Goal: Information Seeking & Learning: Compare options

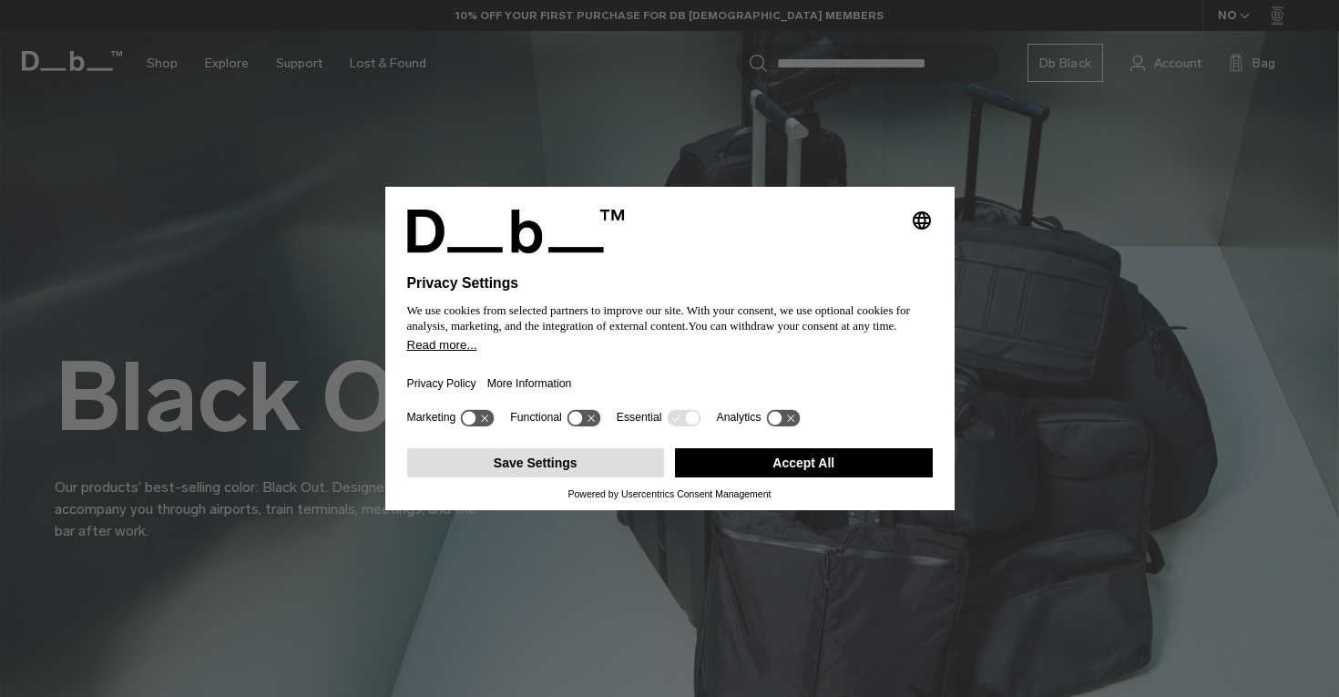
click at [622, 472] on button "Save Settings" at bounding box center [536, 462] width 258 height 29
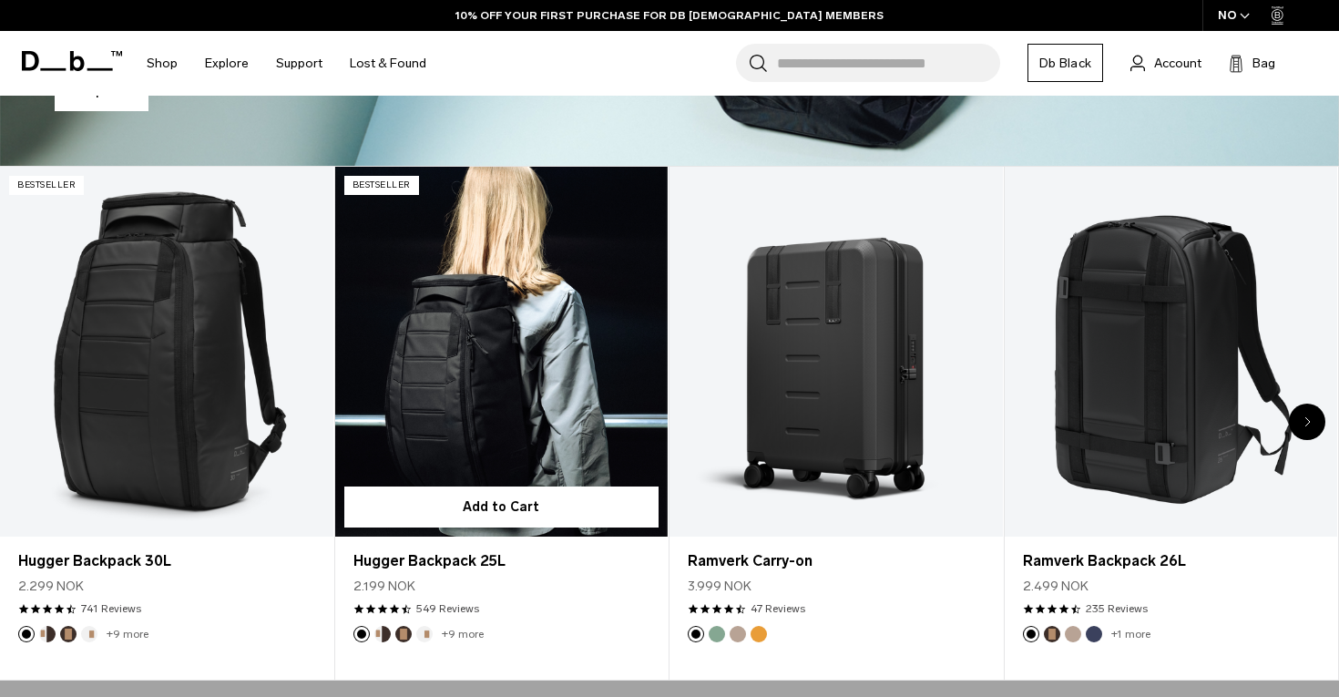
scroll to position [631, 0]
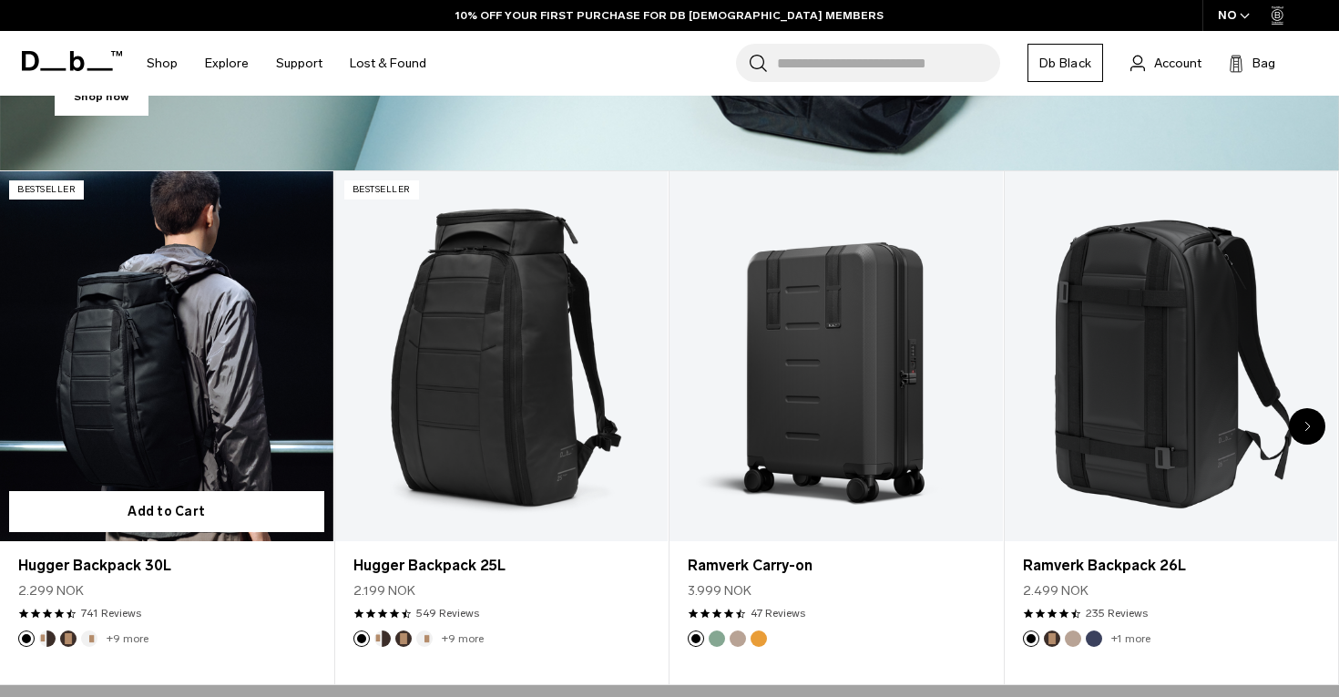
click at [183, 390] on link "Hugger Backpack 30L" at bounding box center [166, 356] width 333 height 370
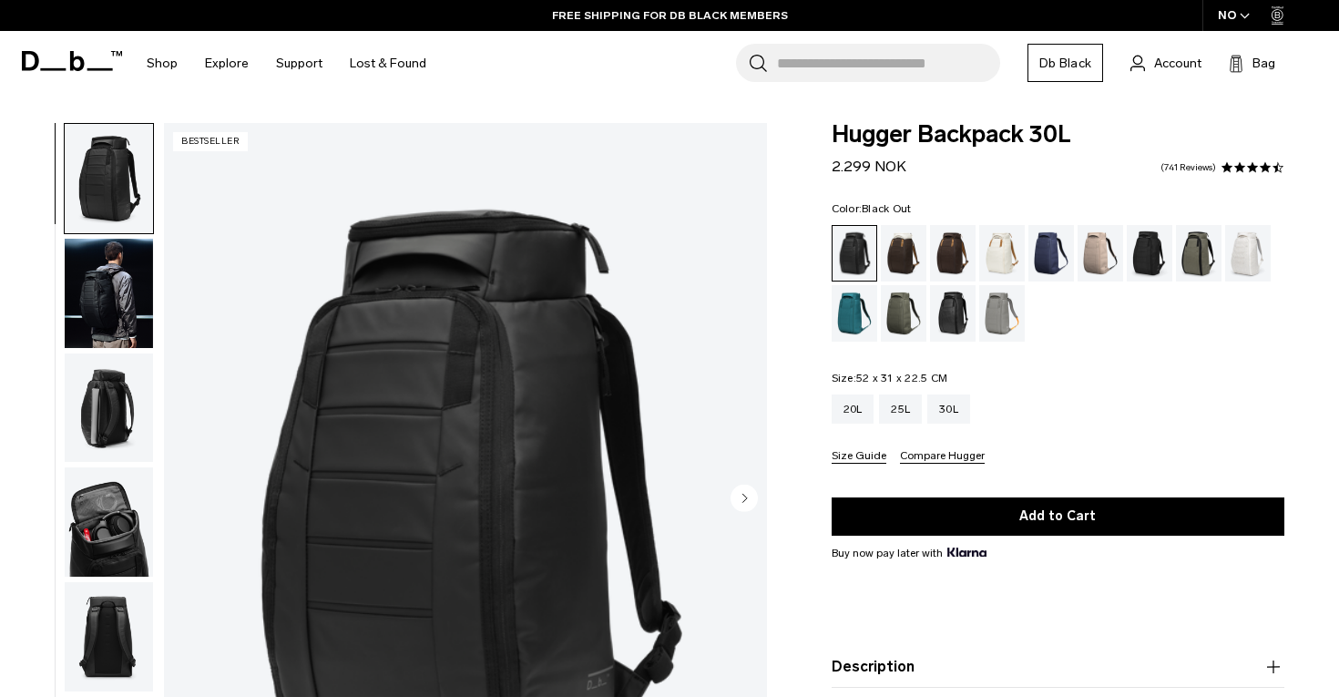
click at [96, 294] on img "button" at bounding box center [109, 293] width 88 height 109
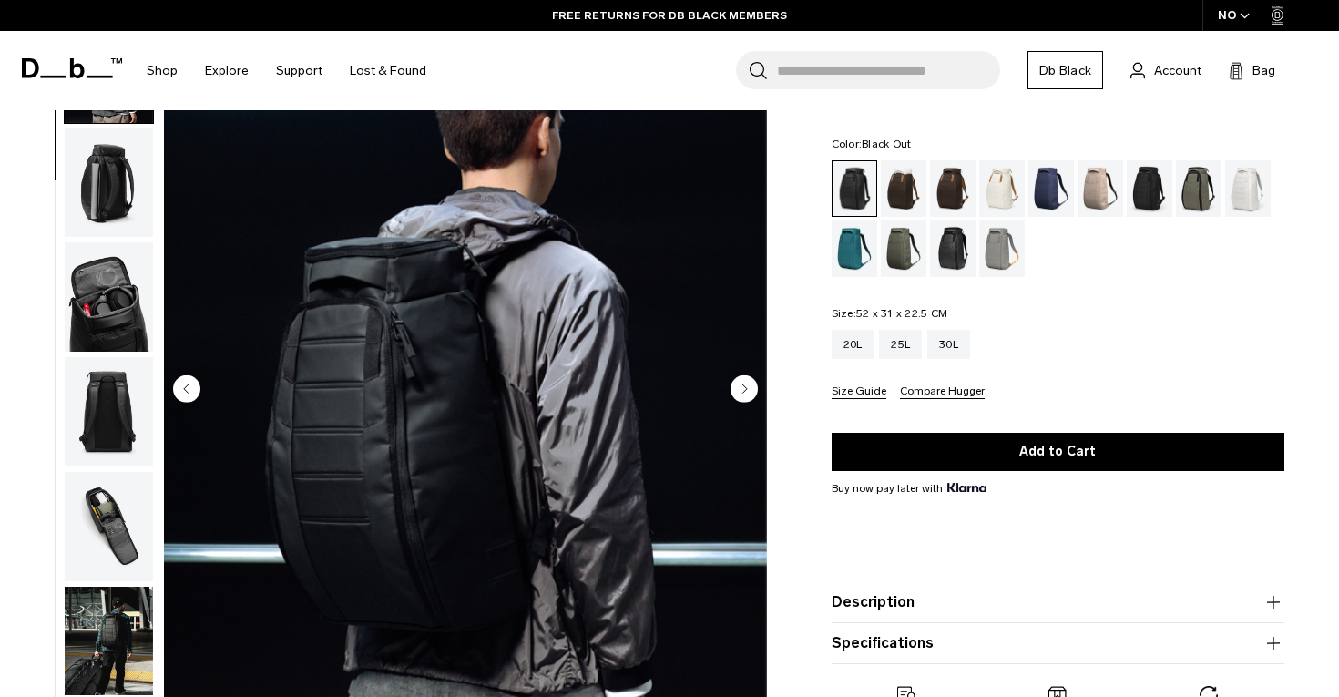
scroll to position [111, 0]
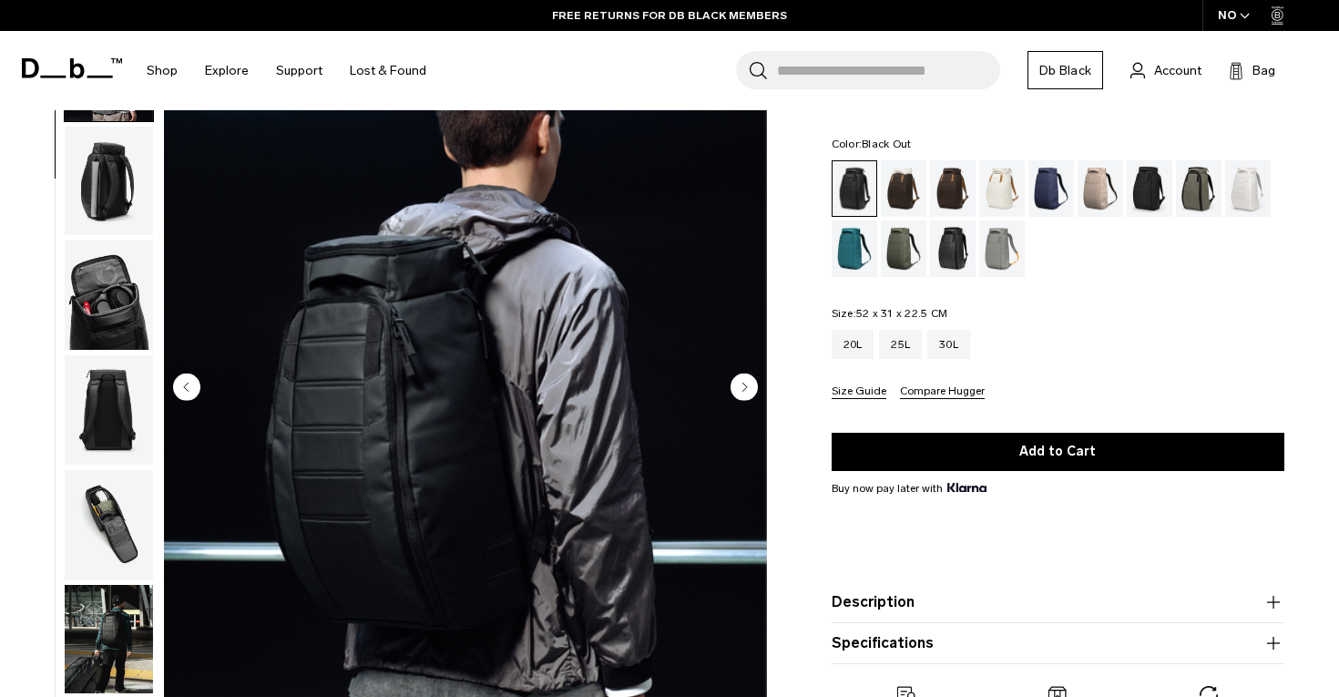
click at [98, 181] on img "button" at bounding box center [109, 181] width 88 height 109
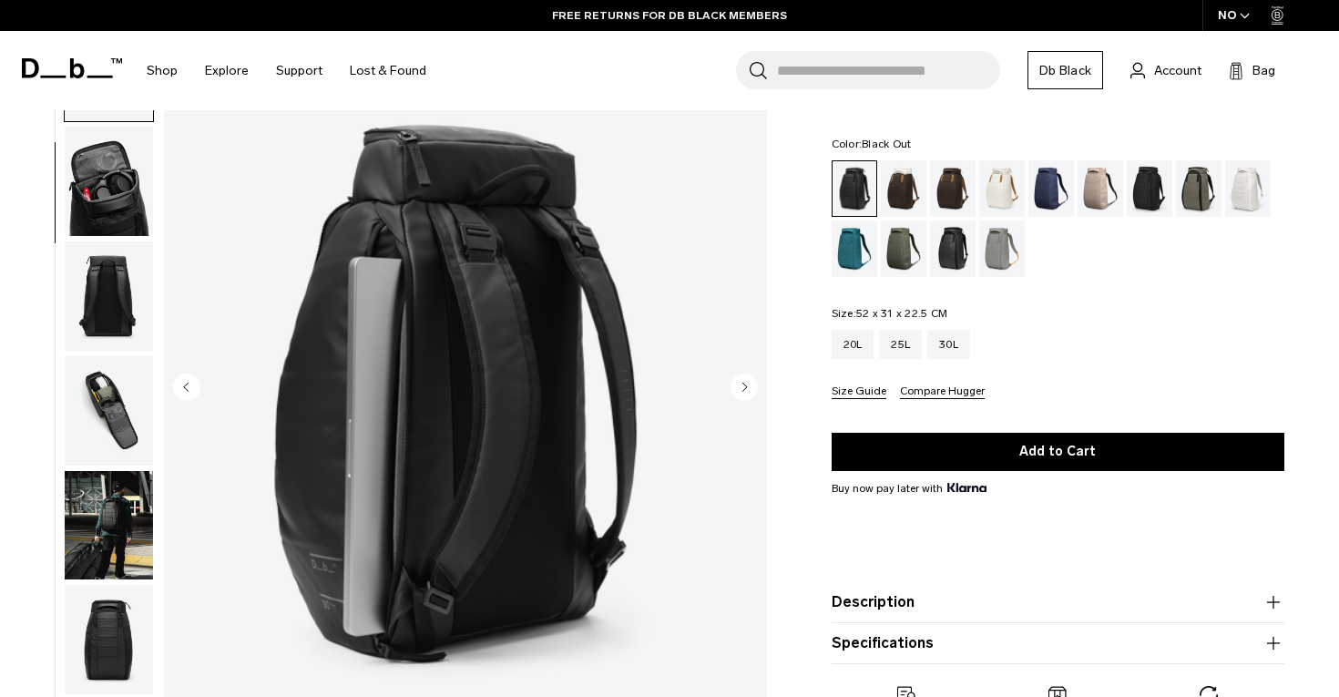
scroll to position [232, 0]
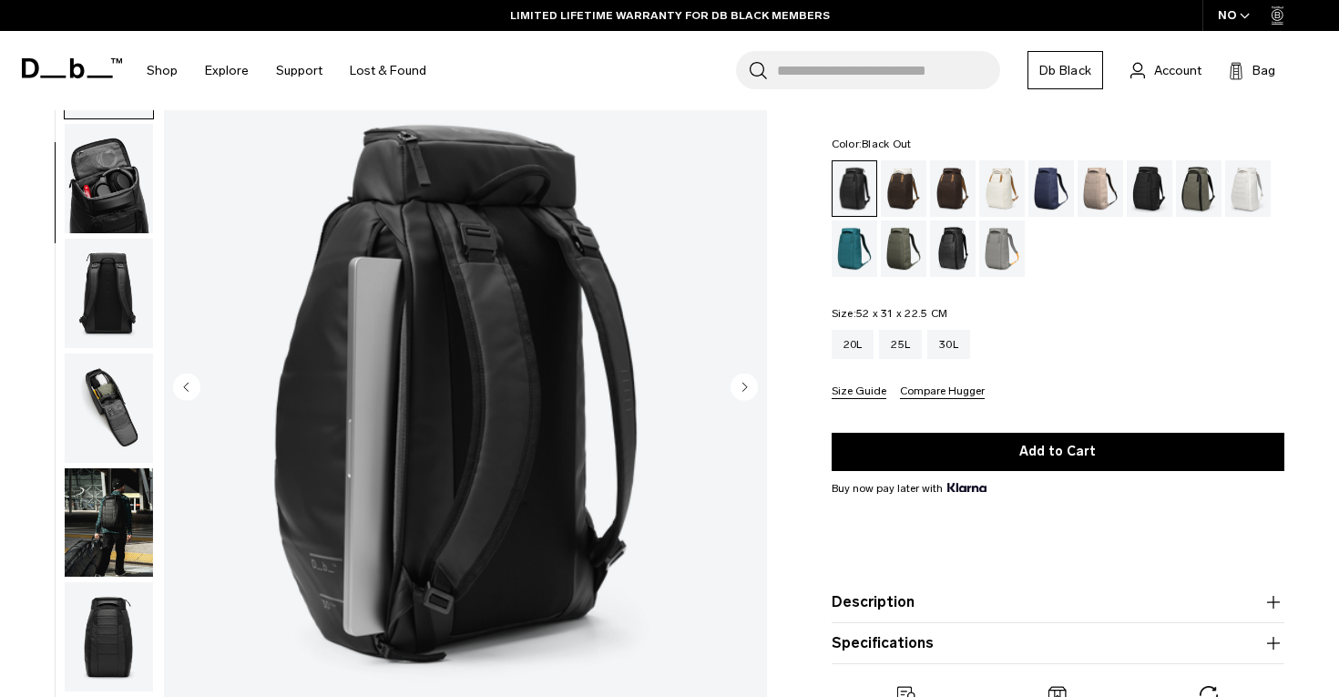
click at [108, 302] on img "button" at bounding box center [109, 293] width 88 height 109
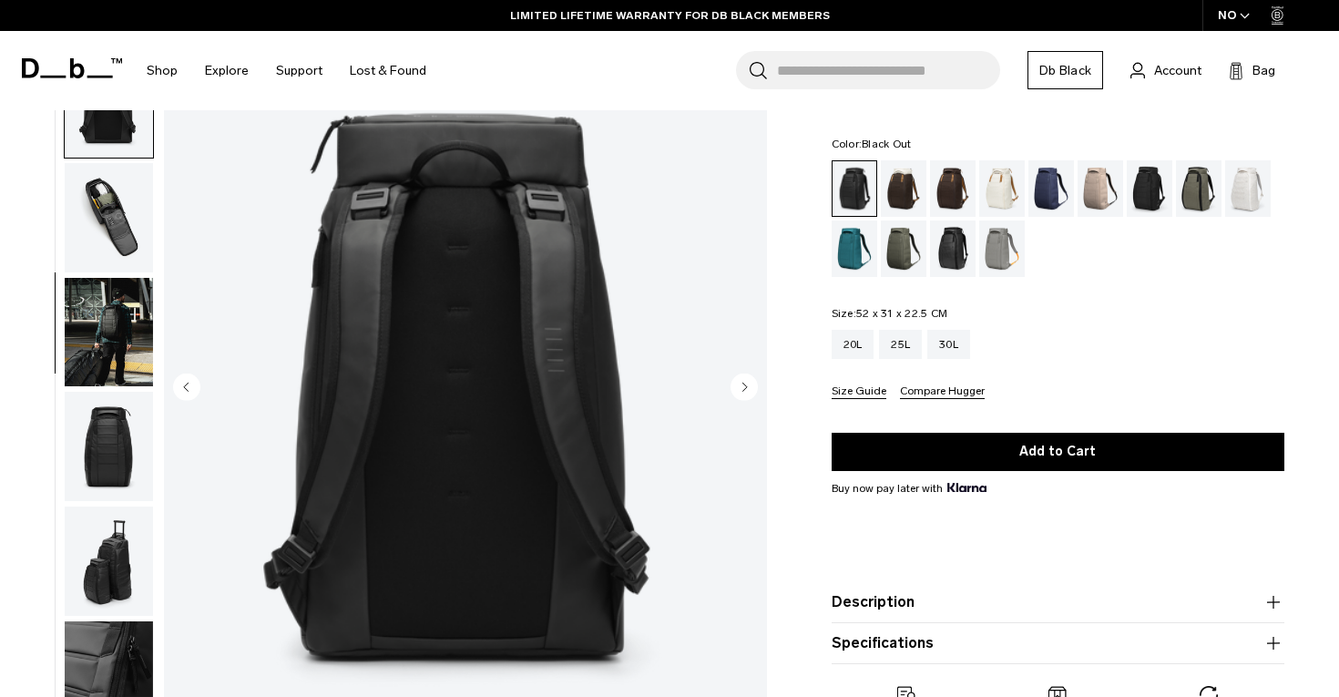
scroll to position [464, 0]
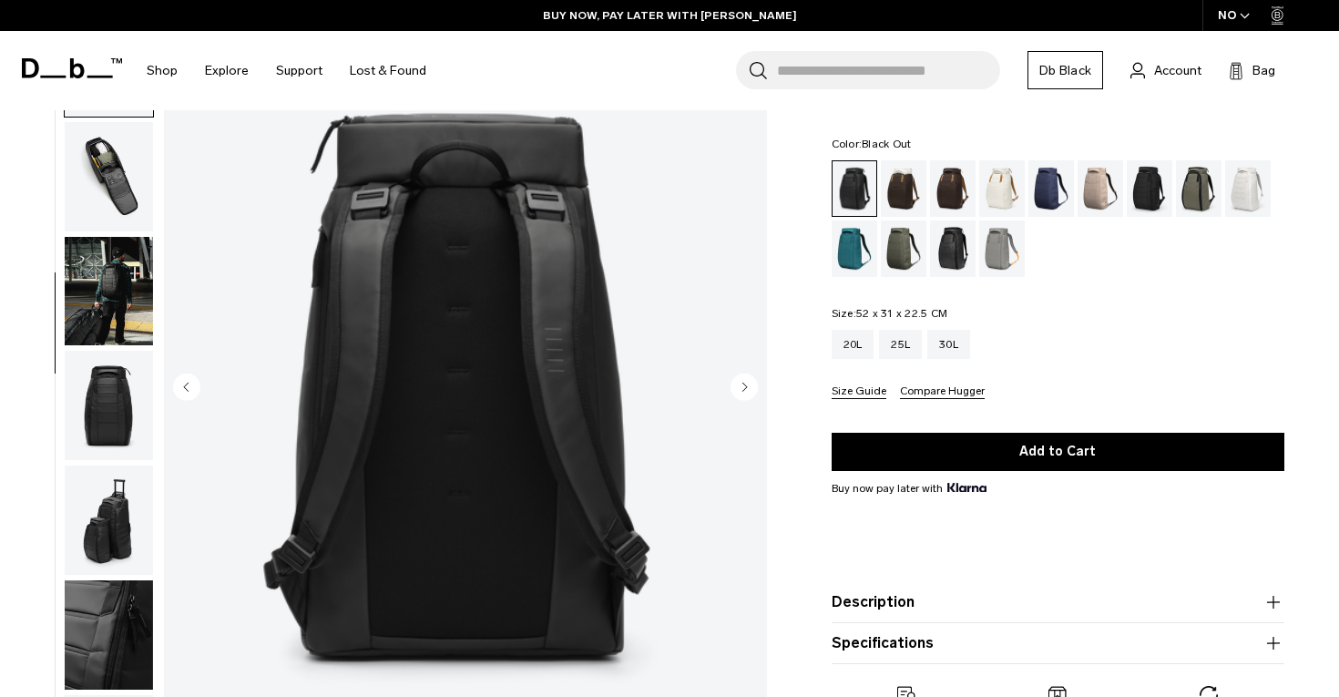
click at [114, 418] on img "button" at bounding box center [109, 405] width 88 height 109
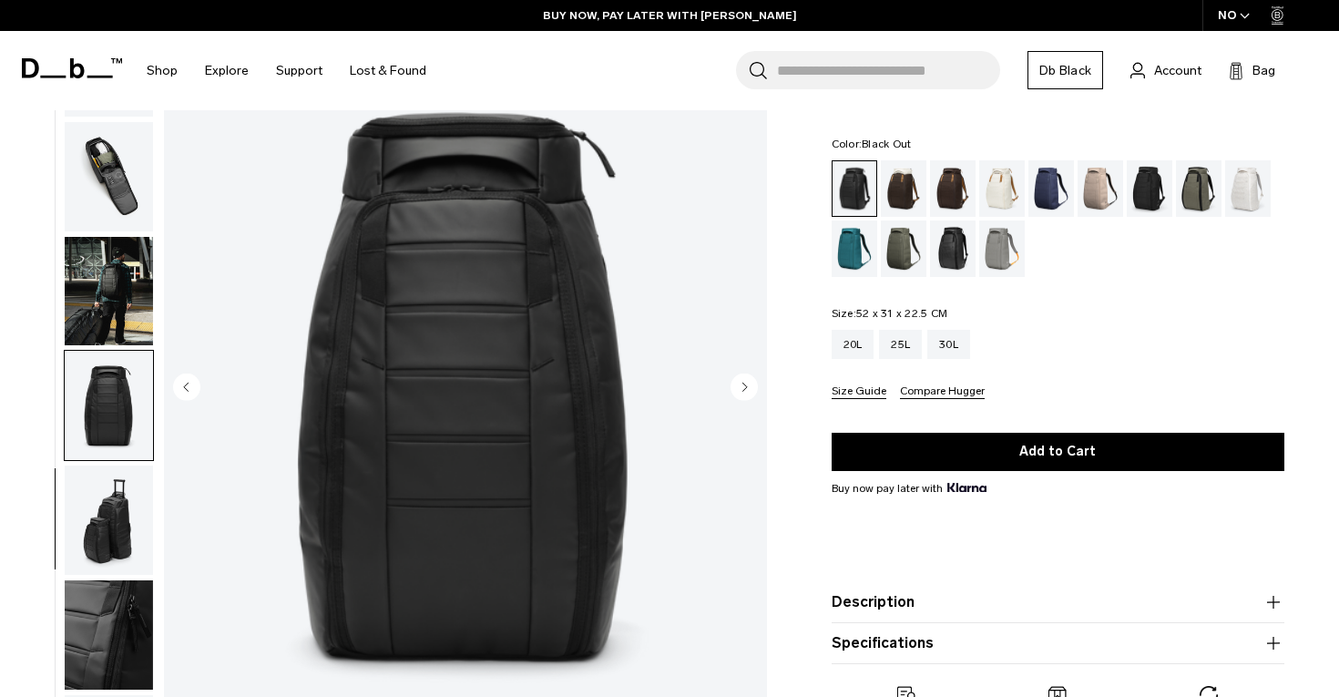
scroll to position [518, 0]
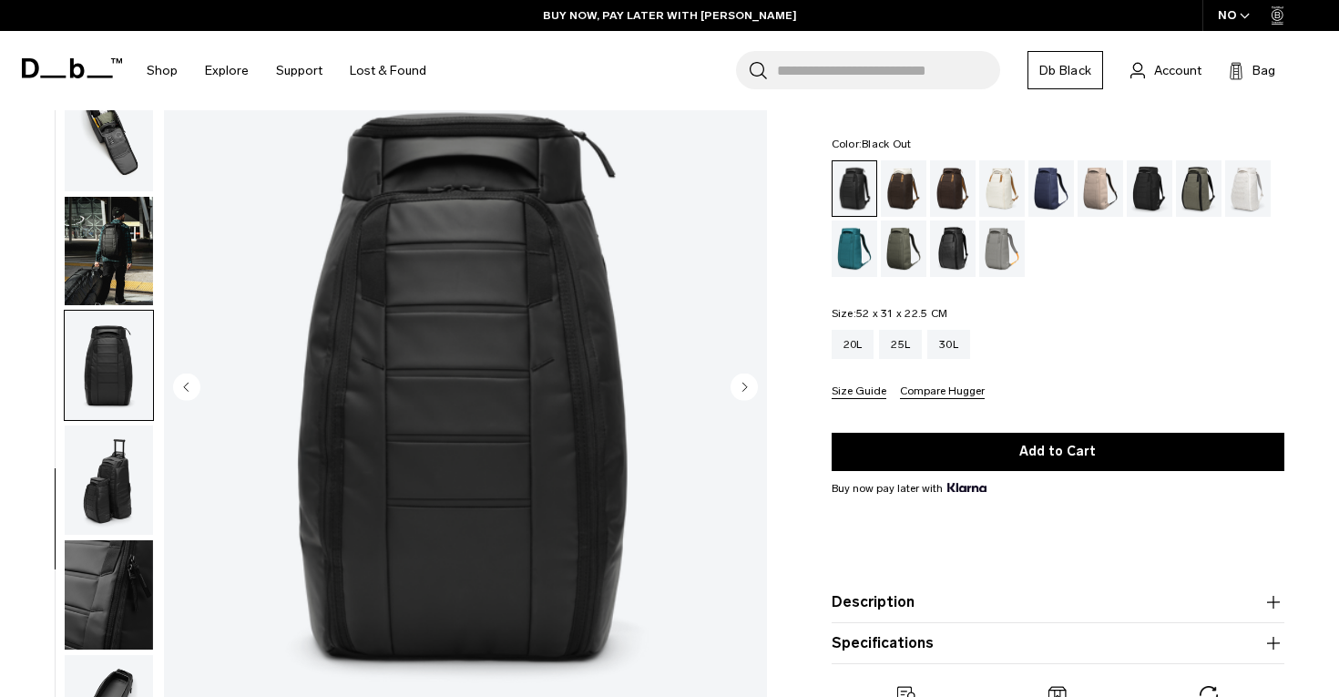
click at [125, 156] on img "button" at bounding box center [109, 136] width 88 height 109
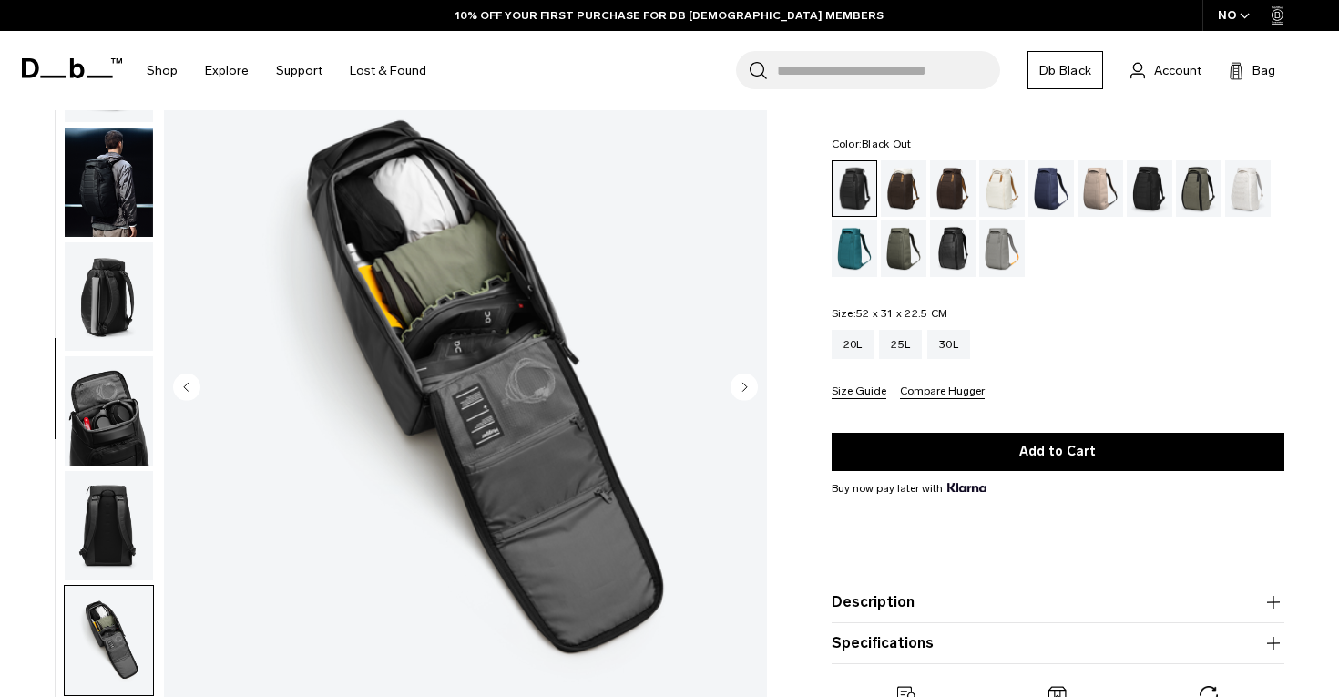
scroll to position [0, 0]
click at [100, 429] on img "button" at bounding box center [109, 410] width 88 height 109
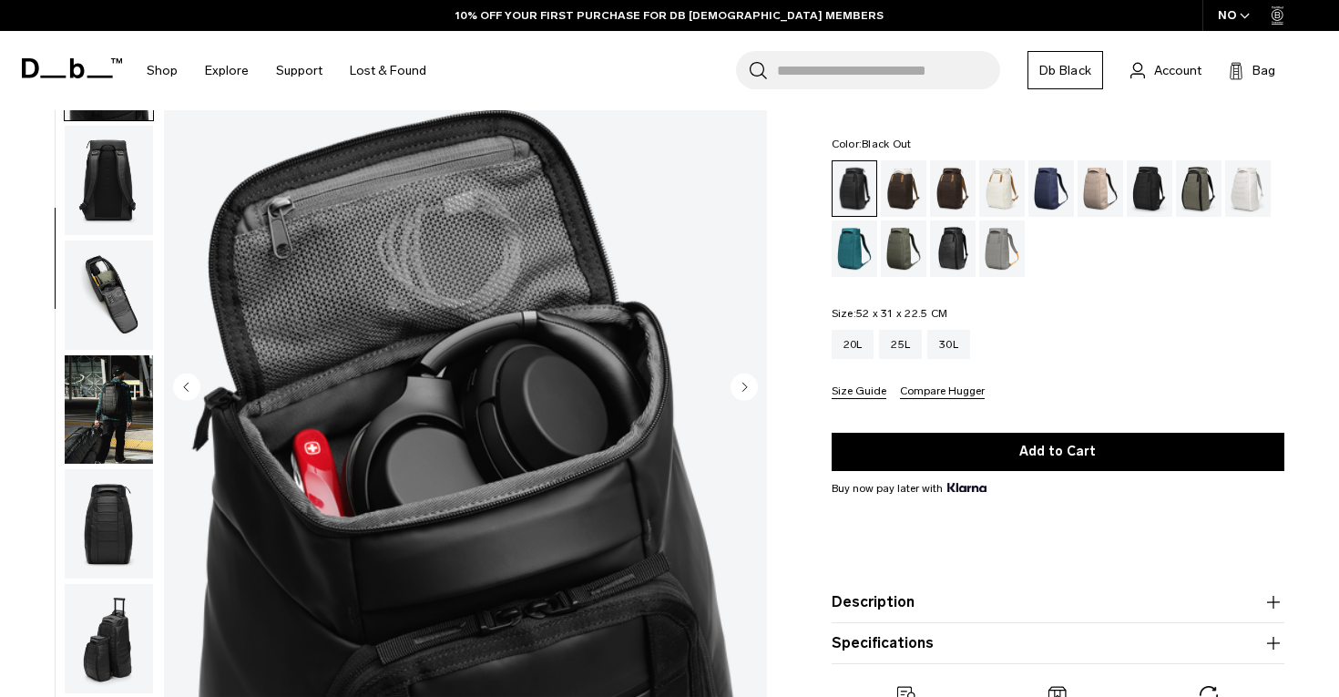
scroll to position [348, 0]
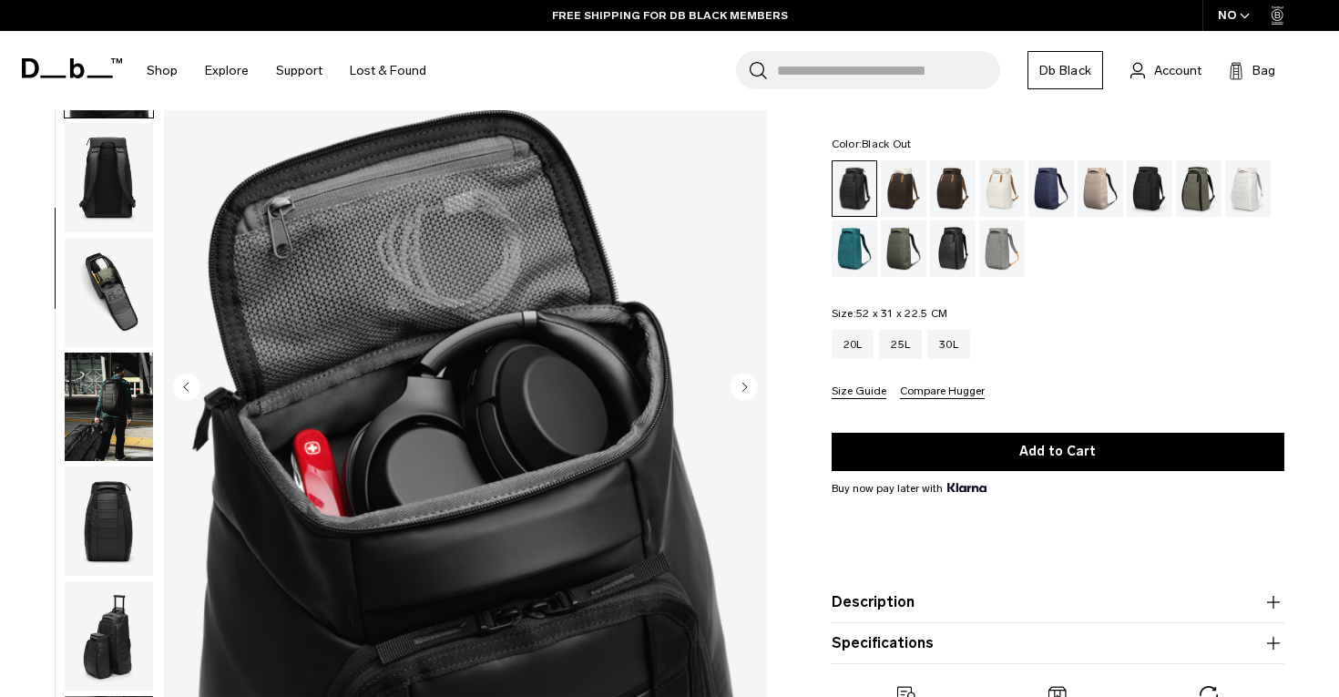
click at [101, 288] on img "button" at bounding box center [109, 292] width 88 height 109
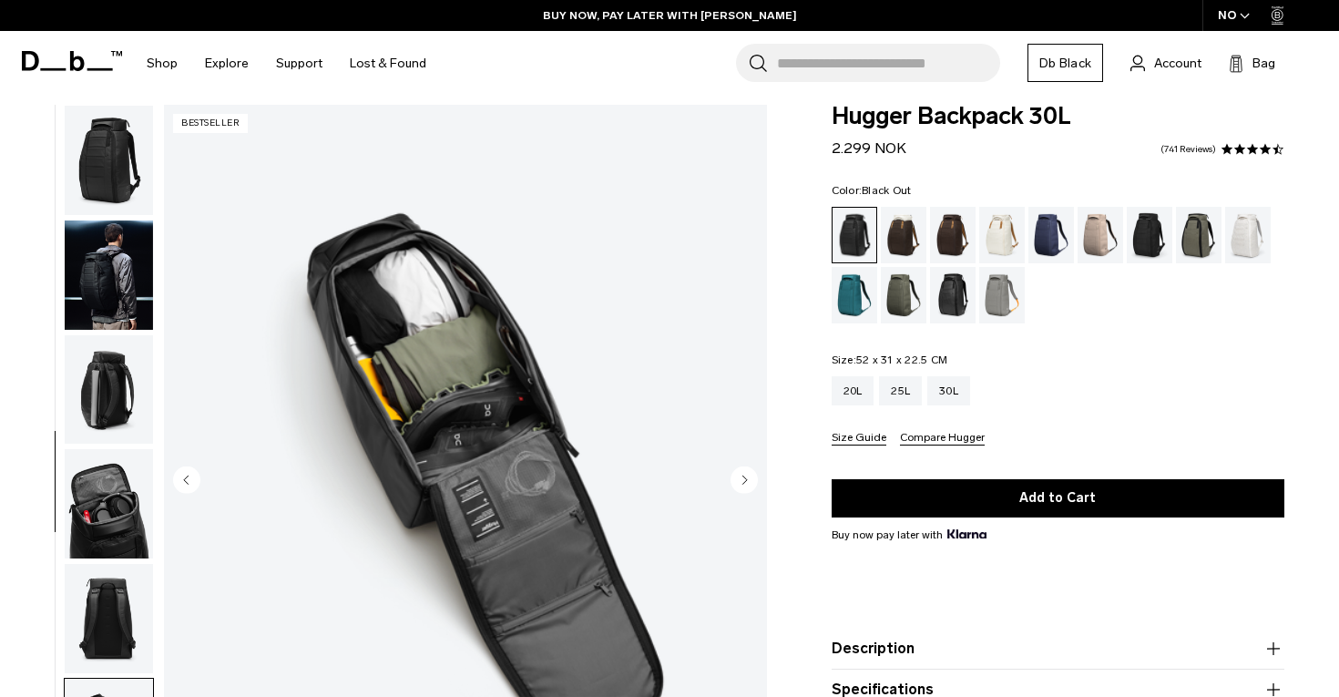
scroll to position [13, 0]
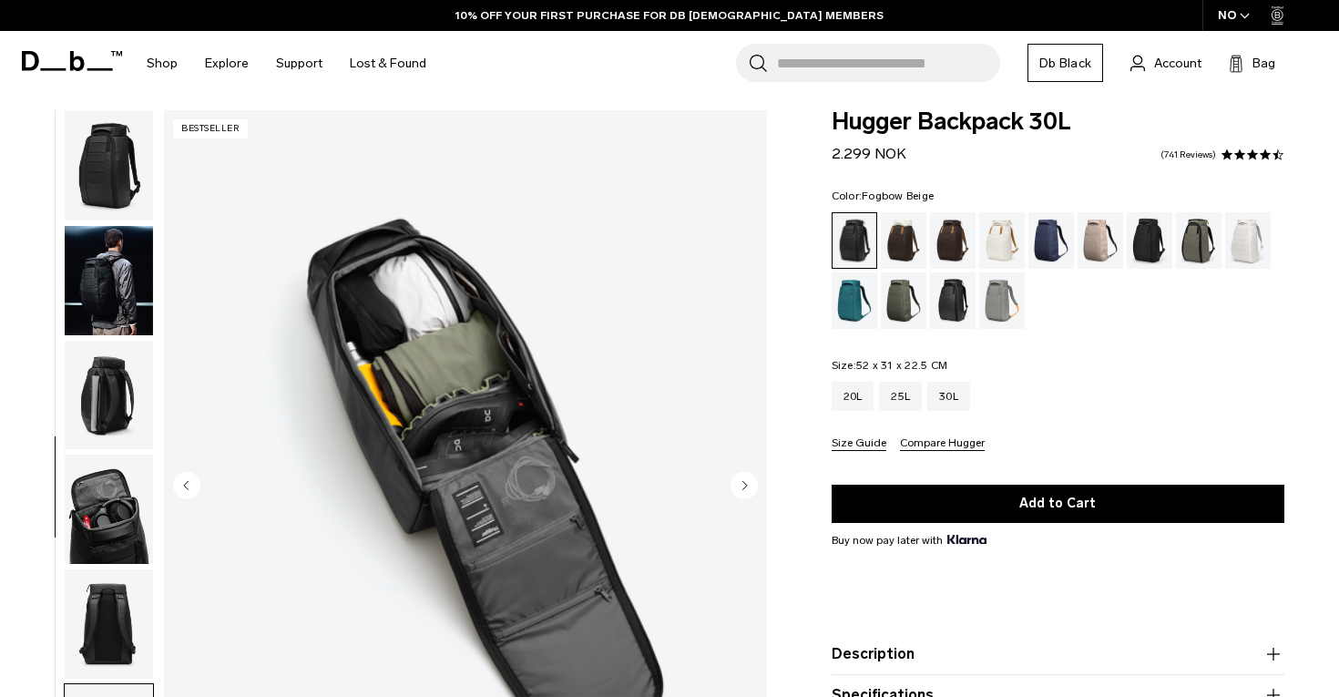
click at [1094, 247] on div "Fogbow Beige" at bounding box center [1101, 240] width 46 height 56
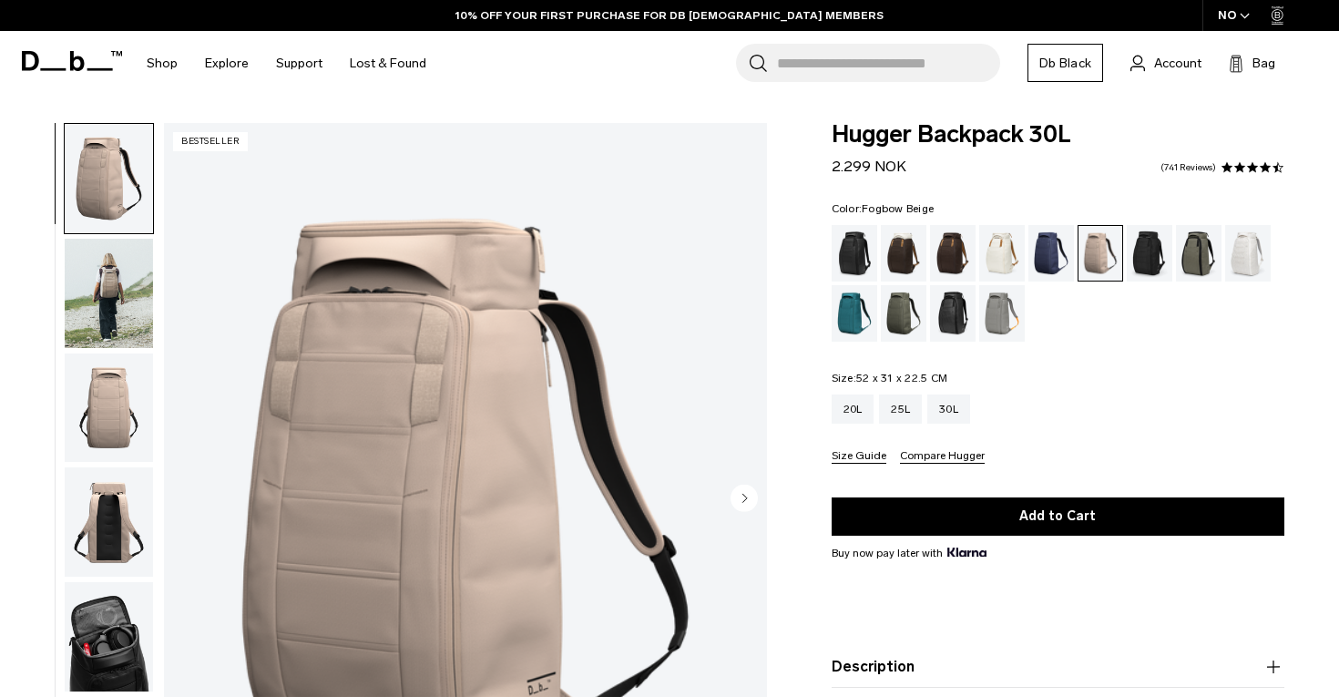
click at [104, 309] on img "button" at bounding box center [109, 293] width 88 height 109
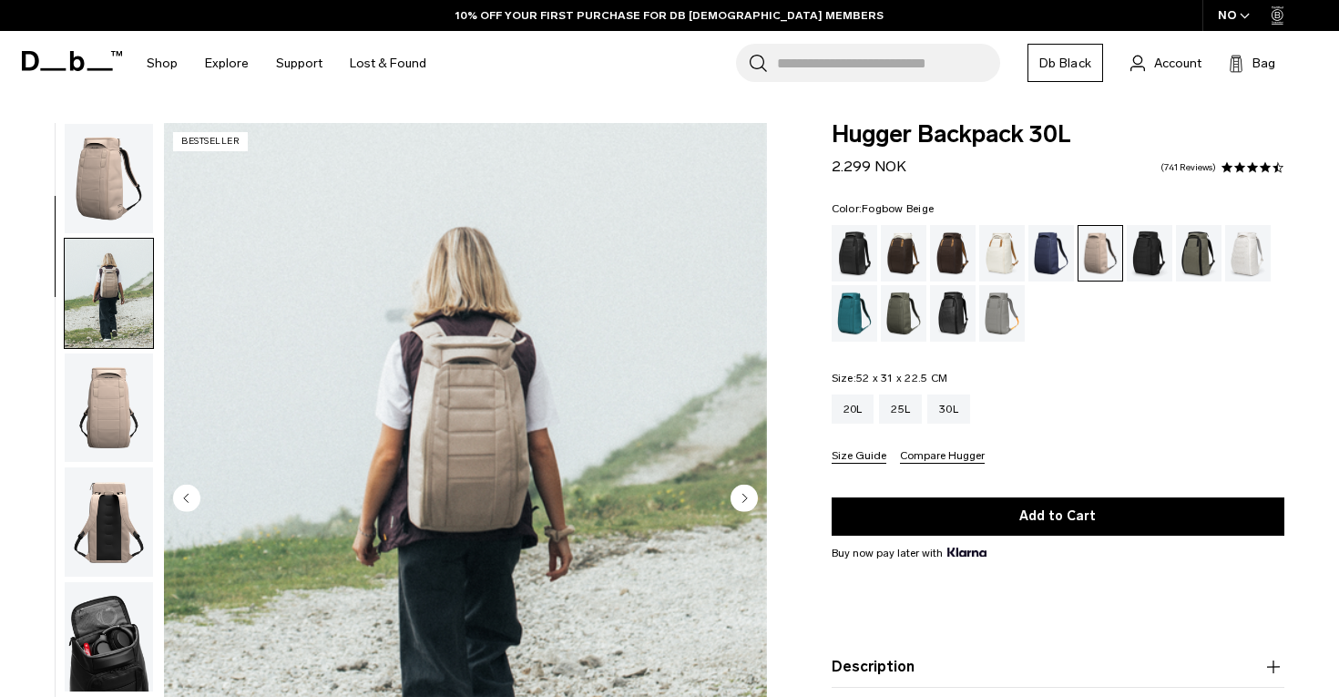
scroll to position [116, 0]
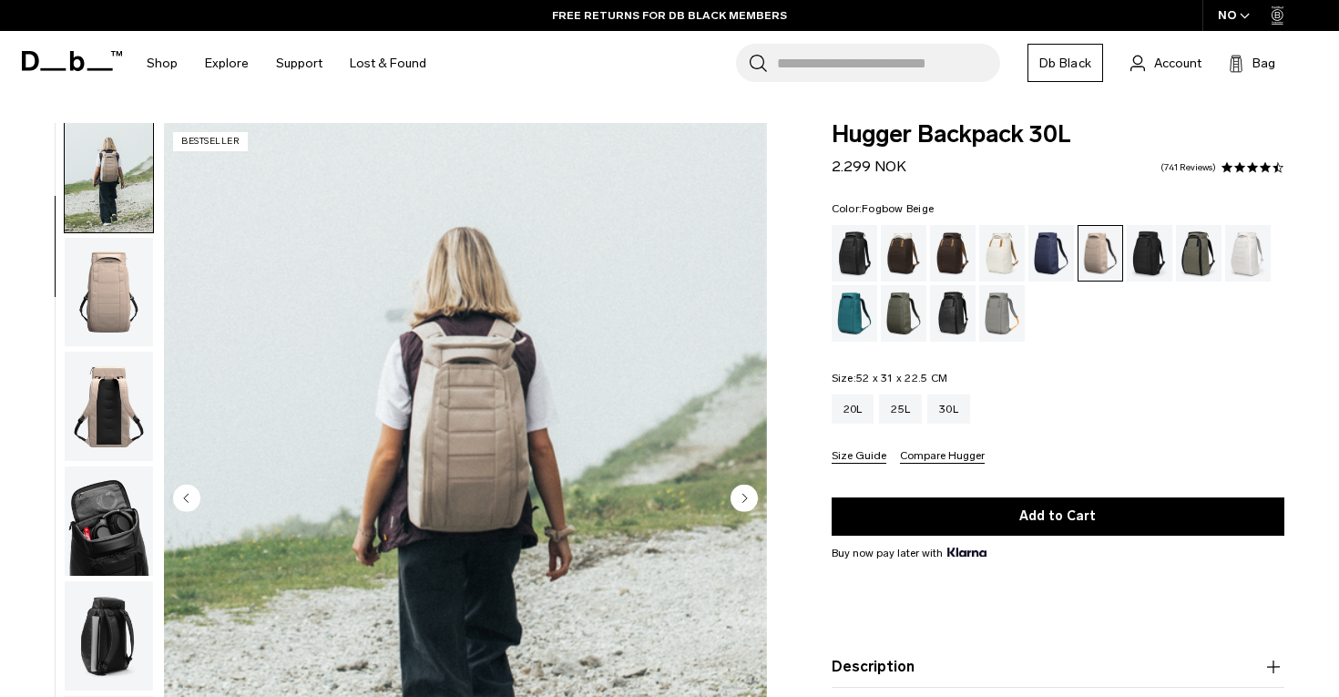
click at [108, 293] on img "button" at bounding box center [109, 292] width 88 height 109
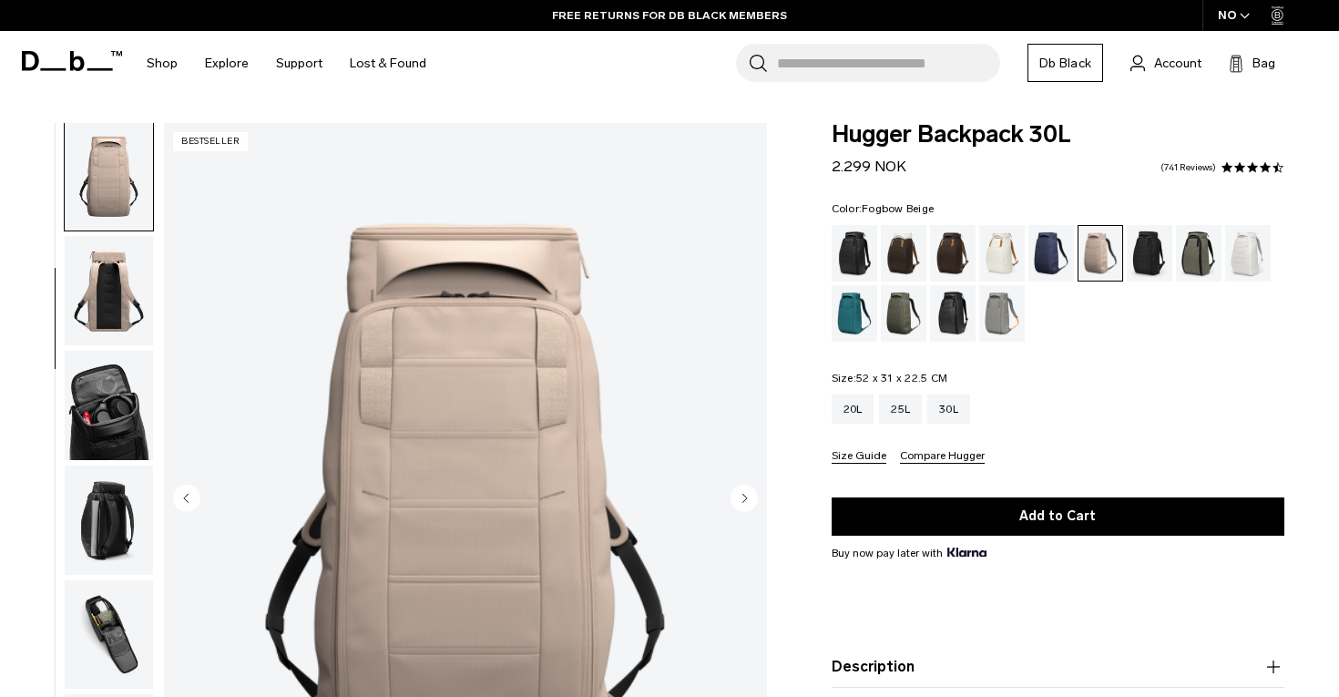
scroll to position [232, 0]
click at [108, 293] on img "button" at bounding box center [109, 289] width 88 height 109
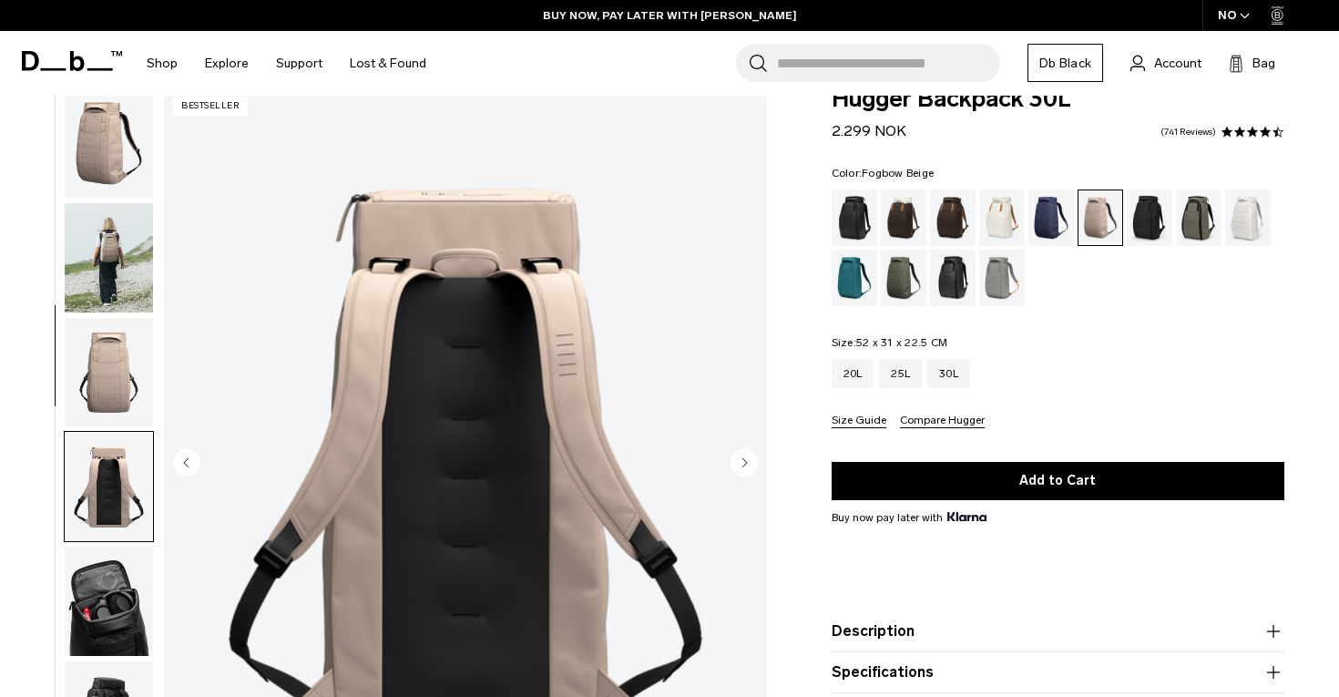
scroll to position [0, 0]
click at [114, 385] on img "button" at bounding box center [109, 372] width 88 height 109
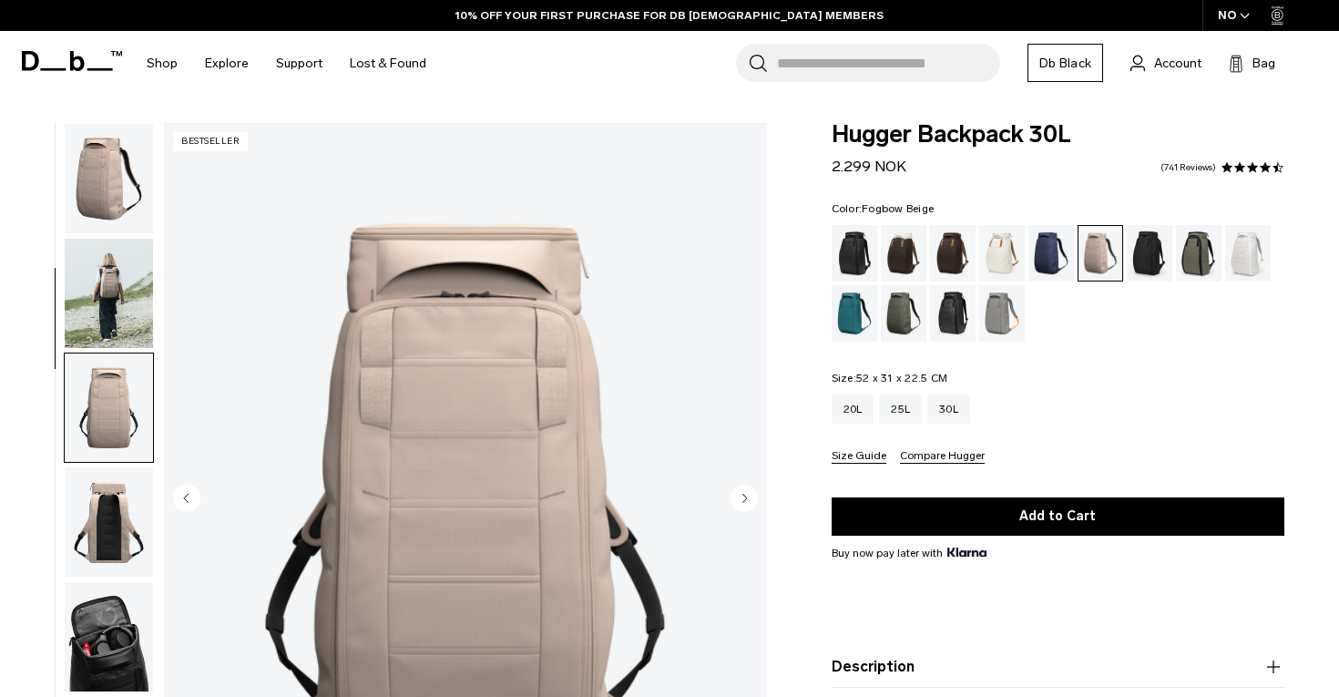
click at [111, 288] on img "button" at bounding box center [109, 293] width 88 height 109
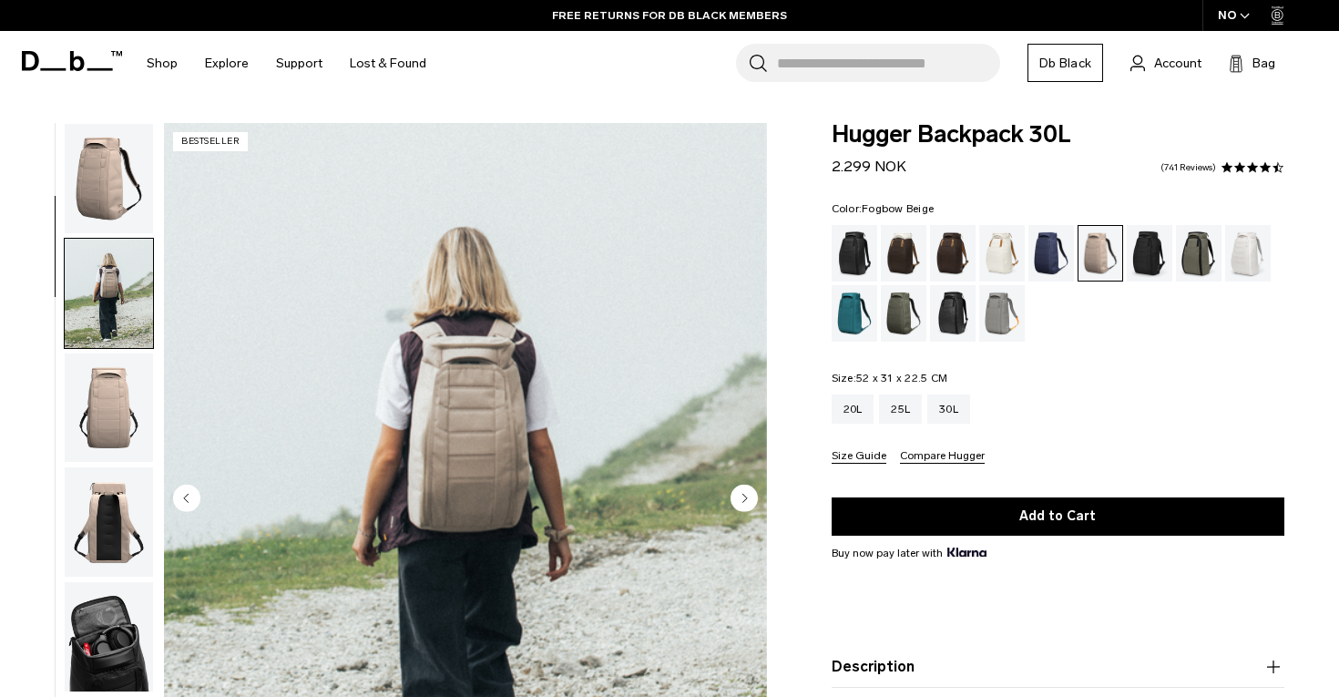
click at [109, 186] on img "button" at bounding box center [109, 178] width 88 height 109
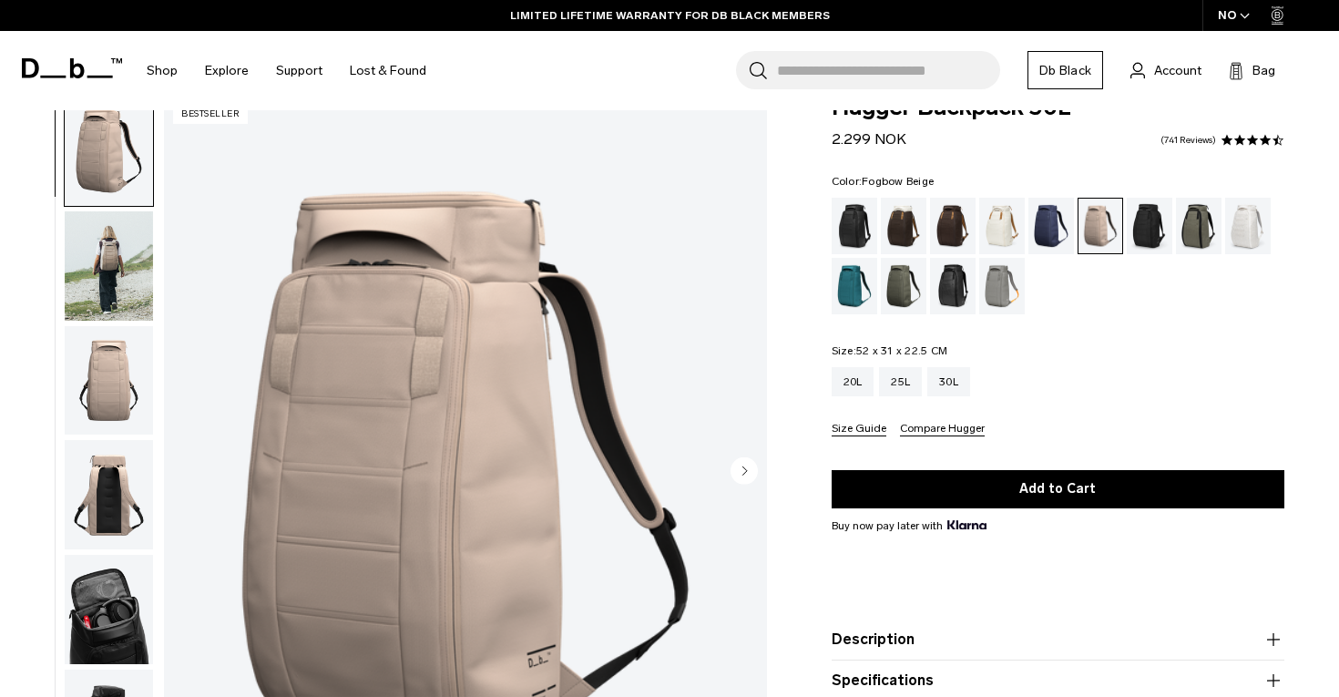
scroll to position [24, 0]
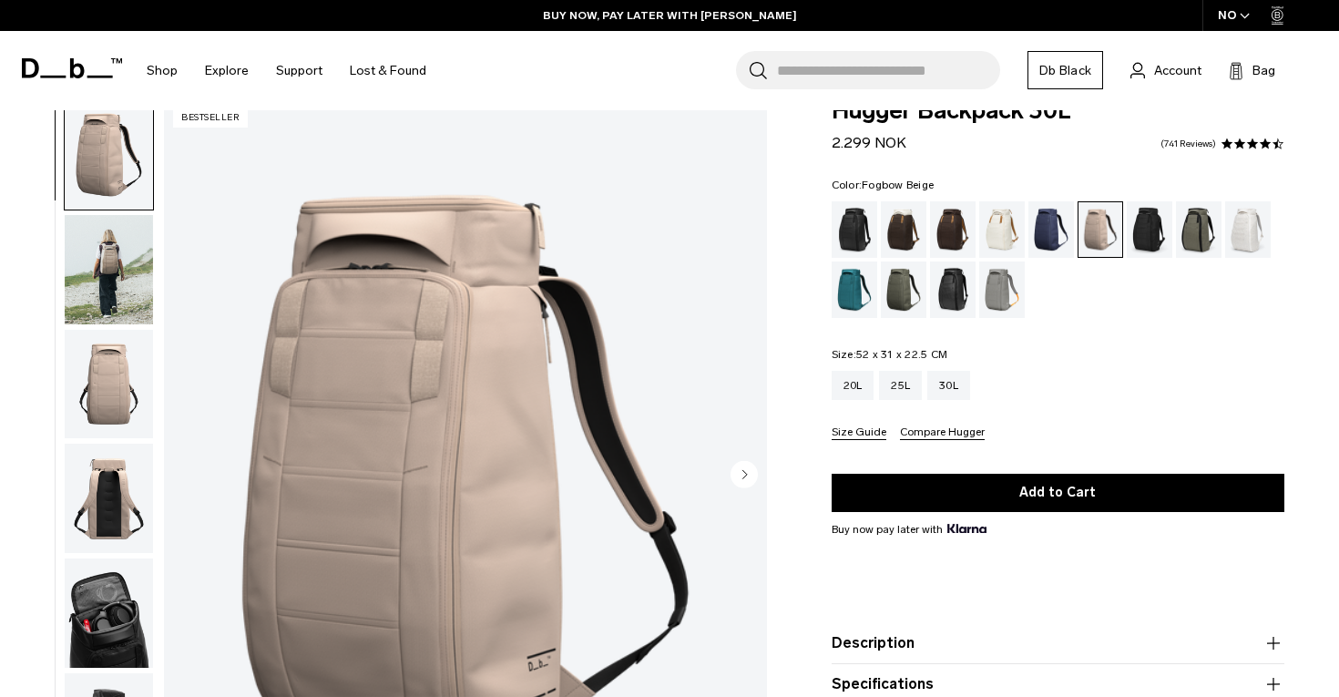
click at [112, 274] on img "button" at bounding box center [109, 269] width 88 height 109
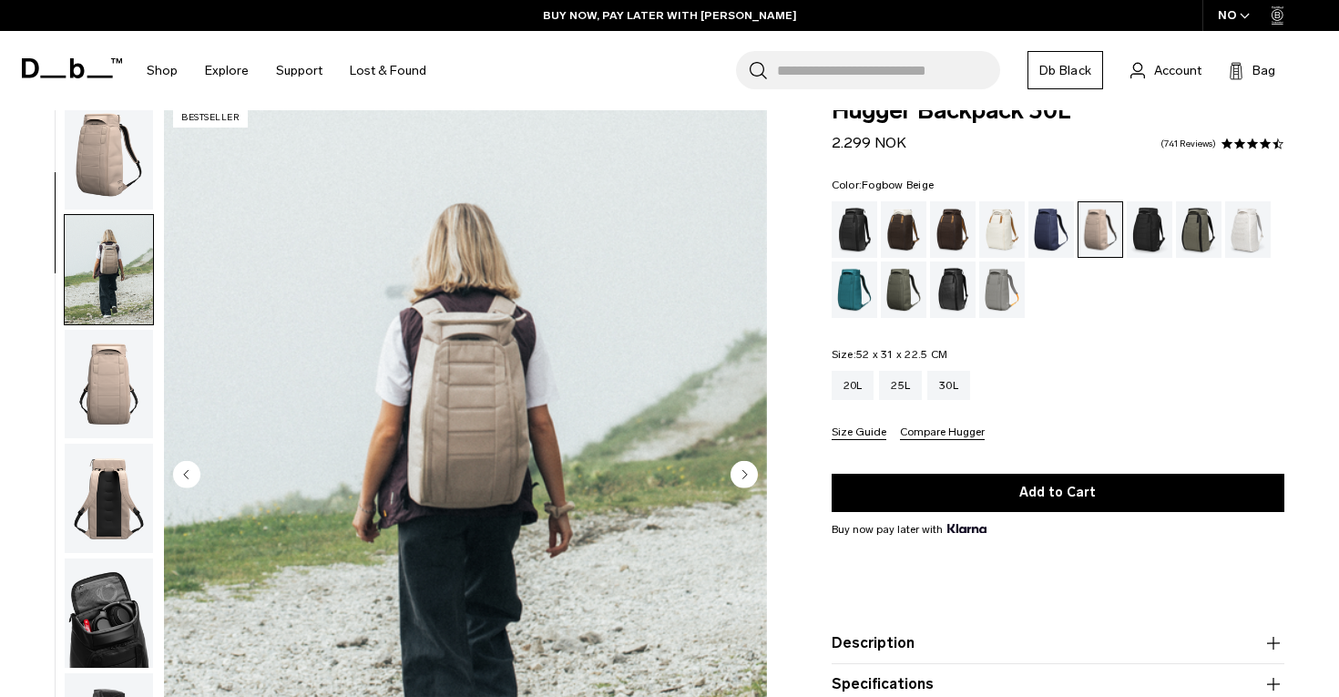
scroll to position [116, 0]
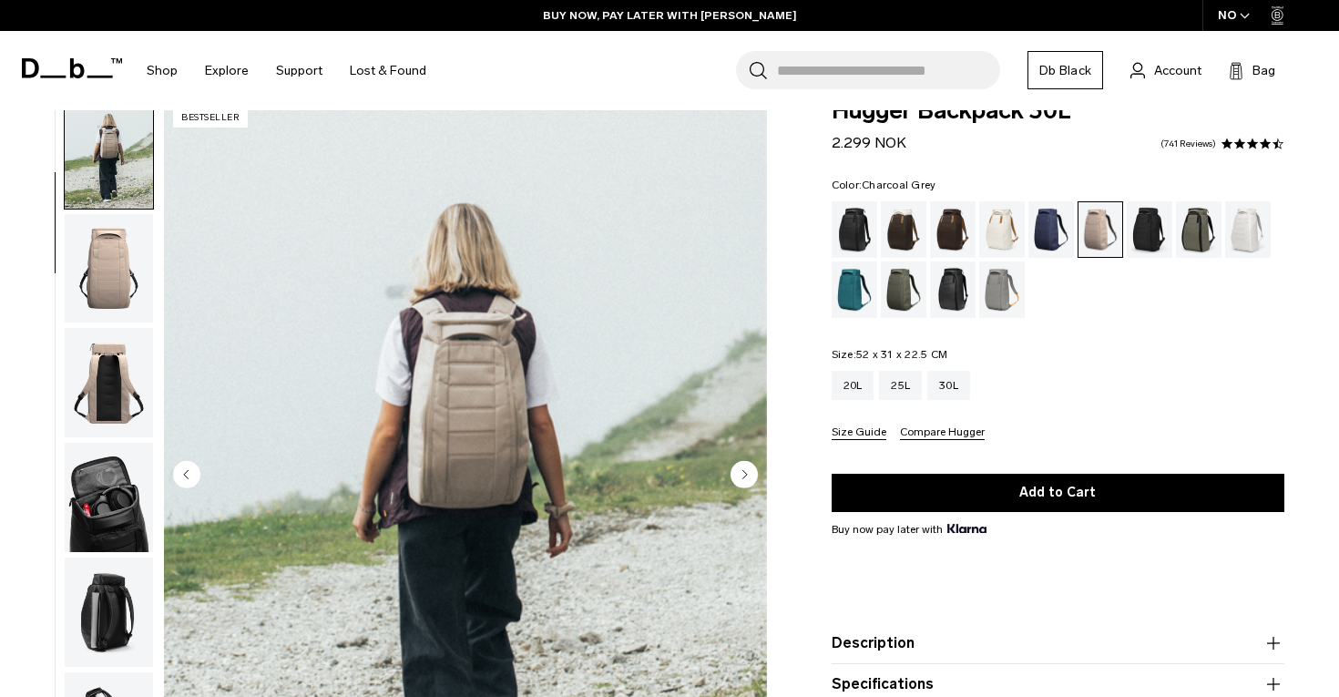
click at [1143, 234] on div "Charcoal Grey" at bounding box center [1150, 229] width 46 height 56
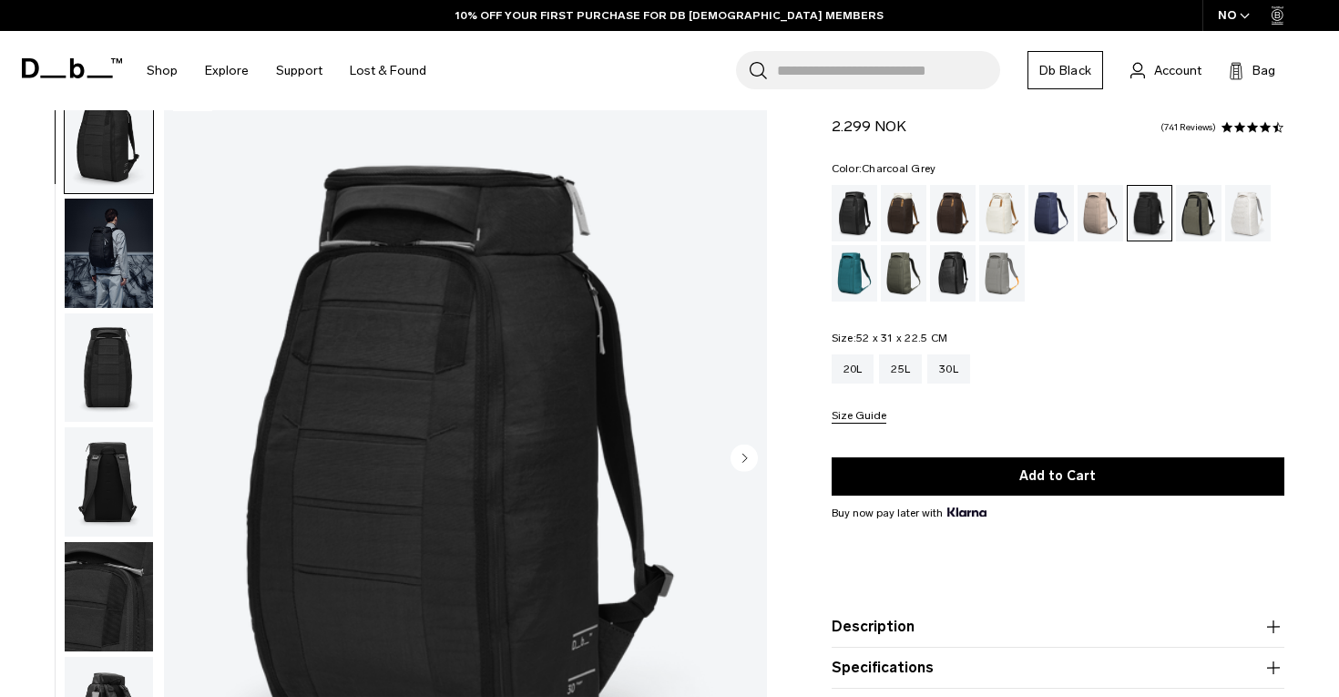
scroll to position [36, 0]
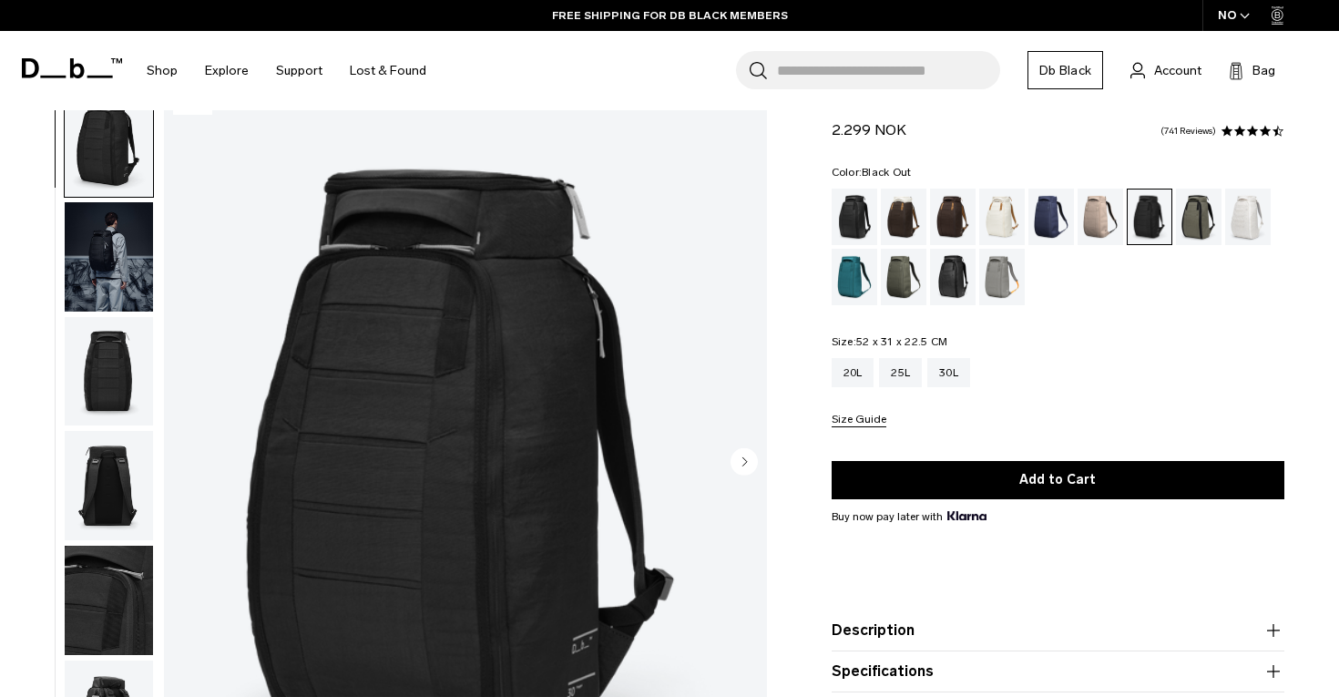
click at [853, 215] on div "Black Out" at bounding box center [855, 217] width 46 height 56
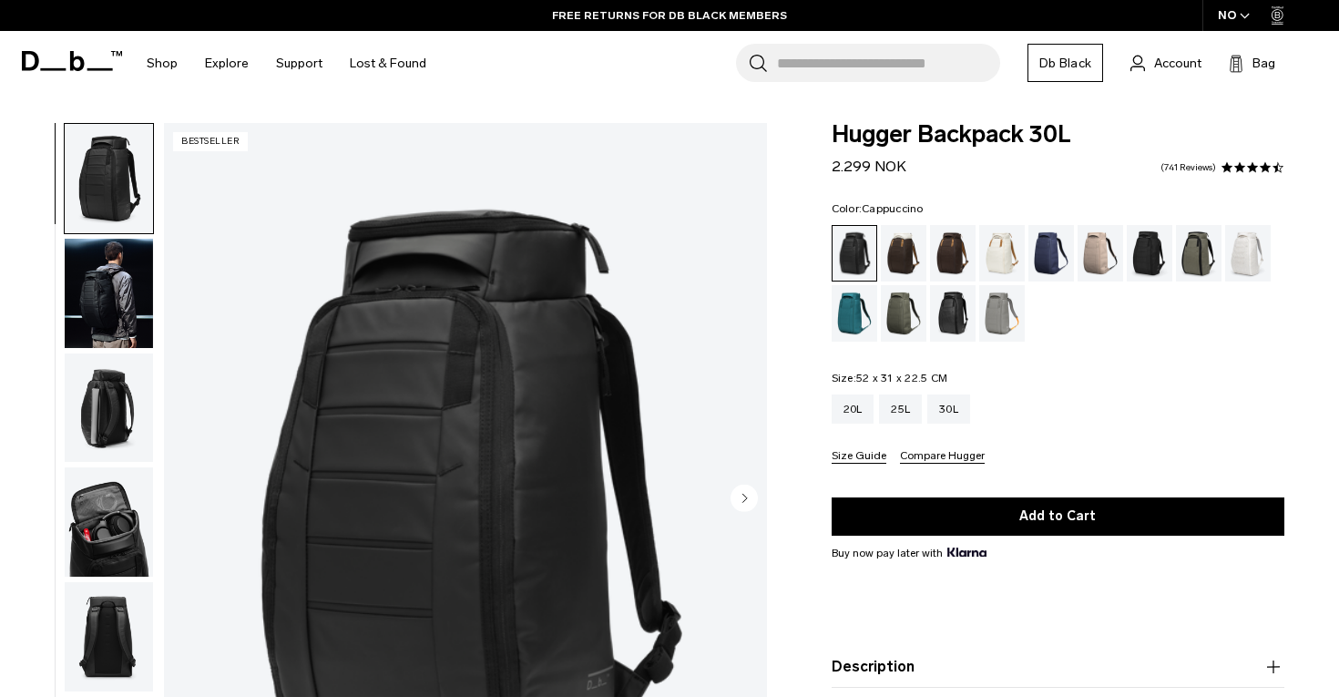
click at [908, 252] on div "Cappuccino" at bounding box center [904, 253] width 46 height 56
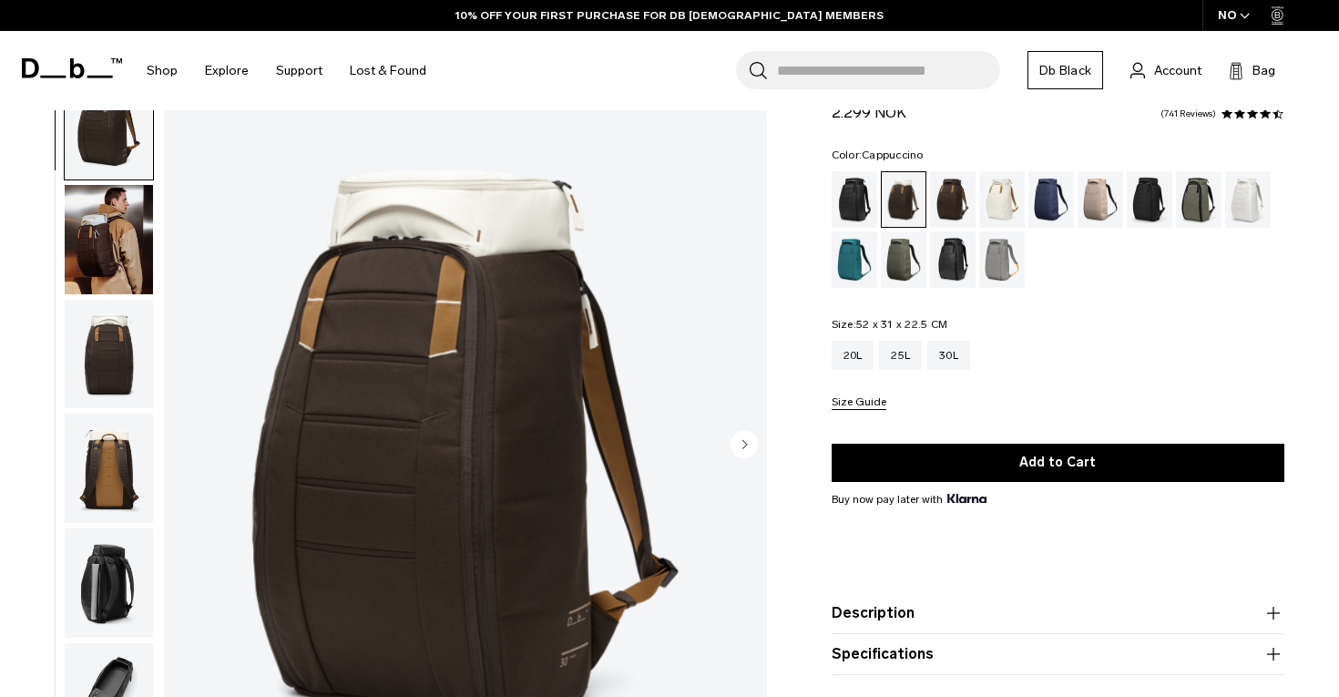
scroll to position [47, 0]
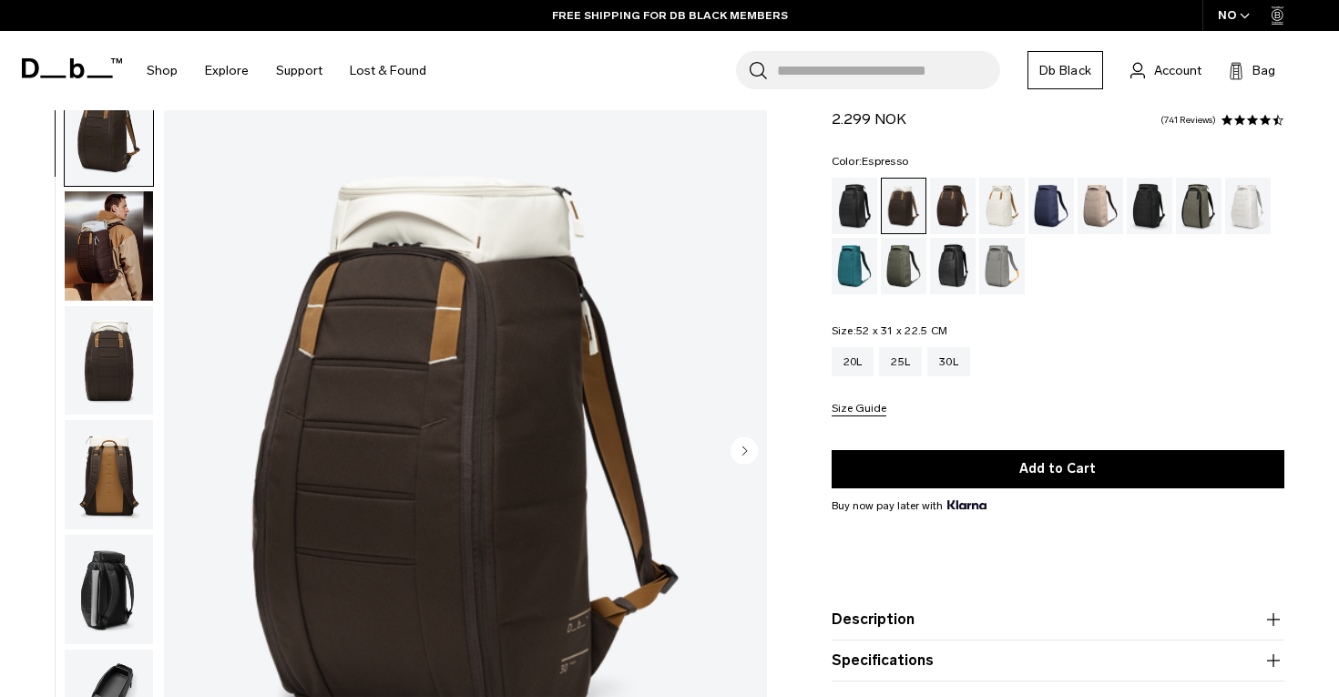
click at [958, 202] on div "Espresso" at bounding box center [953, 206] width 46 height 56
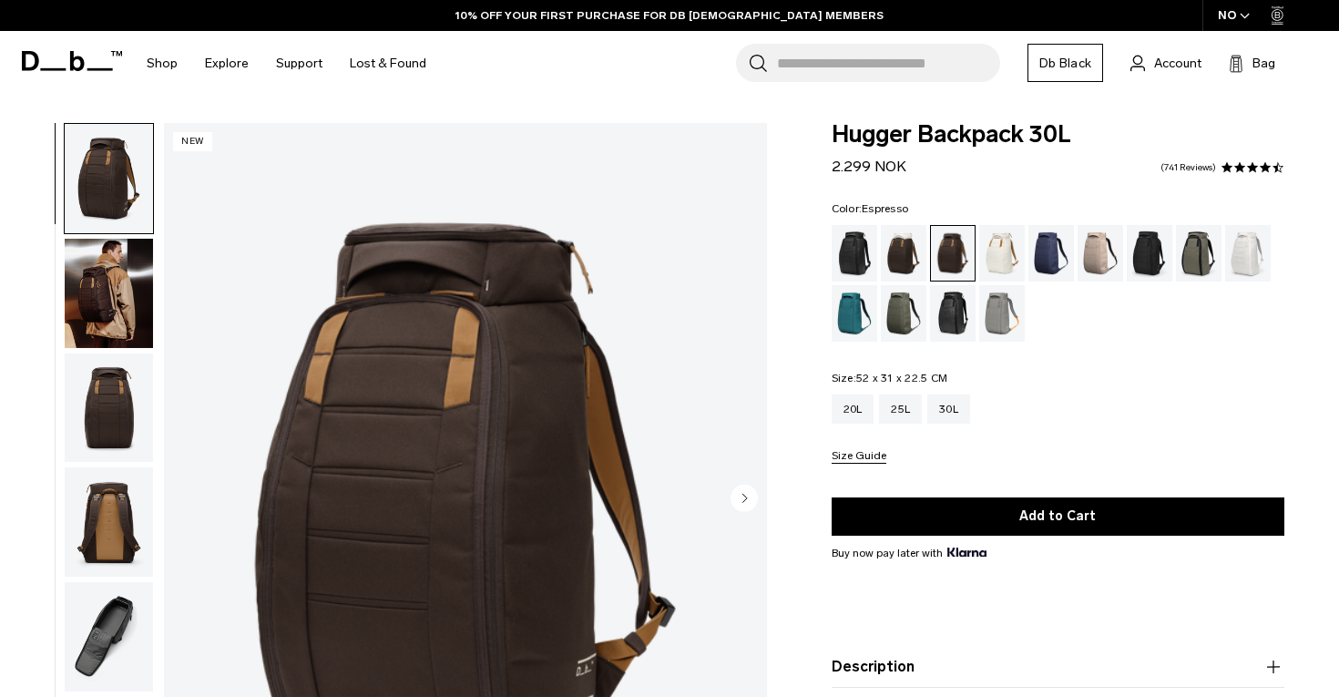
click at [113, 277] on img "button" at bounding box center [109, 293] width 88 height 109
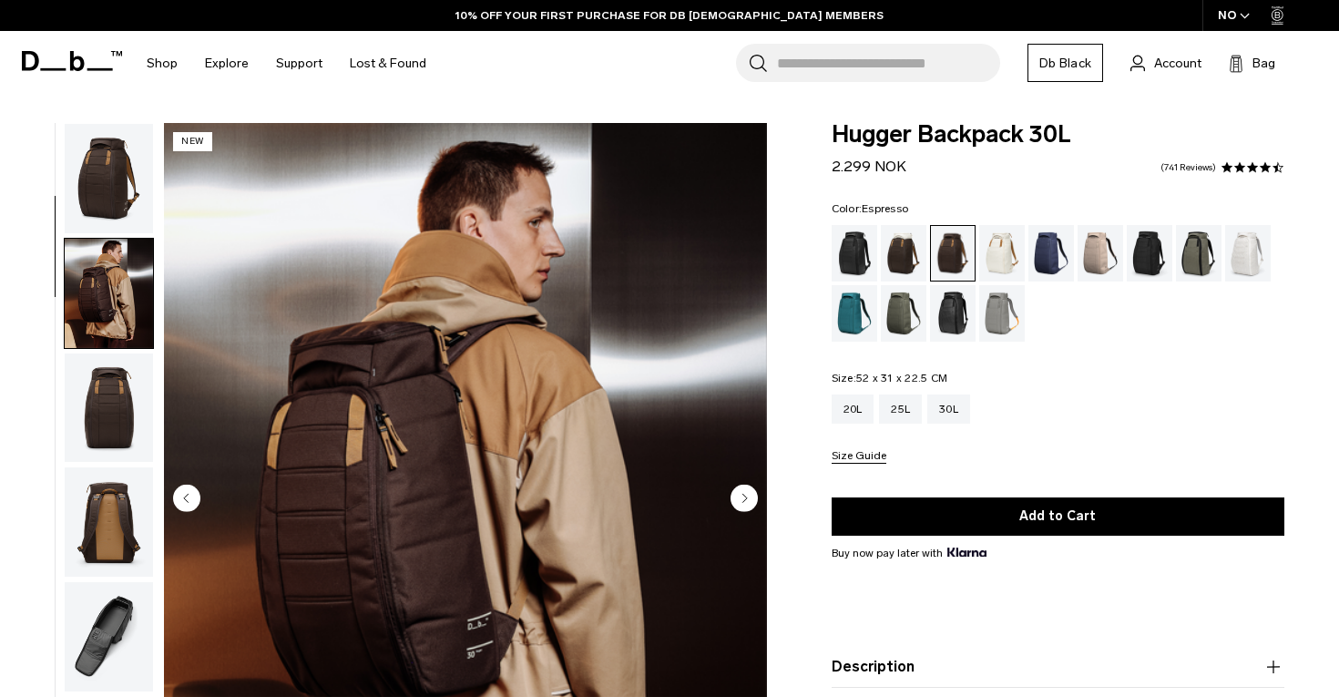
scroll to position [116, 0]
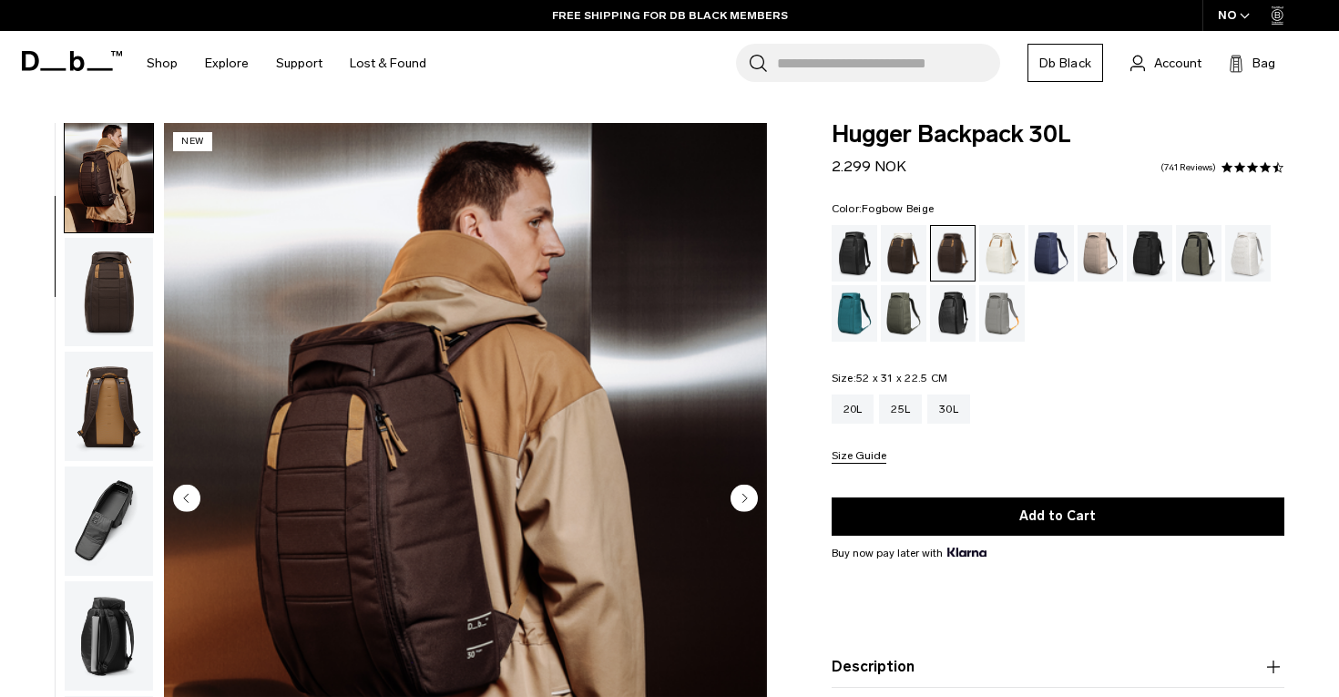
click at [1095, 253] on div "Fogbow Beige" at bounding box center [1101, 253] width 46 height 56
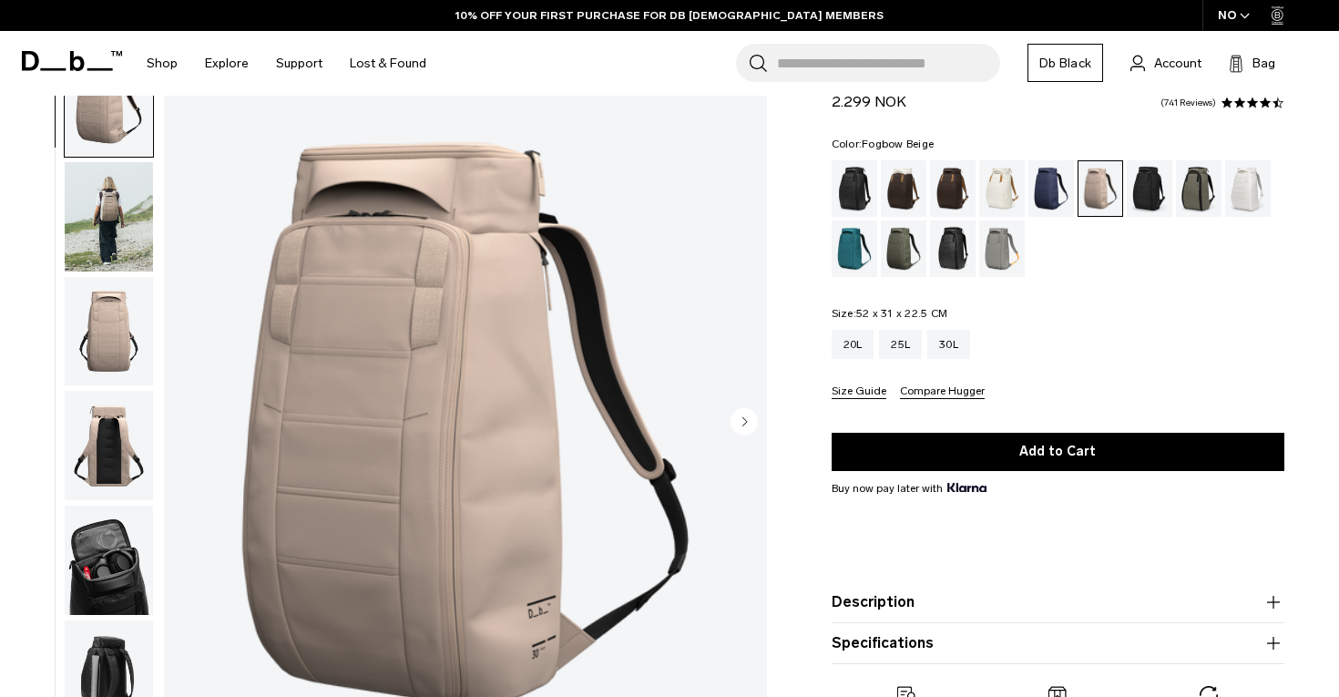
scroll to position [109, 0]
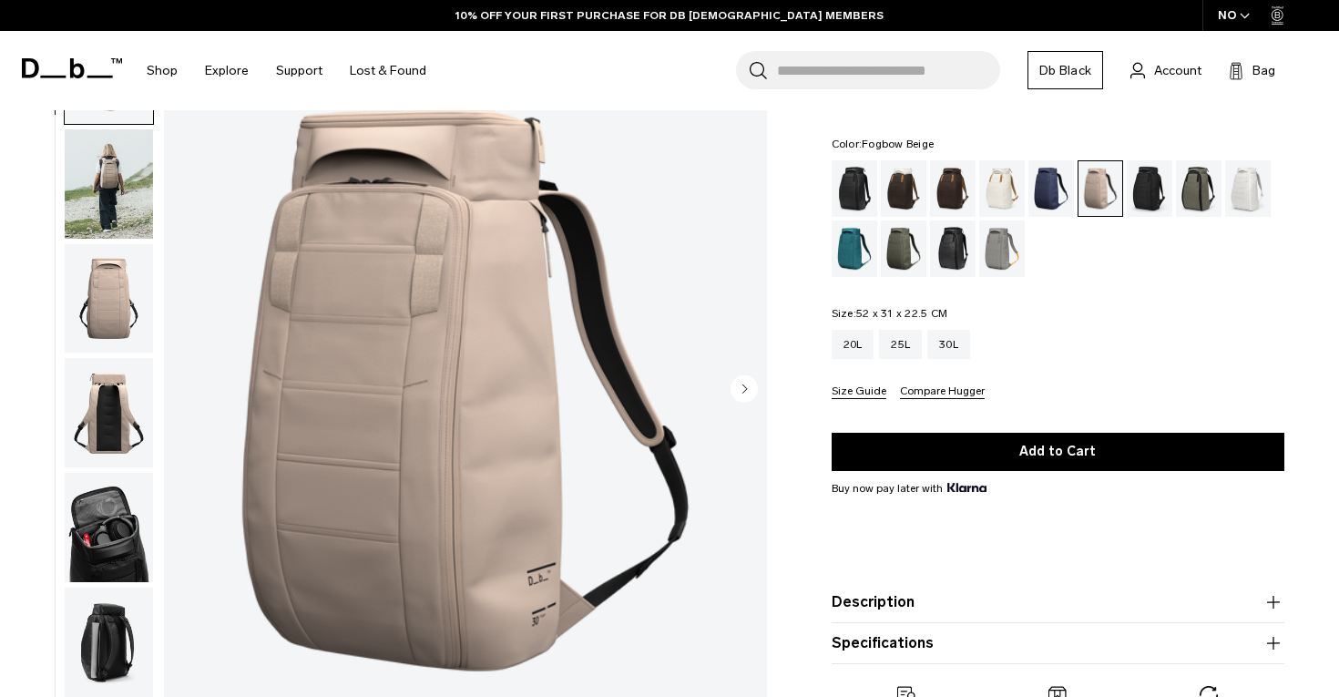
click at [106, 313] on img "button" at bounding box center [109, 298] width 88 height 109
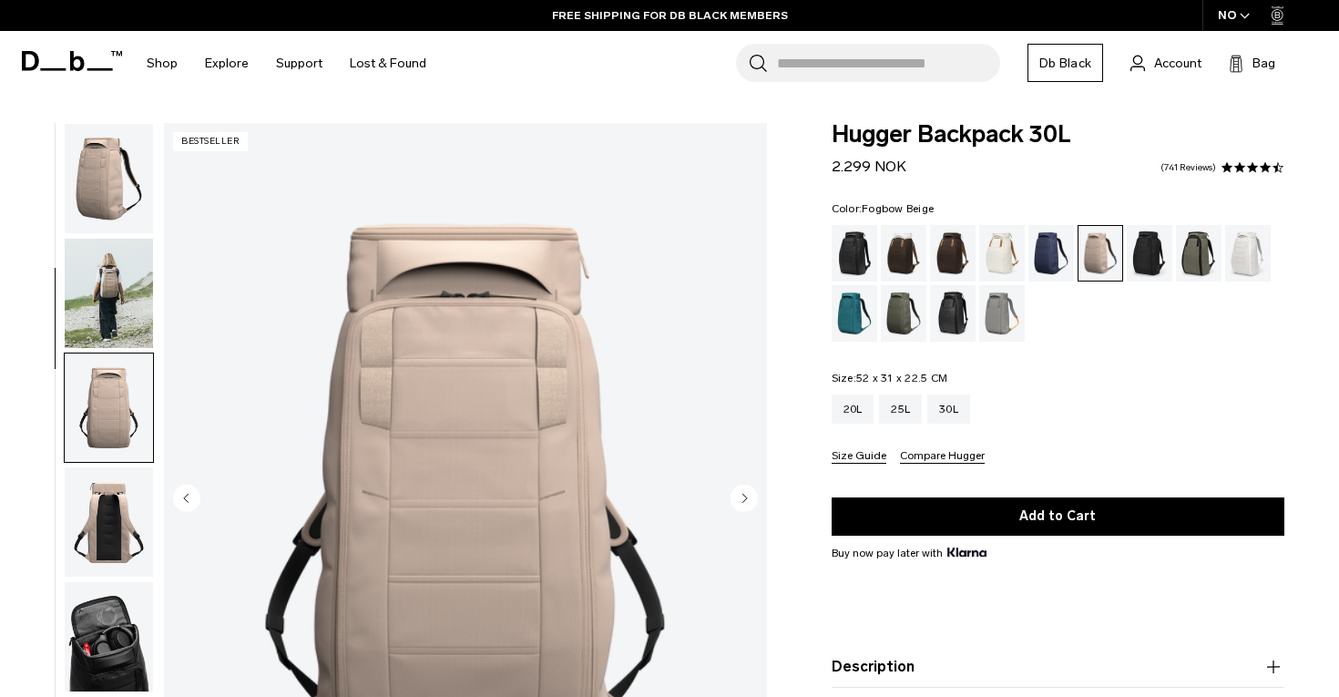
scroll to position [0, 0]
click at [118, 284] on img "button" at bounding box center [109, 293] width 88 height 109
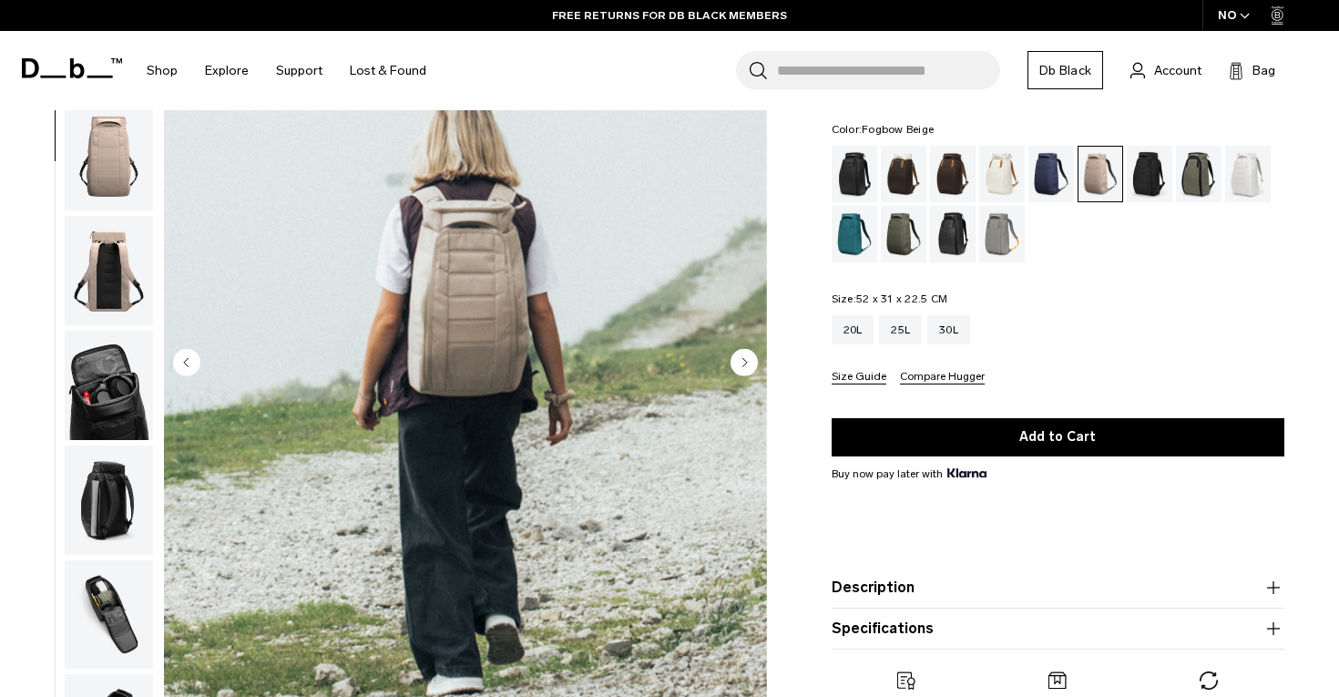
scroll to position [137, 0]
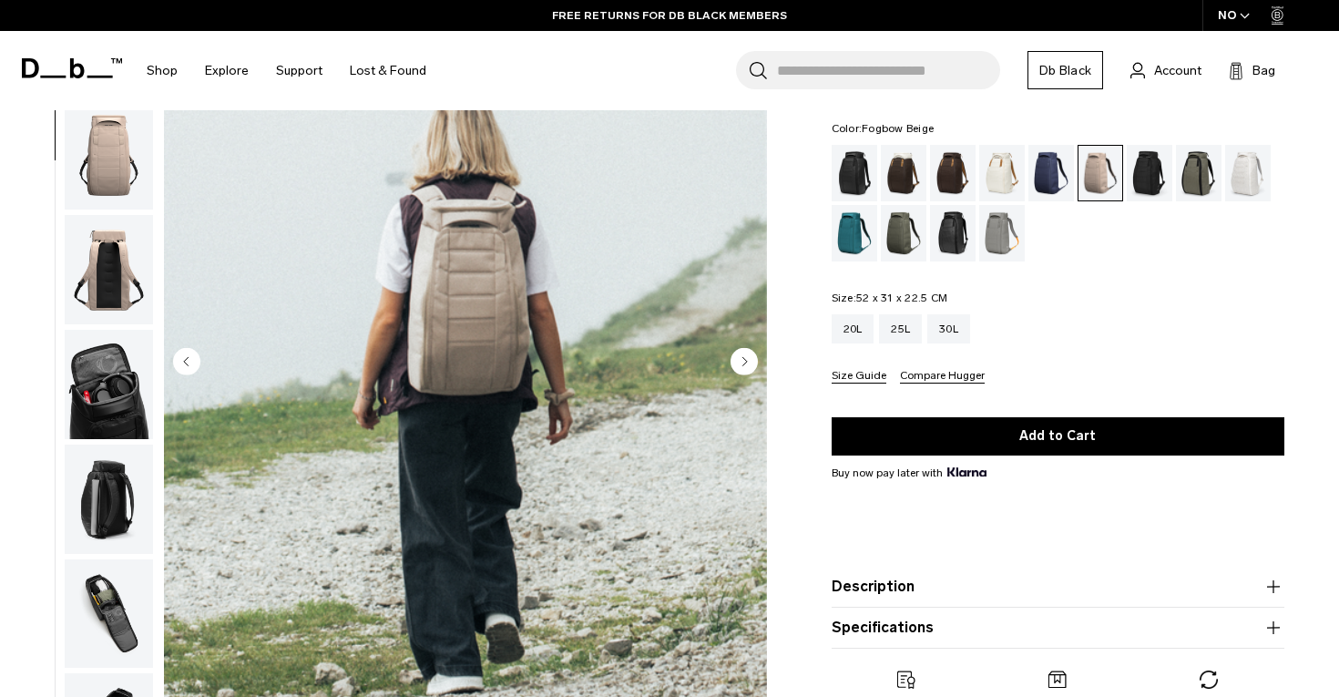
click at [1181, 589] on button "Description" at bounding box center [1058, 587] width 453 height 22
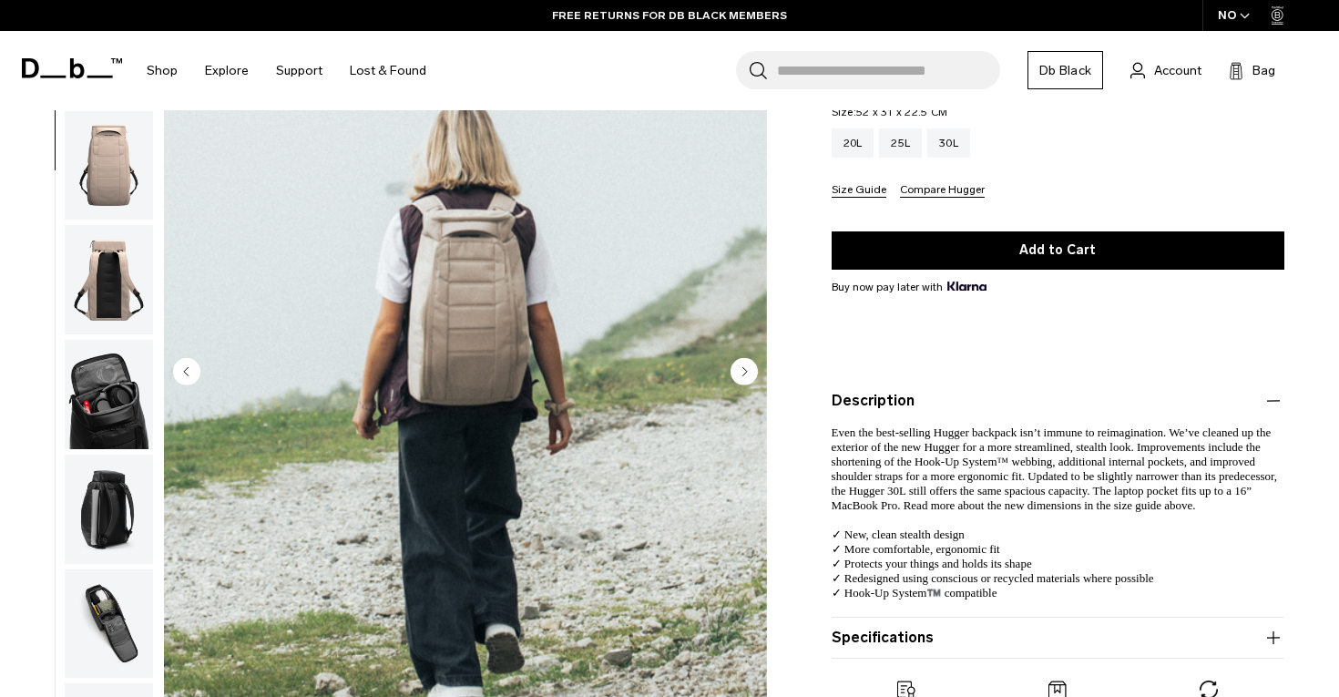
scroll to position [276, 0]
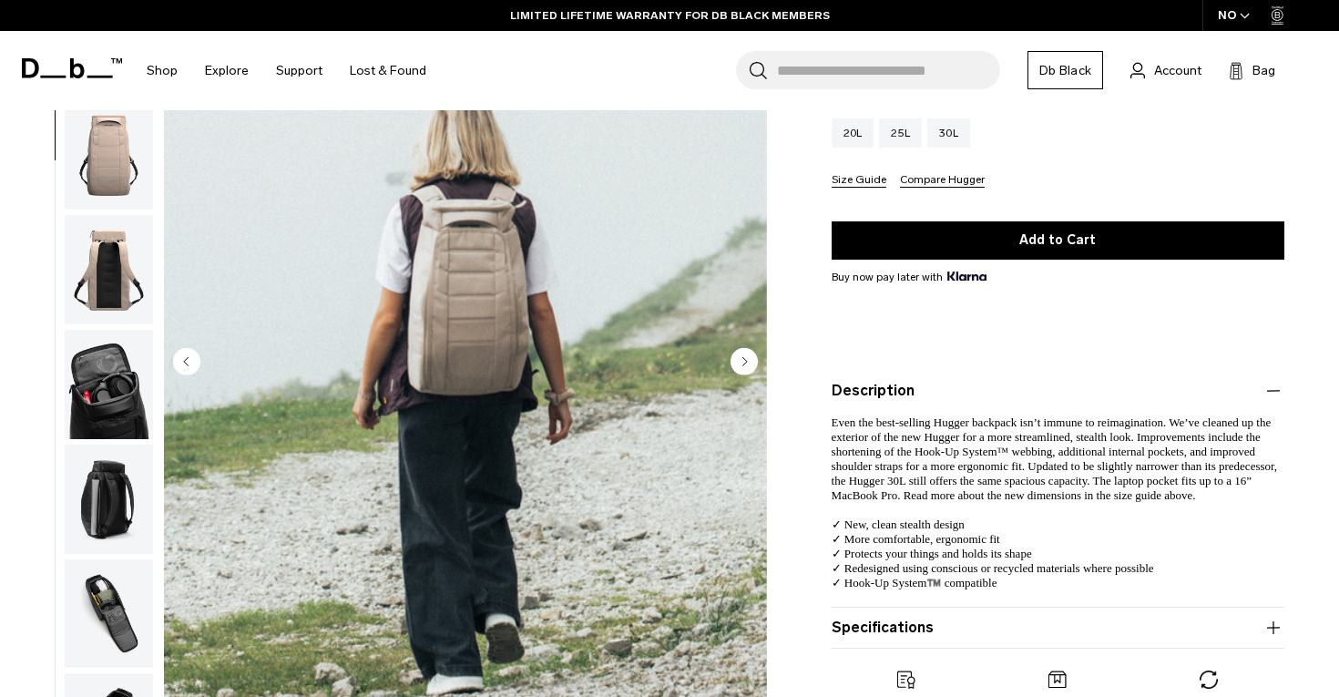
click at [1127, 636] on button "Specifications" at bounding box center [1058, 628] width 453 height 22
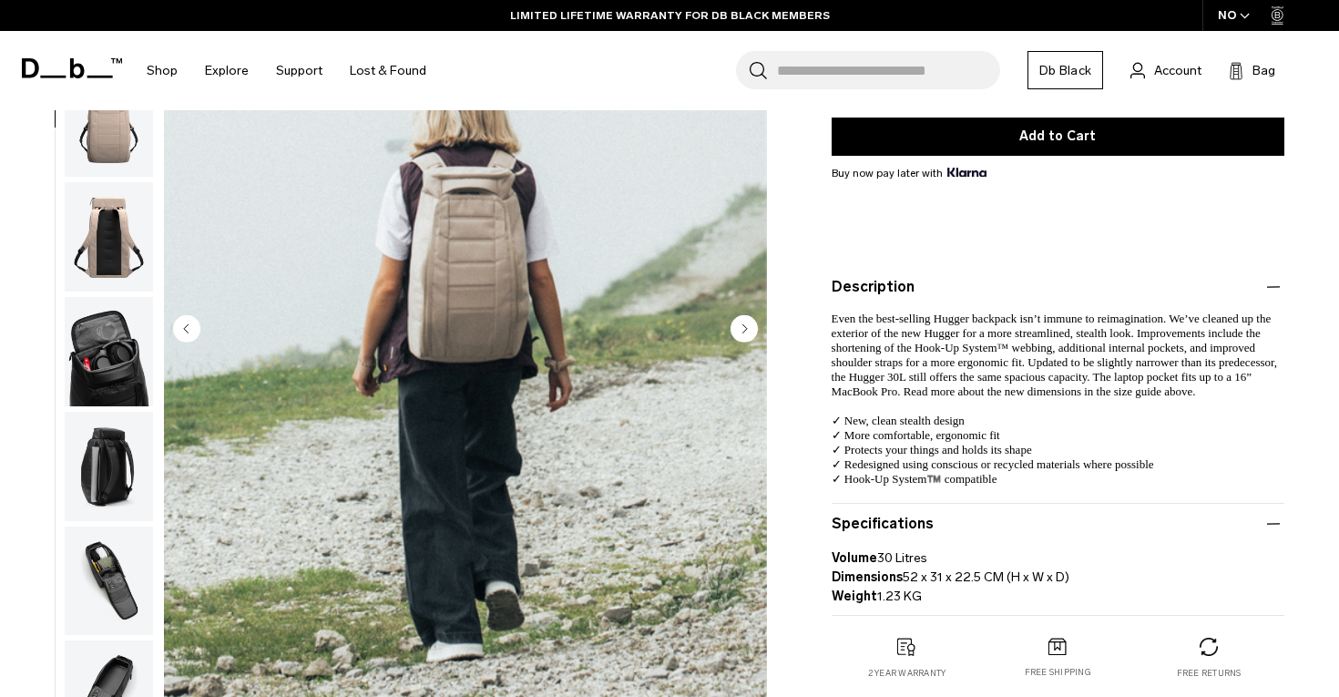
scroll to position [386, 0]
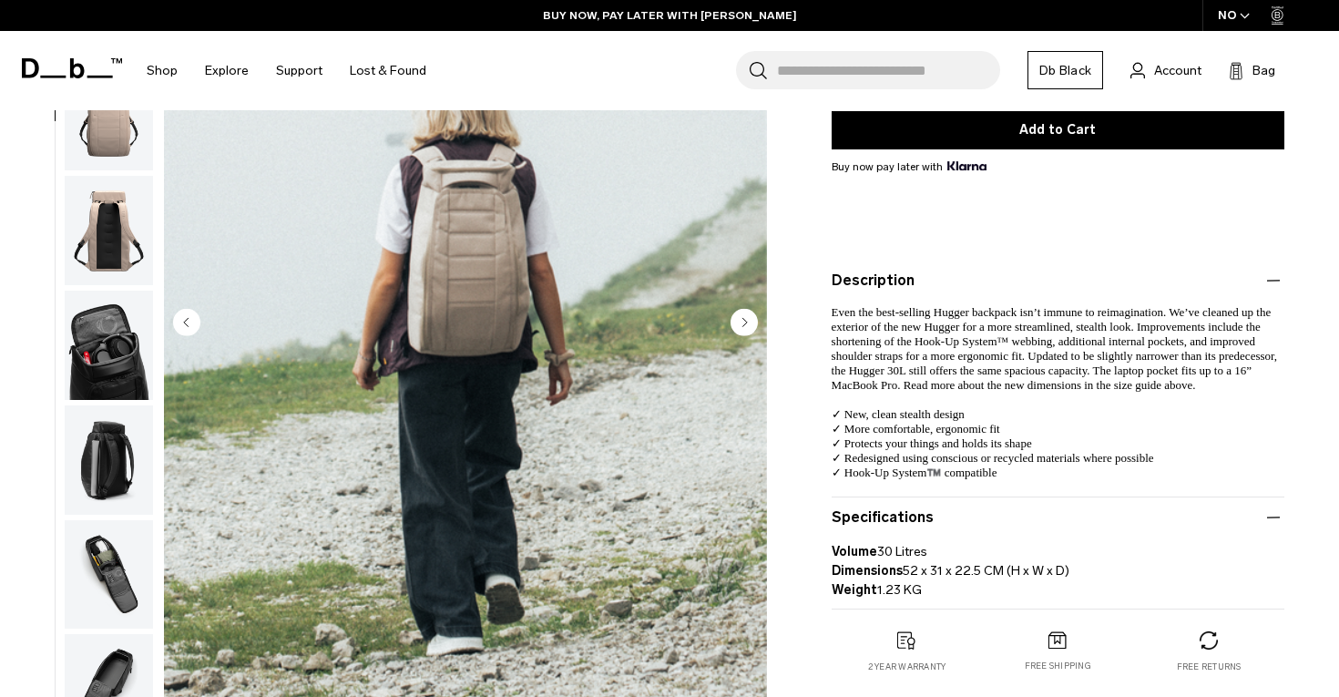
click at [1271, 514] on icon "button" at bounding box center [1274, 518] width 22 height 22
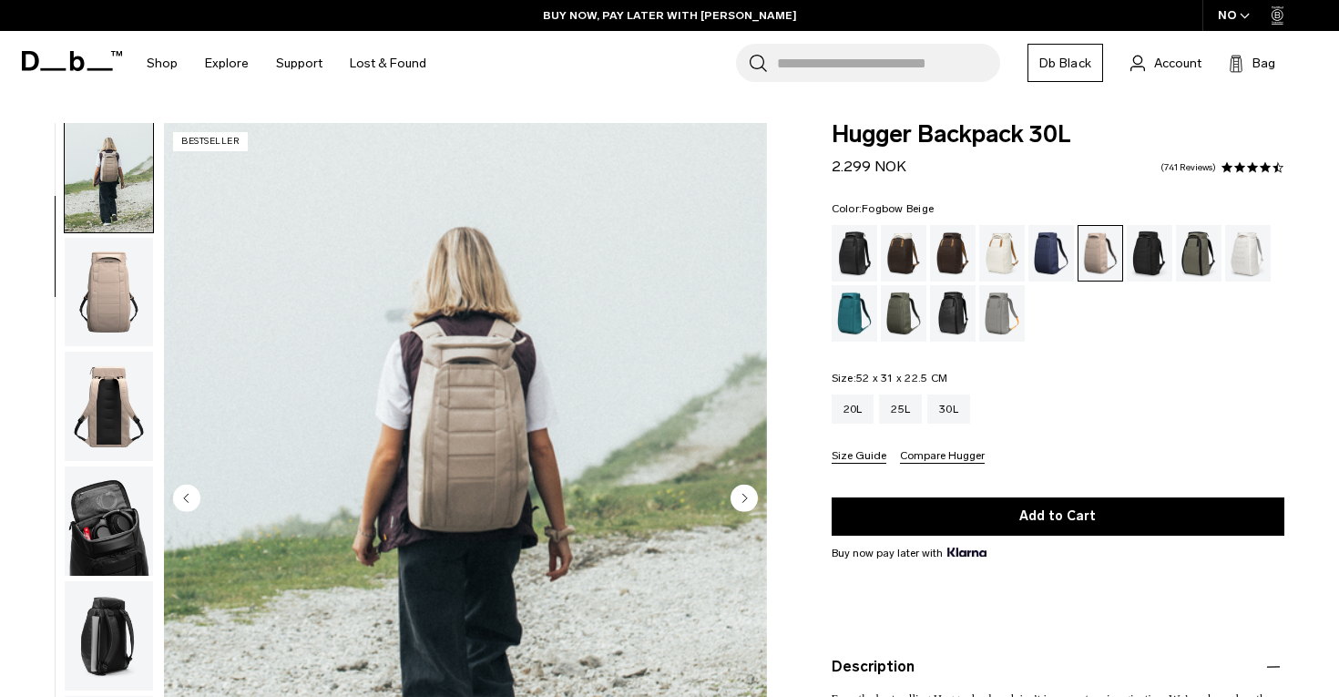
scroll to position [0, 0]
click at [1149, 255] on div "Charcoal Grey" at bounding box center [1150, 253] width 46 height 56
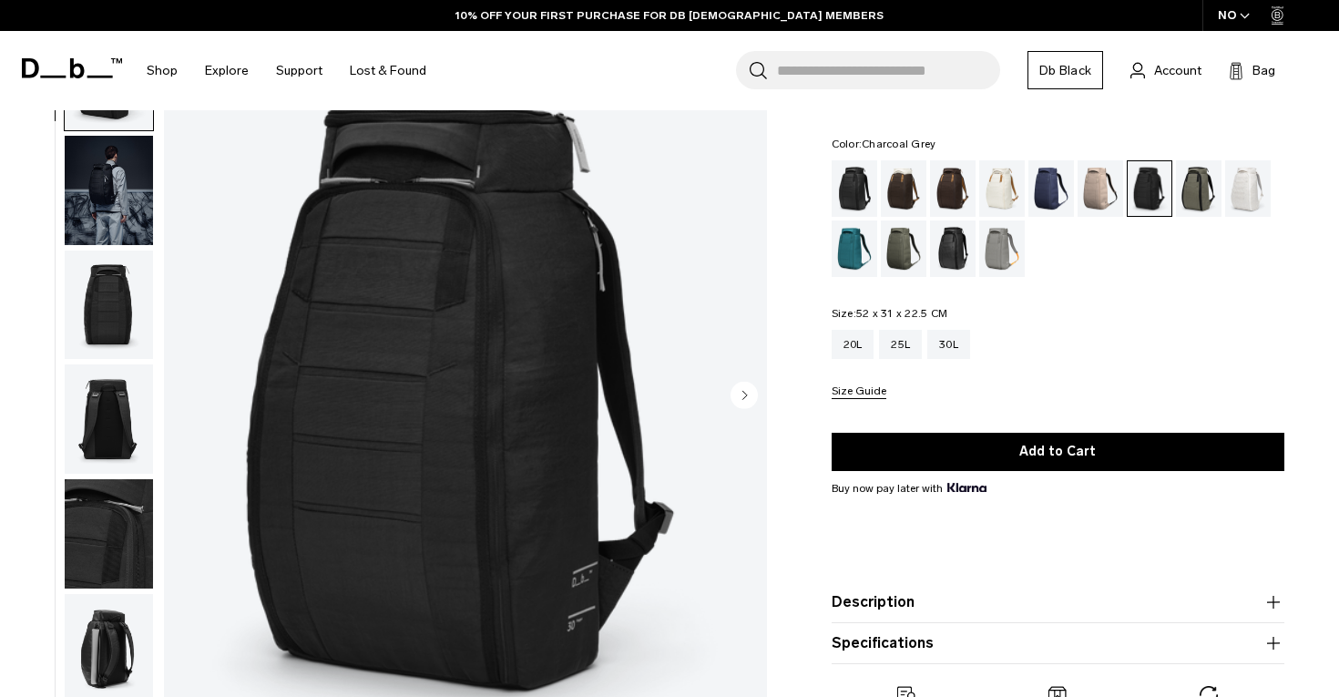
scroll to position [106, 0]
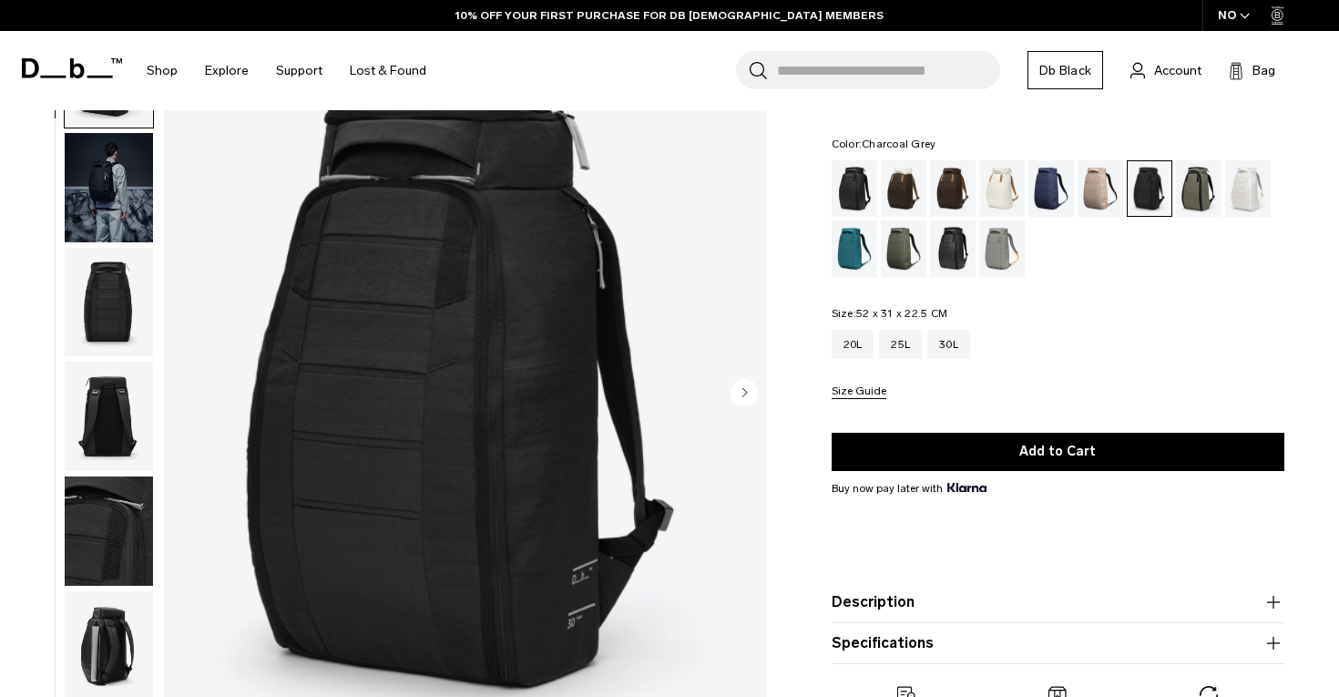
click at [101, 323] on img "button" at bounding box center [109, 302] width 88 height 109
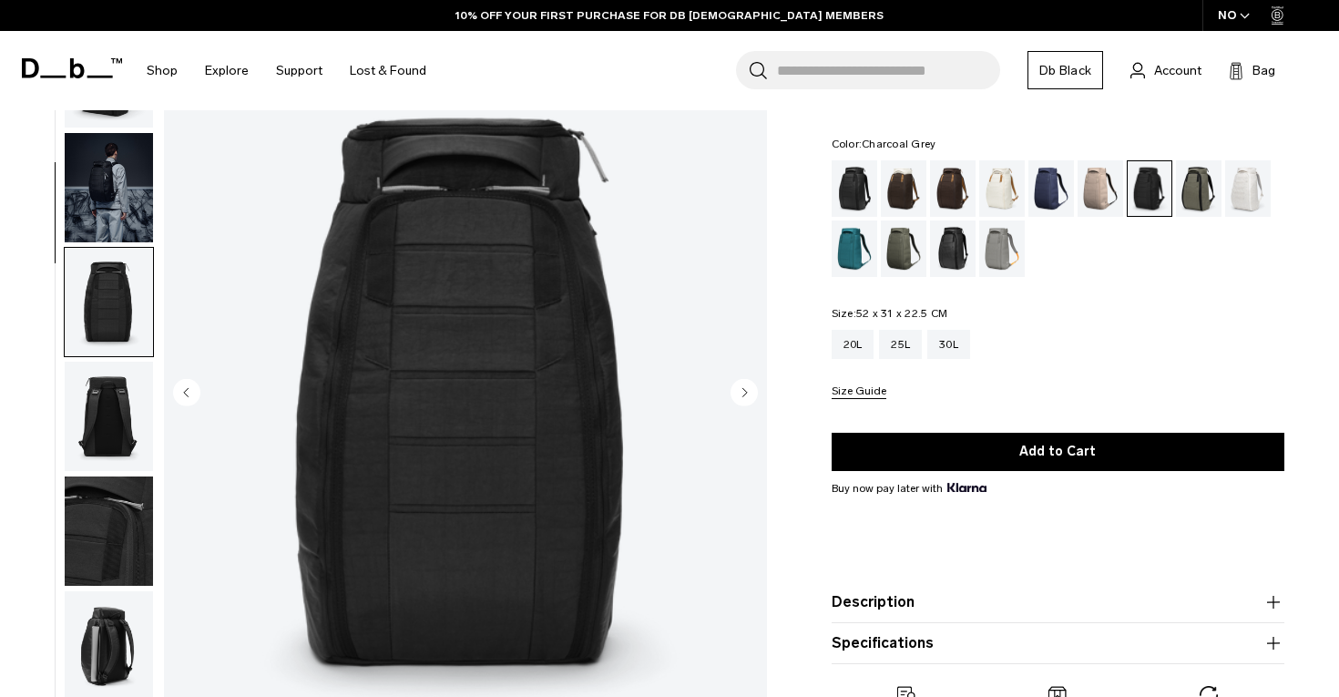
scroll to position [232, 0]
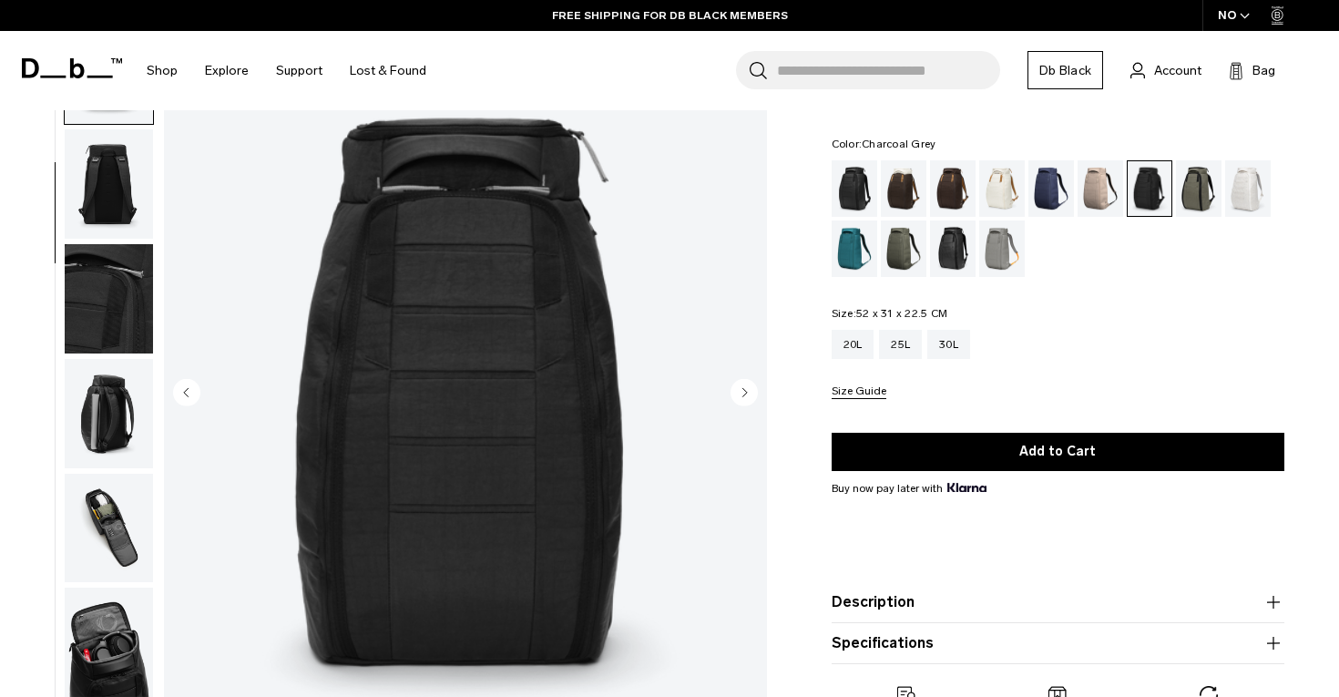
click at [117, 415] on img "button" at bounding box center [109, 413] width 88 height 109
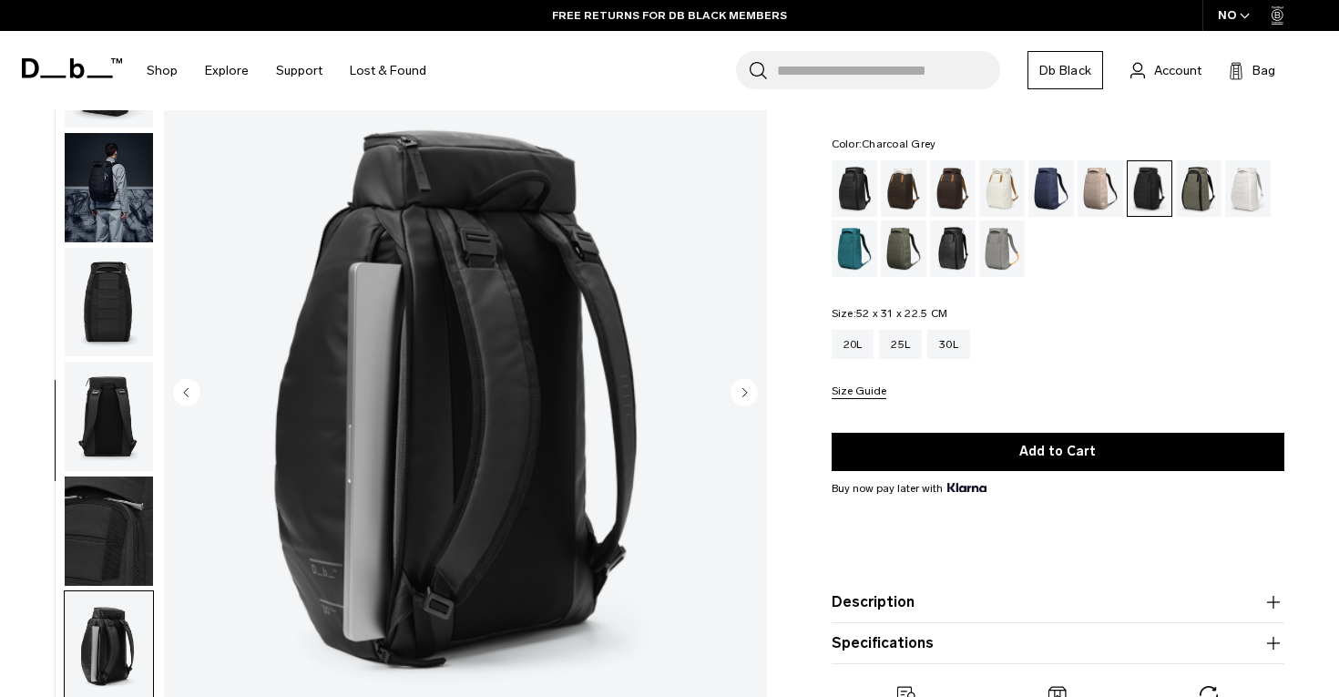
scroll to position [0, 0]
click at [112, 220] on img "button" at bounding box center [109, 187] width 88 height 109
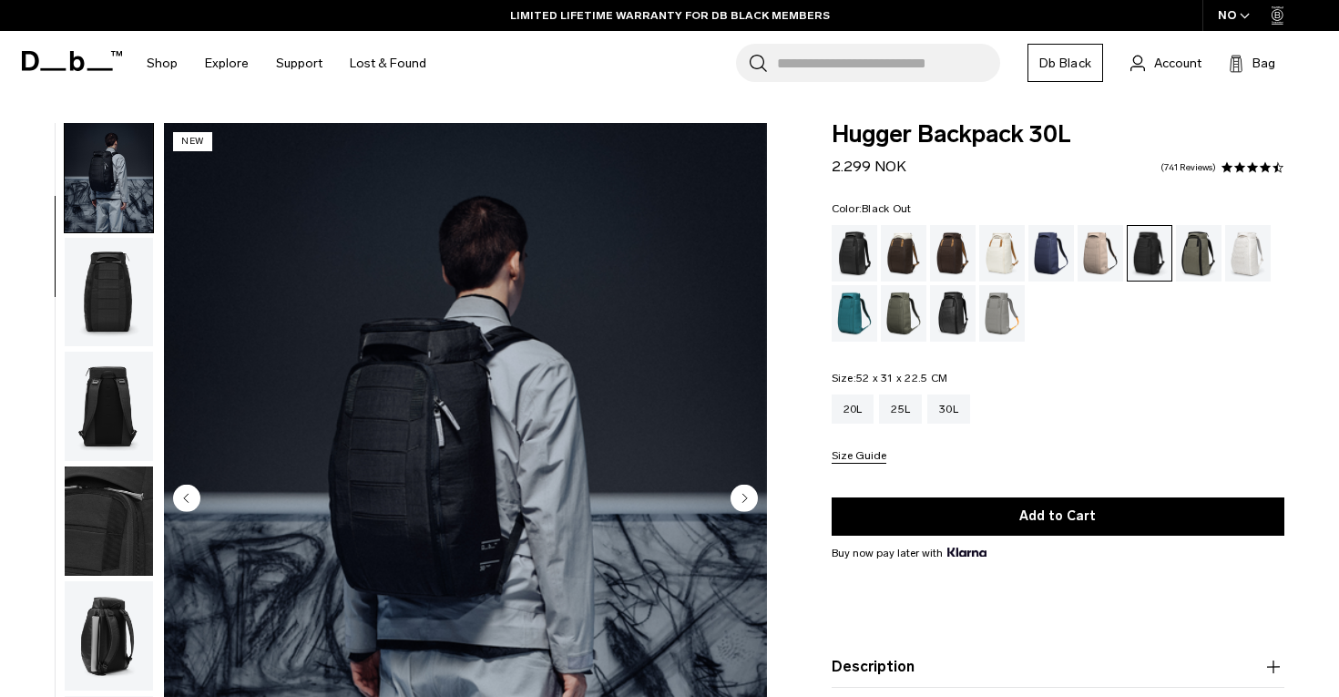
click at [852, 251] on div "Black Out" at bounding box center [855, 253] width 46 height 56
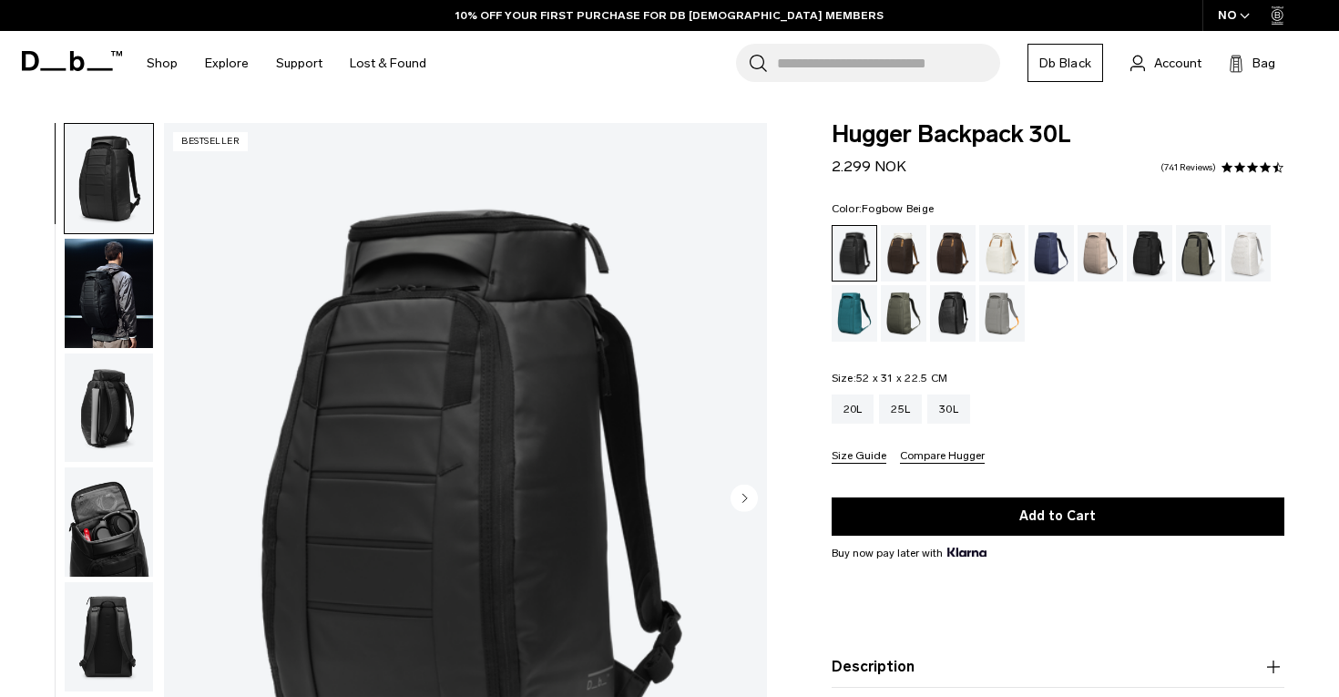
click at [1112, 257] on div "Fogbow Beige" at bounding box center [1101, 253] width 46 height 56
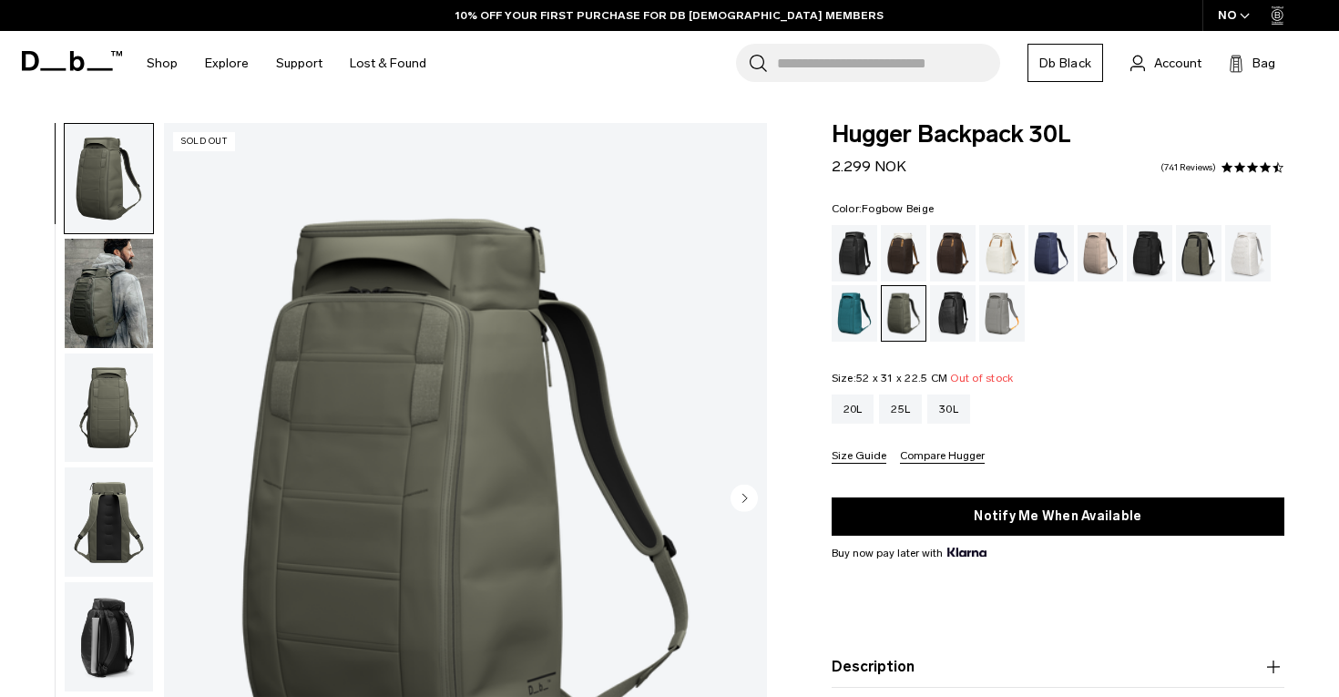
click at [1094, 252] on div "Fogbow Beige" at bounding box center [1101, 253] width 46 height 56
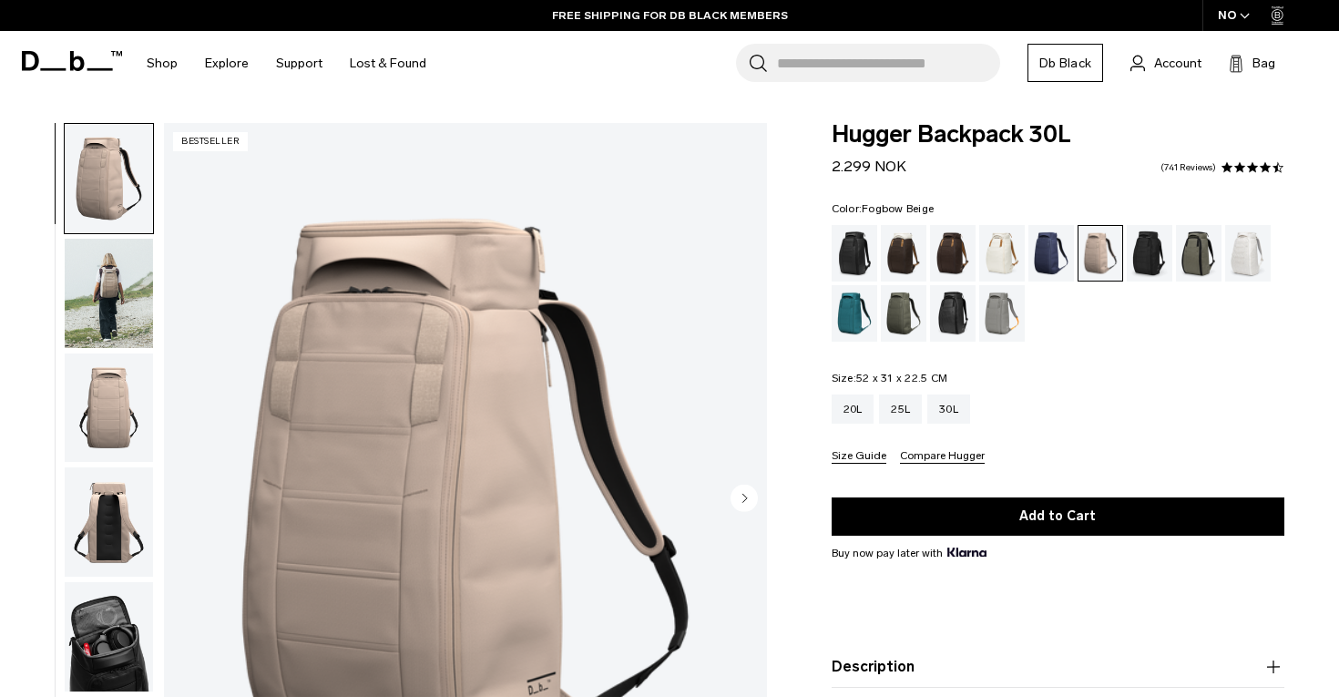
click at [105, 290] on img "button" at bounding box center [109, 293] width 88 height 109
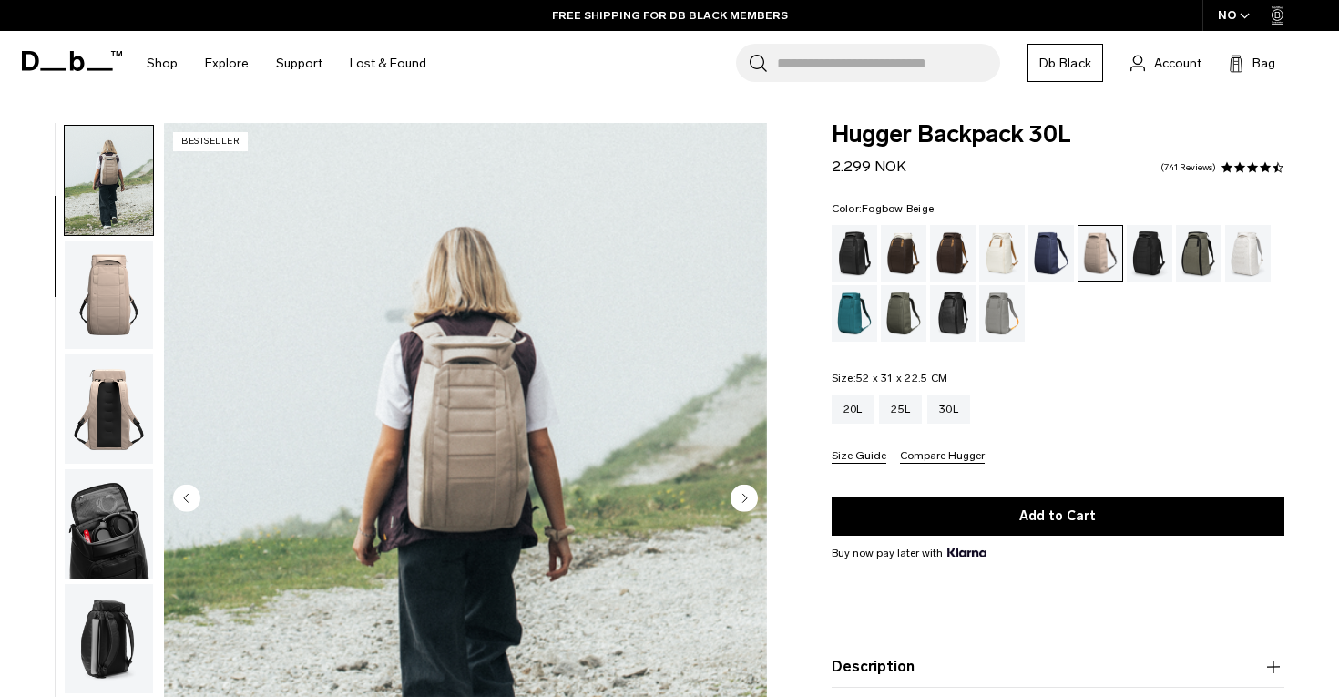
scroll to position [116, 0]
click at [110, 286] on img "button" at bounding box center [109, 292] width 88 height 109
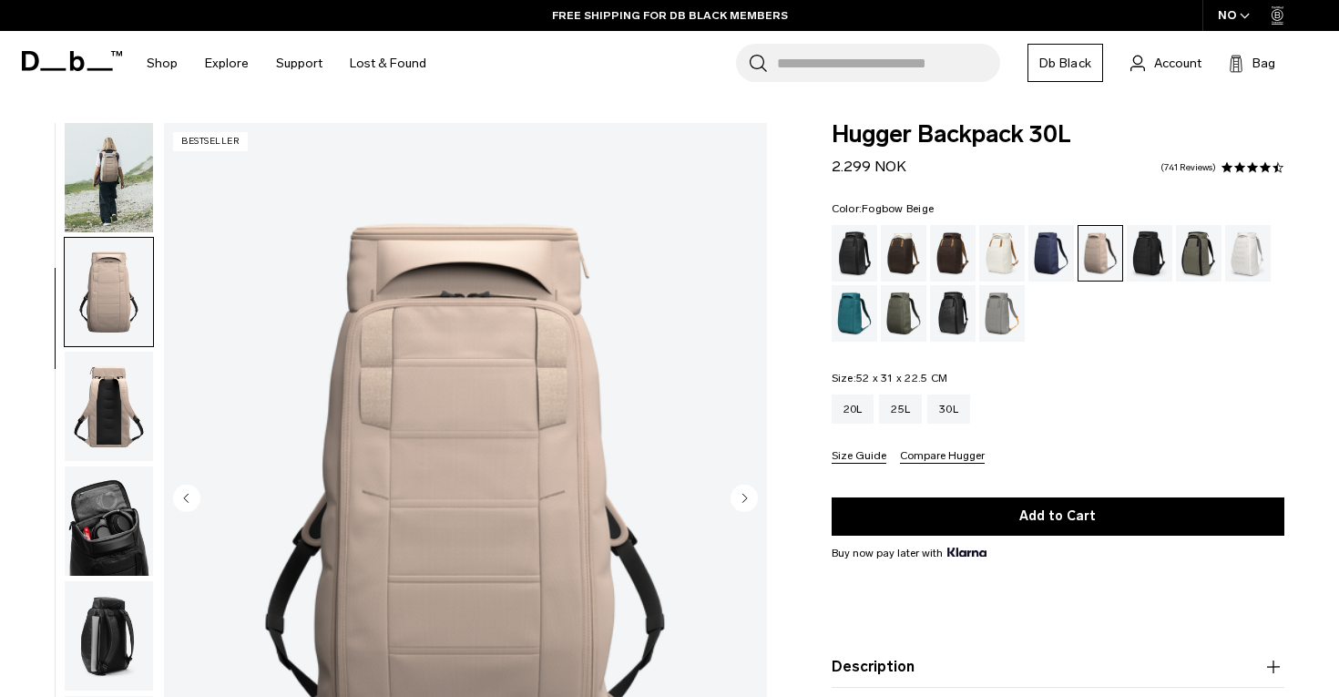
scroll to position [232, 0]
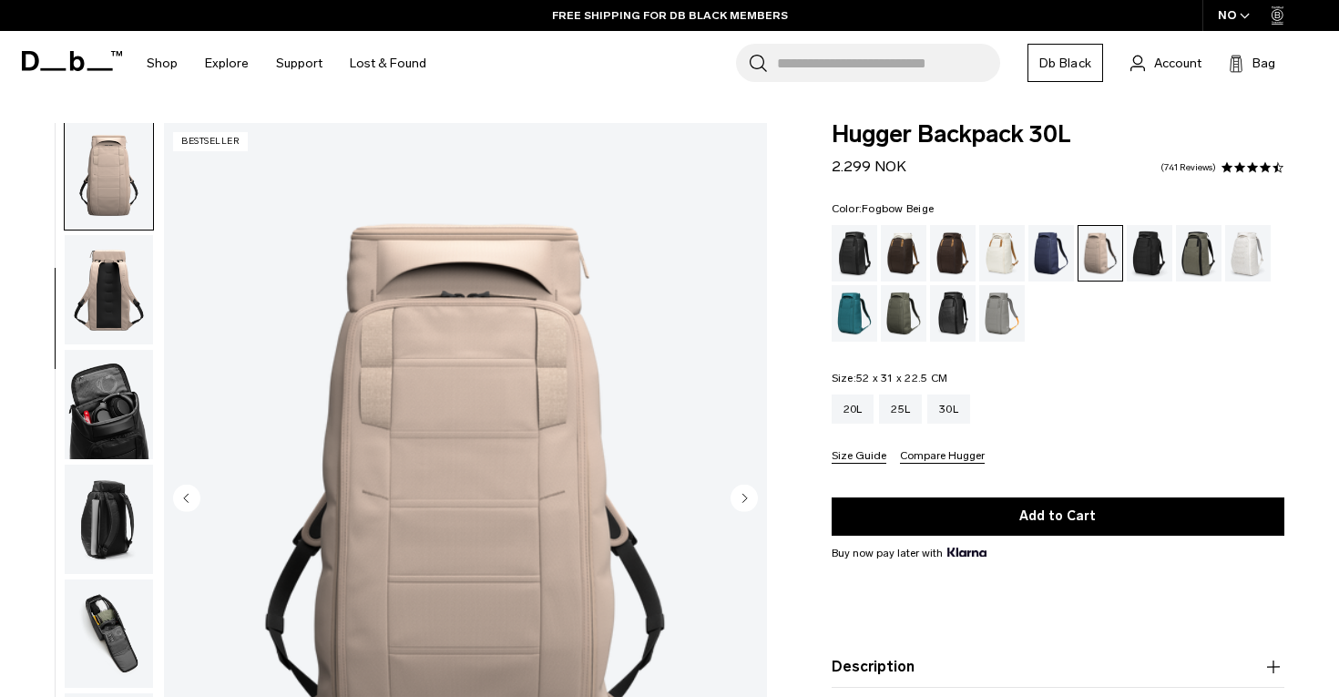
click at [111, 303] on img "button" at bounding box center [109, 289] width 88 height 109
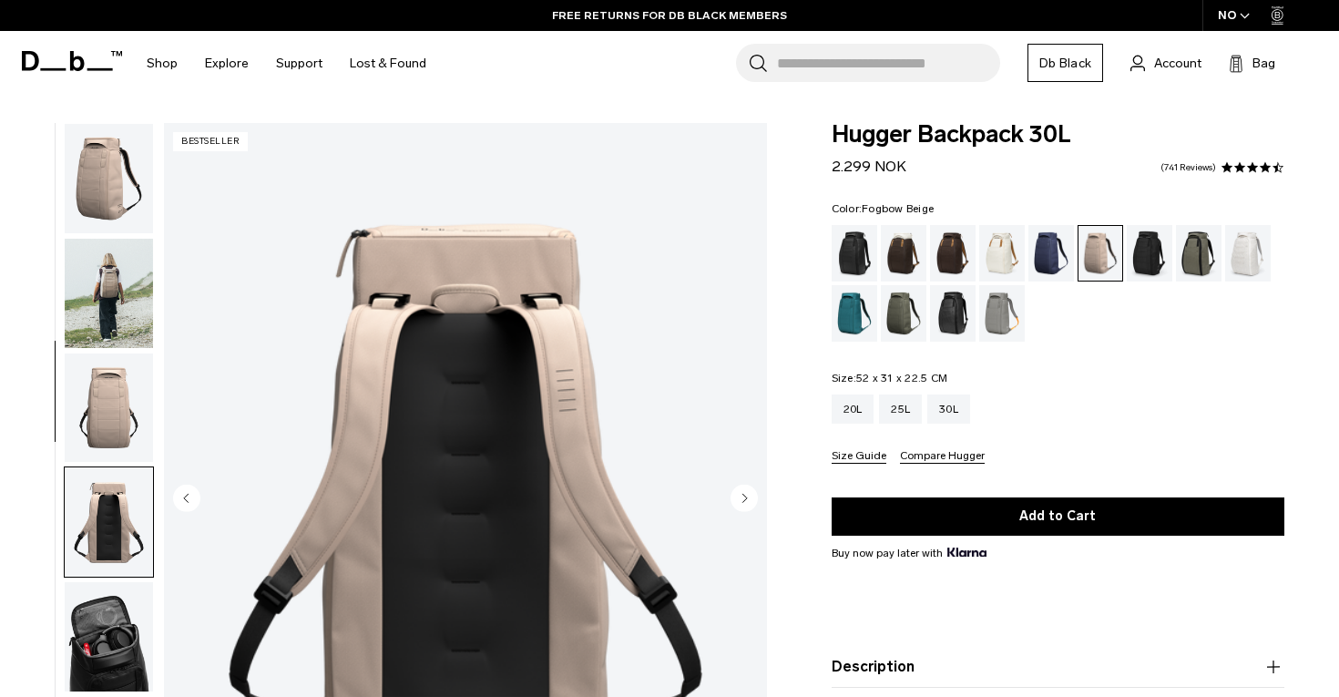
scroll to position [0, 0]
click at [115, 185] on img "button" at bounding box center [109, 178] width 88 height 109
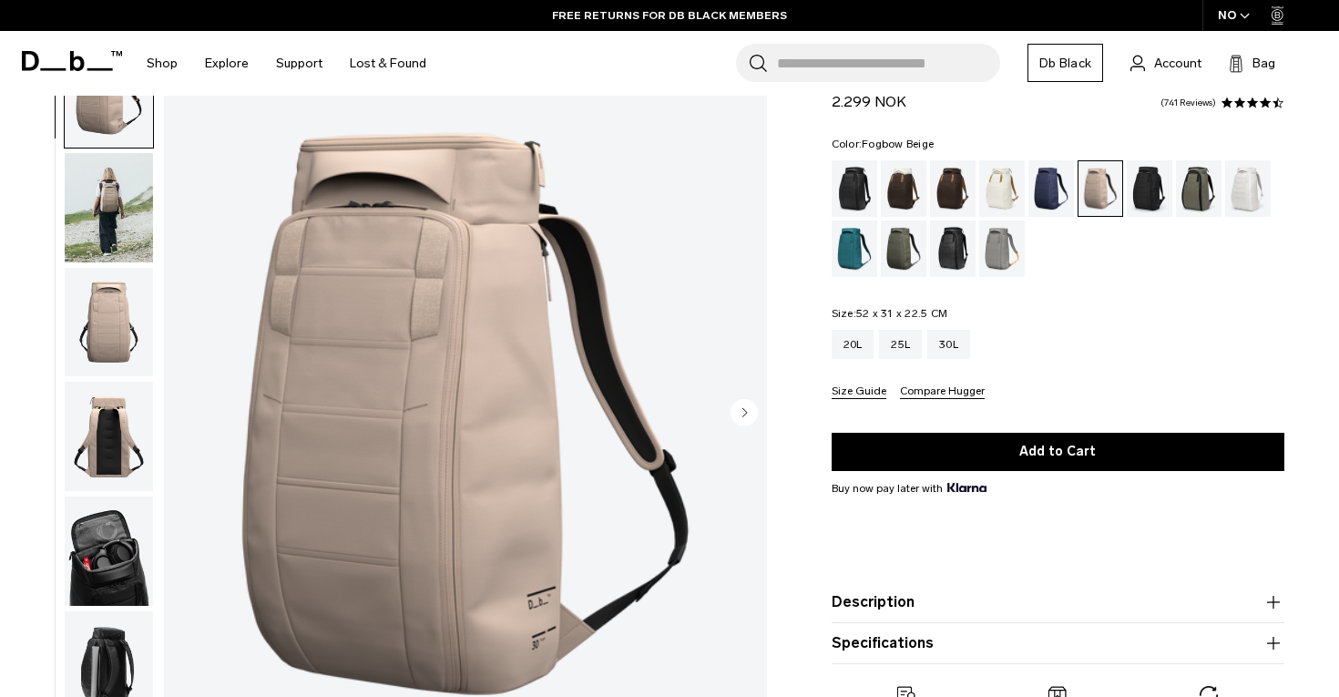
scroll to position [87, 0]
click at [850, 189] on div "Black Out" at bounding box center [855, 188] width 46 height 56
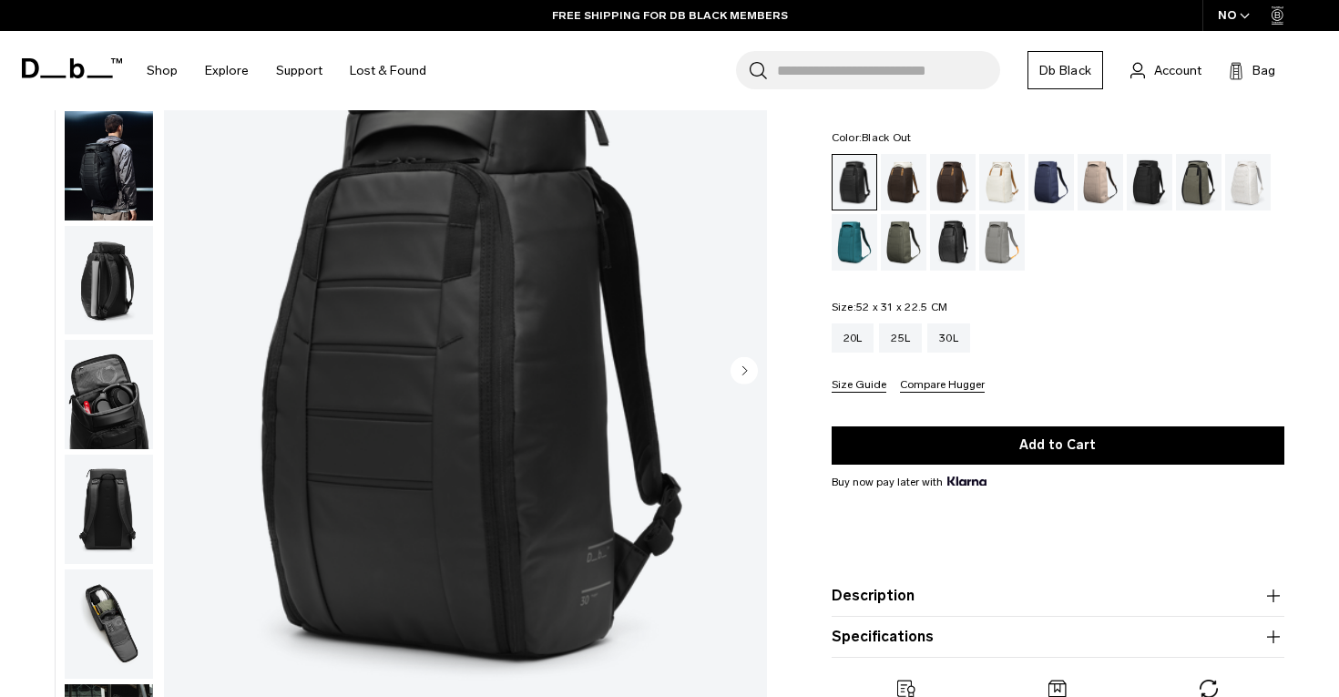
scroll to position [131, 0]
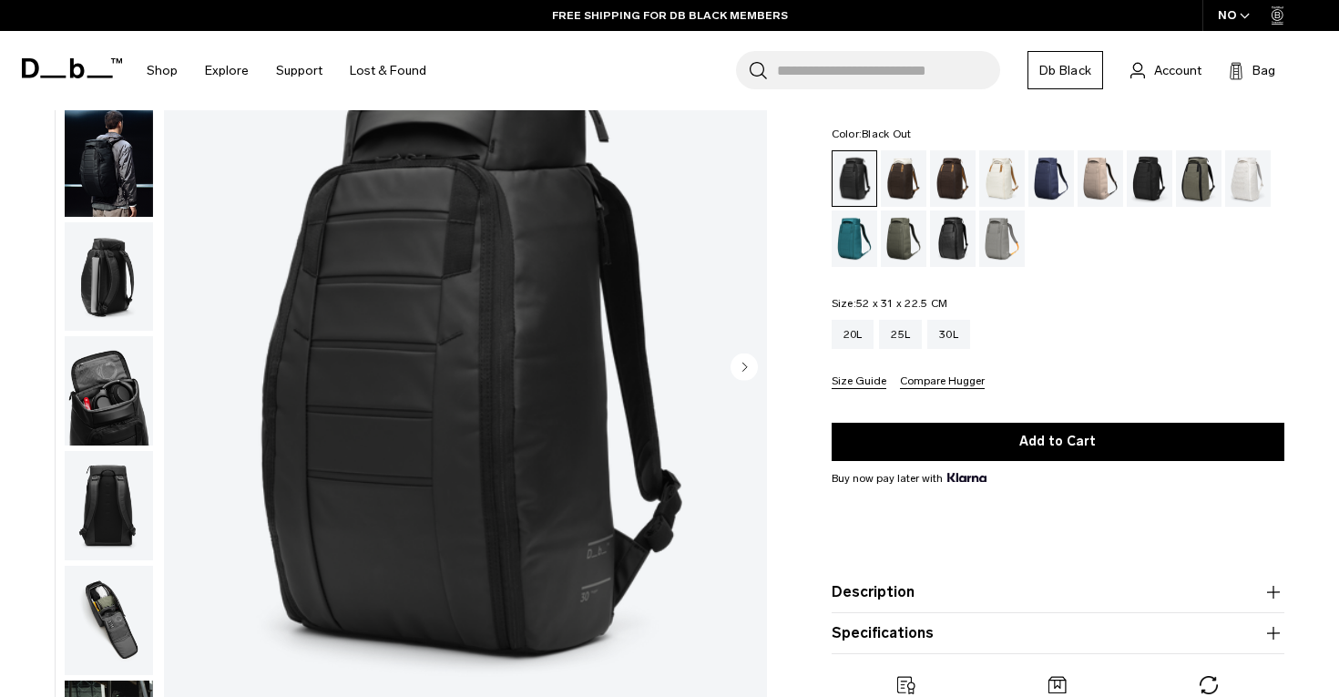
click at [1033, 591] on button "Description" at bounding box center [1058, 592] width 453 height 22
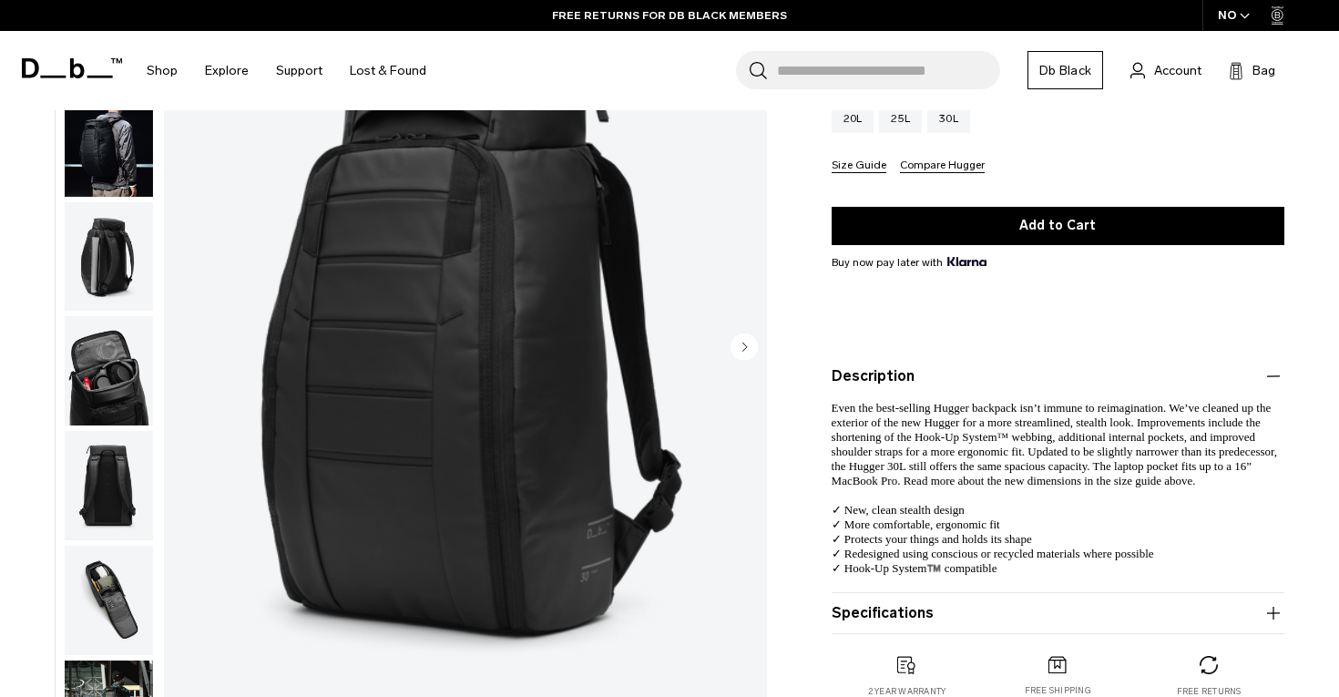
scroll to position [297, 0]
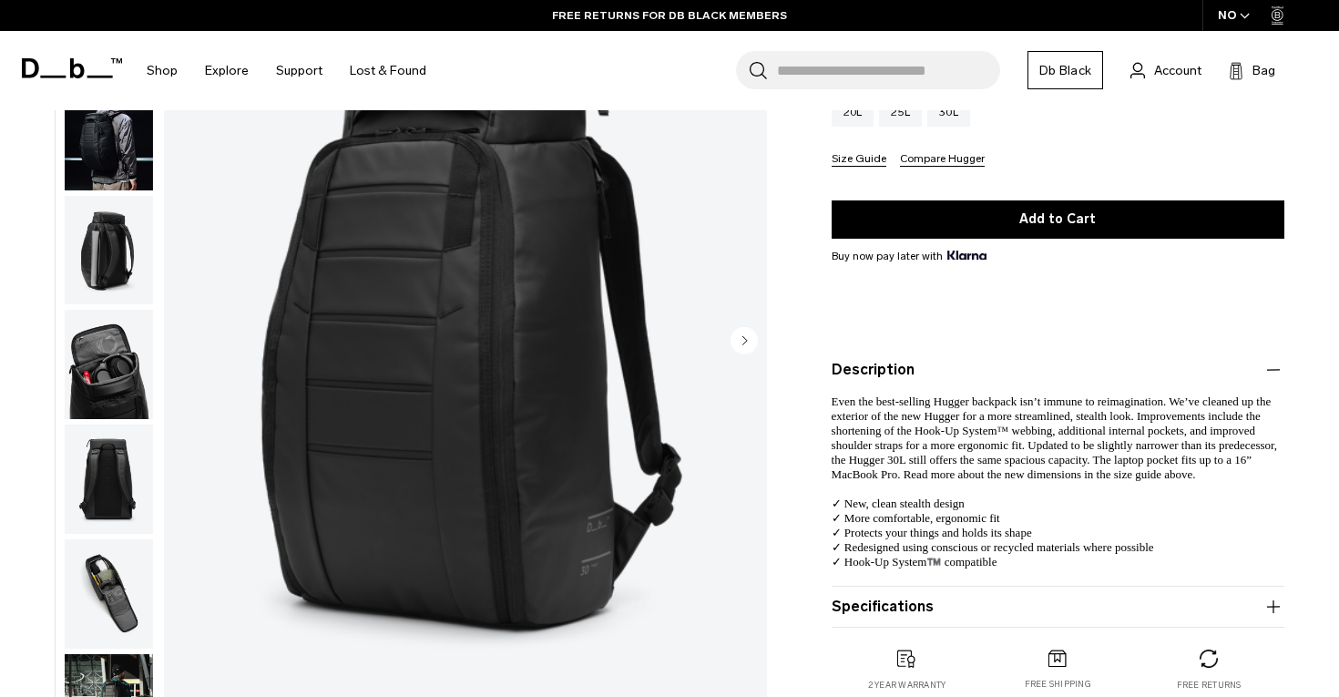
click at [1136, 604] on button "Specifications" at bounding box center [1058, 607] width 453 height 22
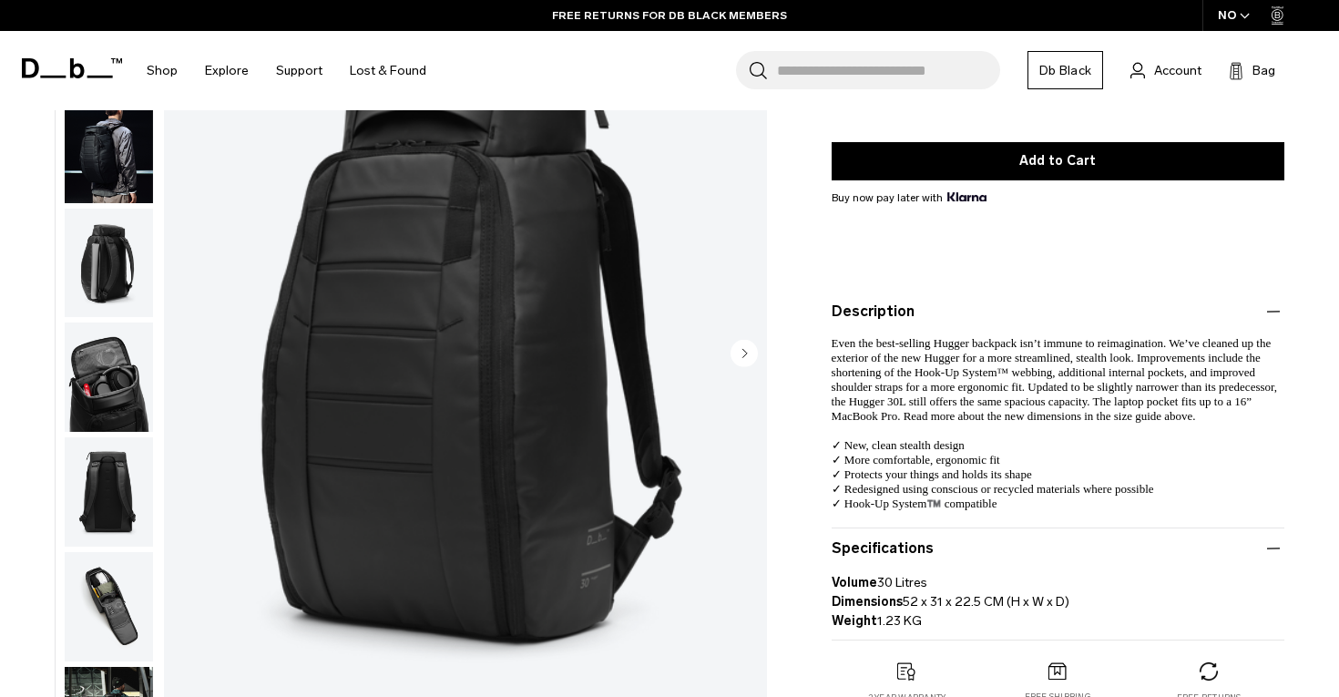
scroll to position [347, 0]
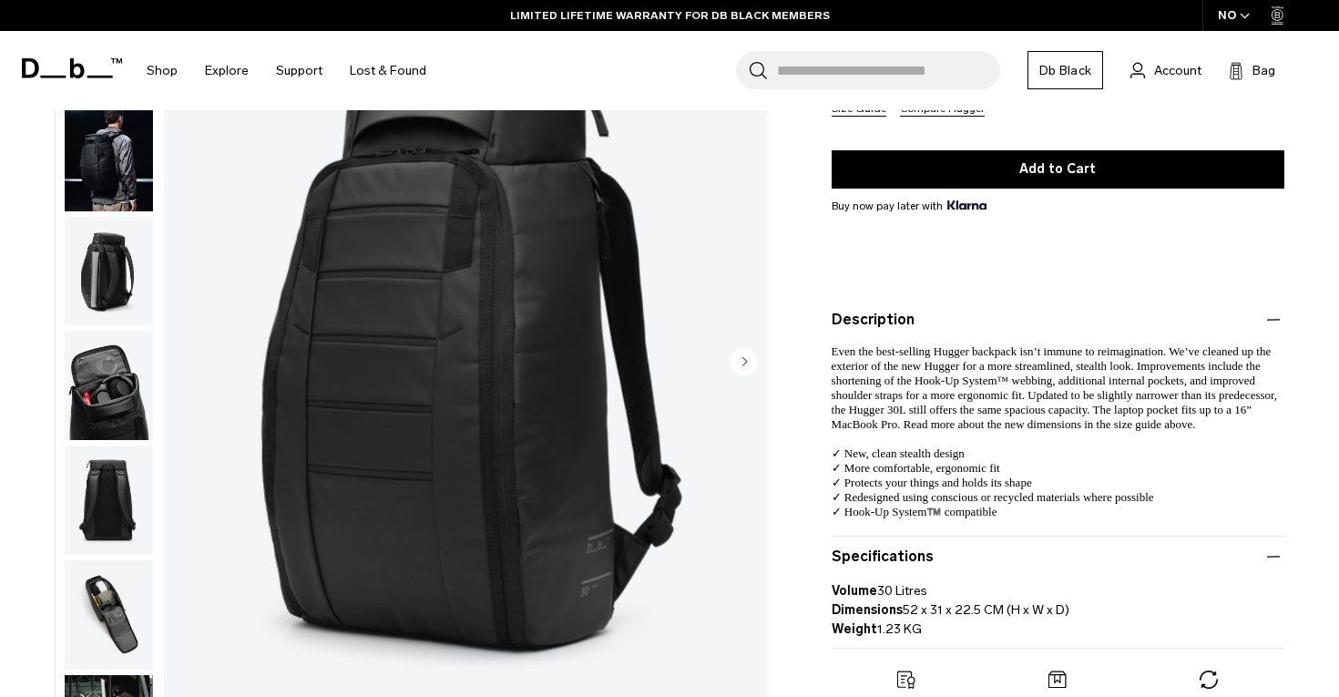
click at [1271, 559] on icon "button" at bounding box center [1274, 557] width 22 height 22
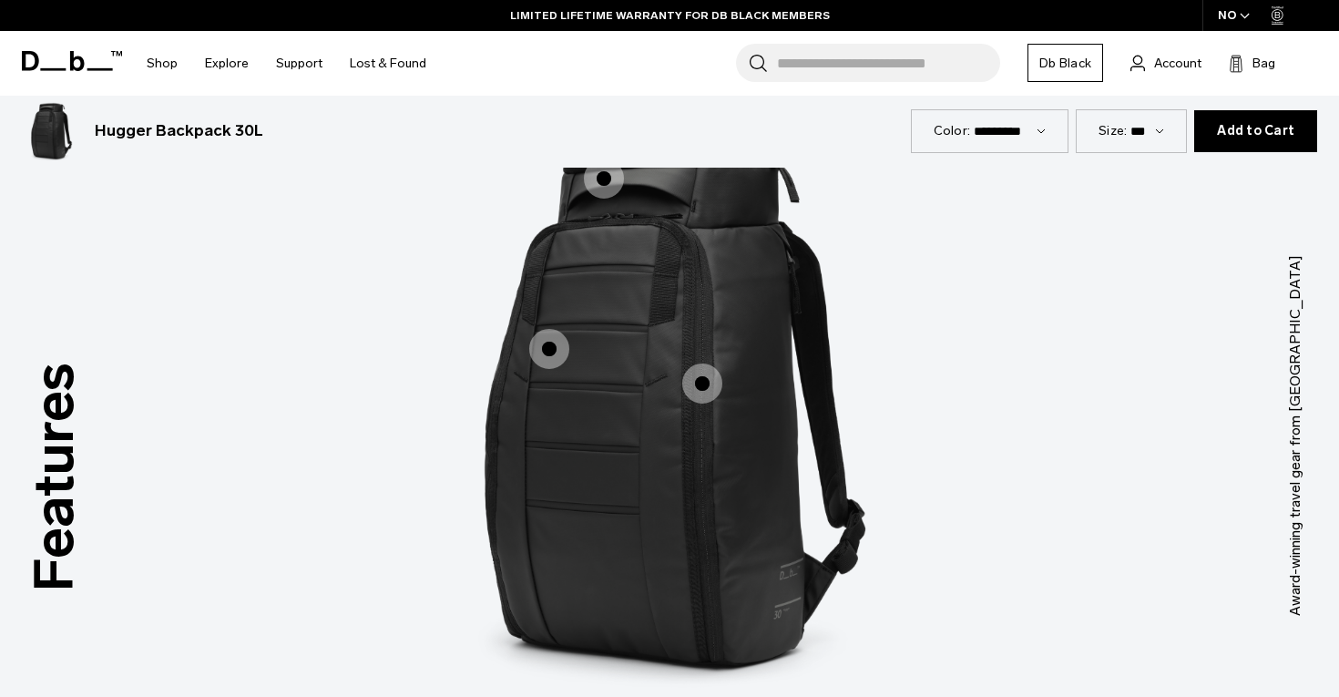
scroll to position [1626, 0]
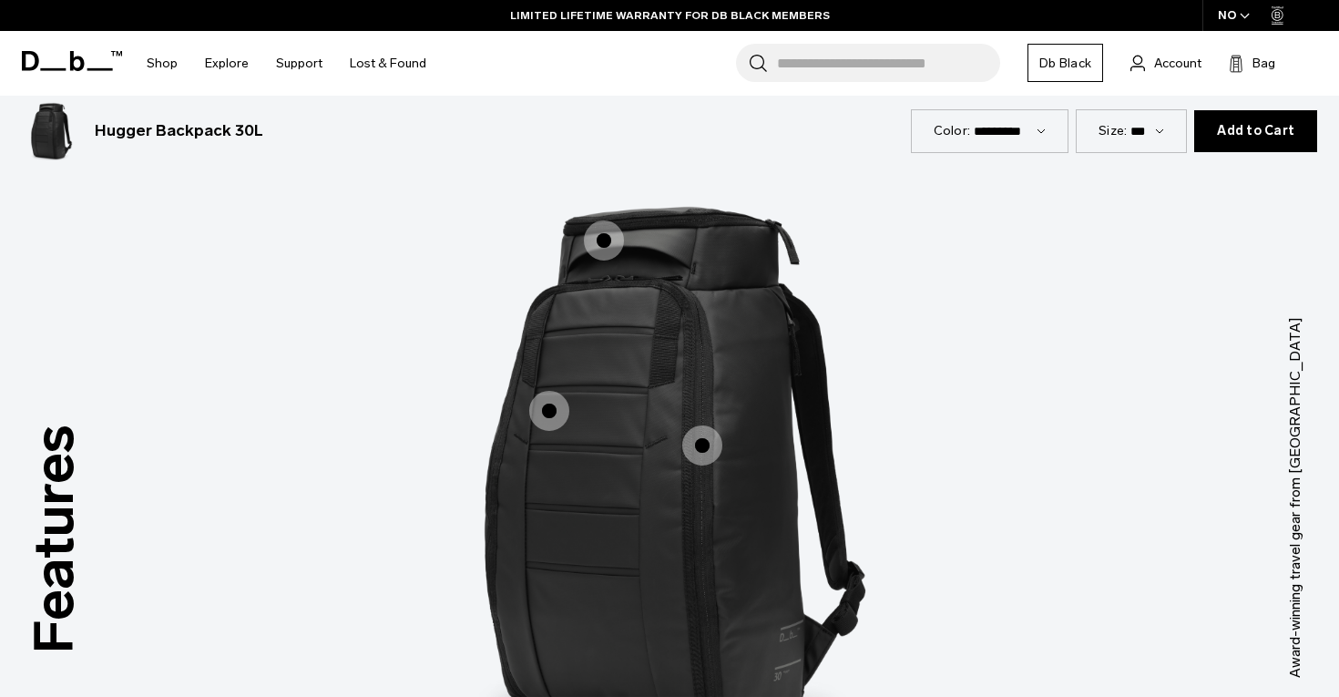
click at [605, 248] on span "1 / 3" at bounding box center [604, 241] width 40 height 40
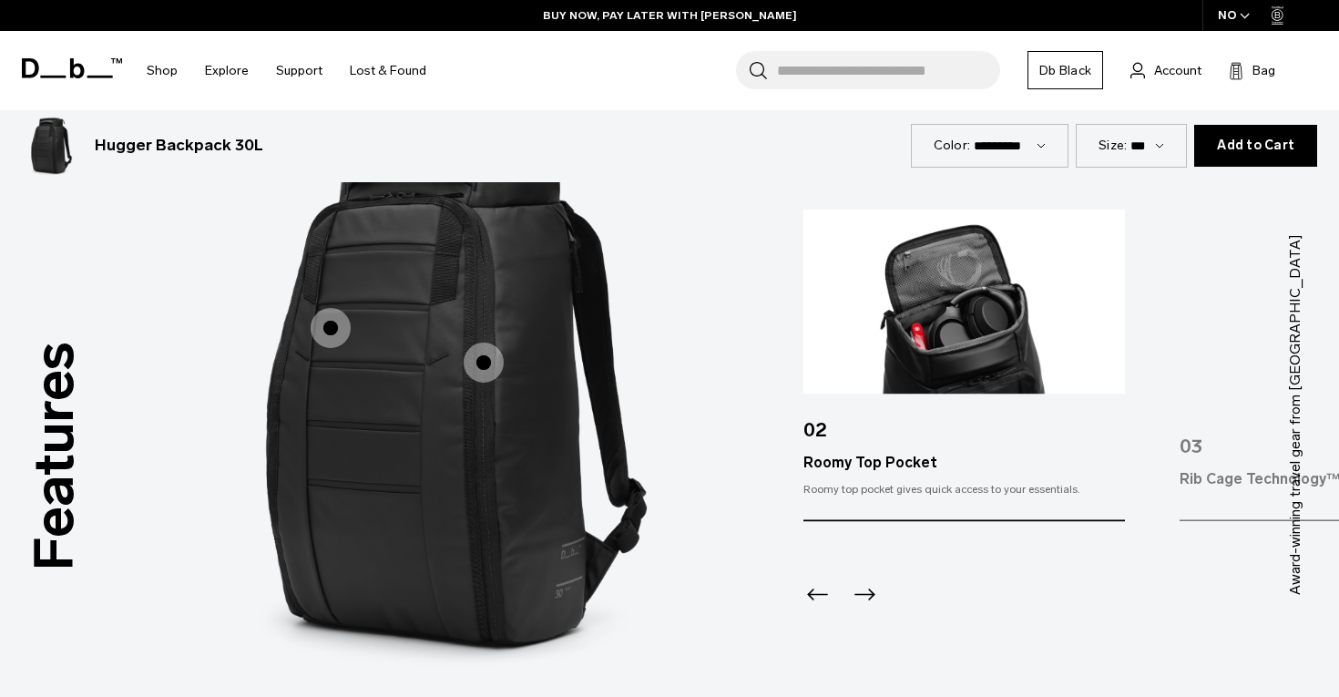
scroll to position [1715, 0]
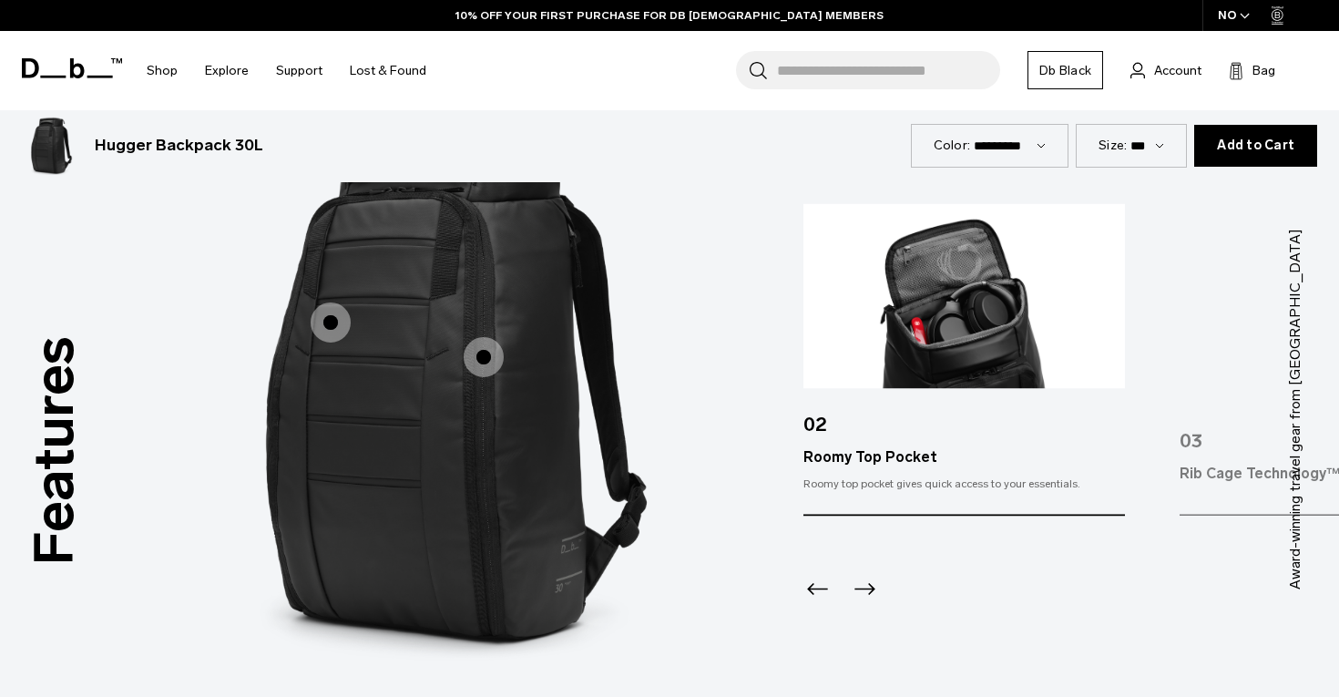
click at [327, 322] on span "1 / 3" at bounding box center [331, 323] width 40 height 40
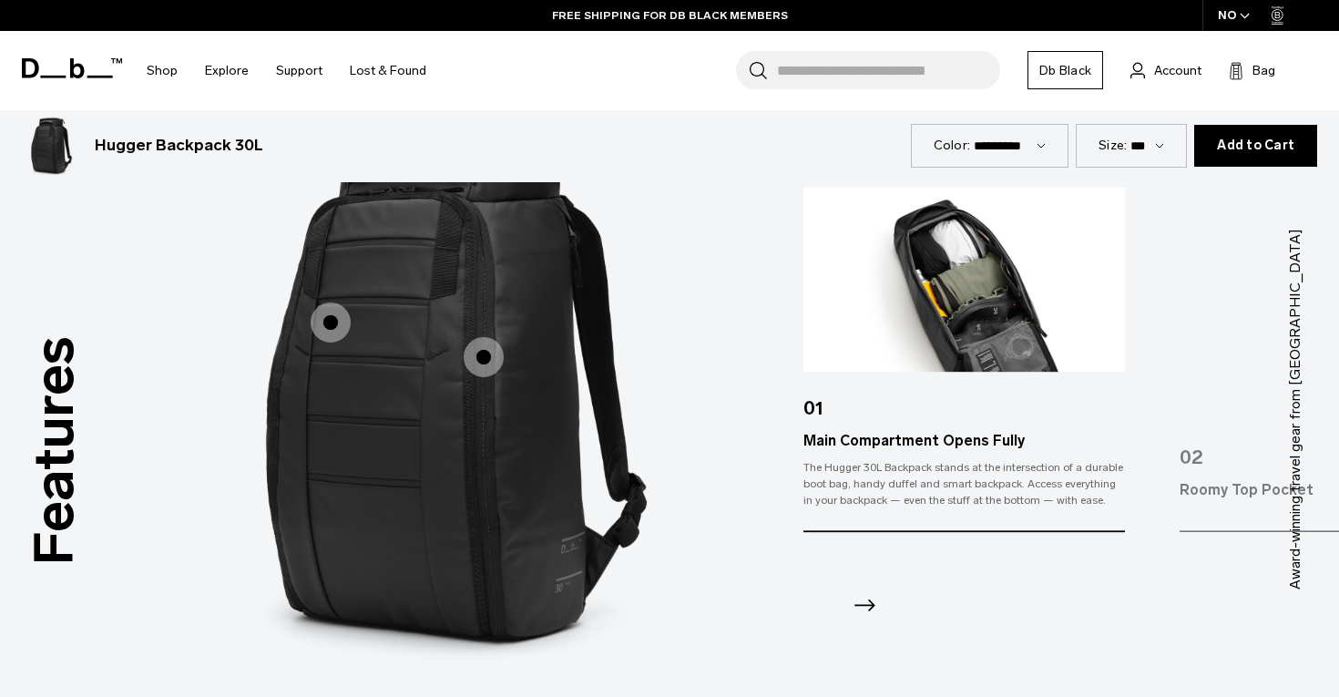
click at [487, 354] on span "1 / 3" at bounding box center [484, 357] width 40 height 40
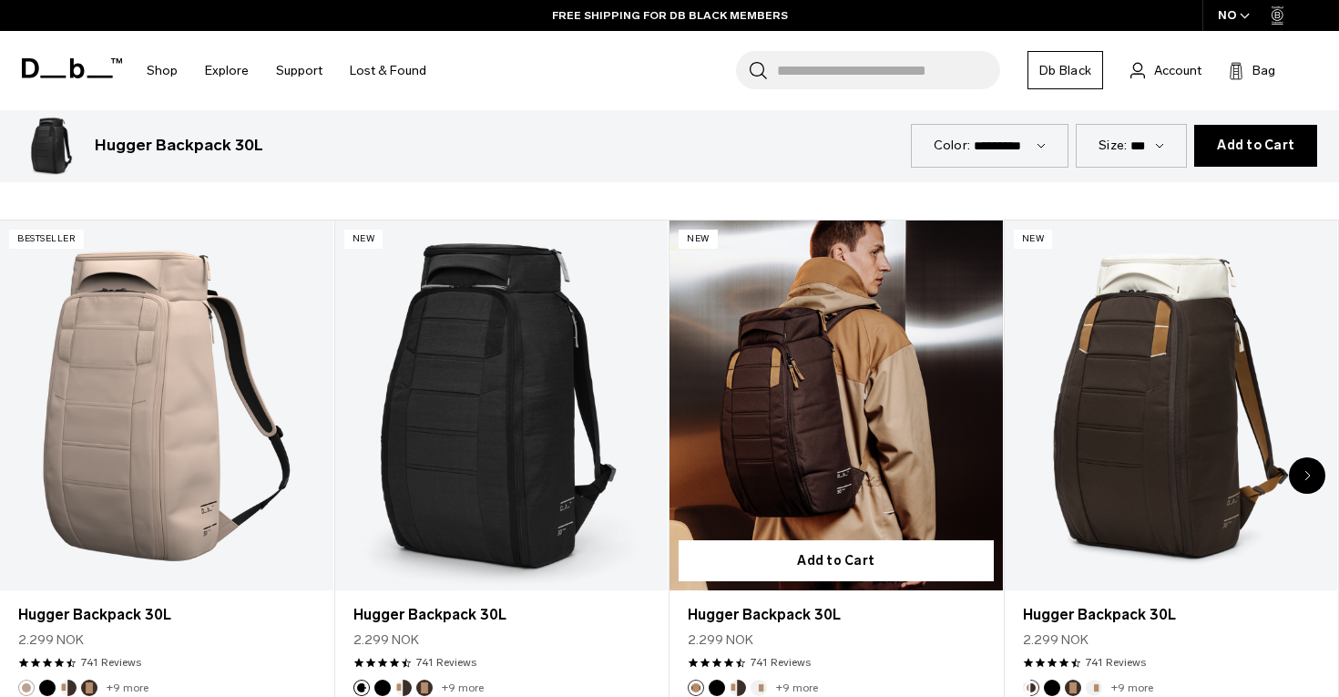
scroll to position [3318, 0]
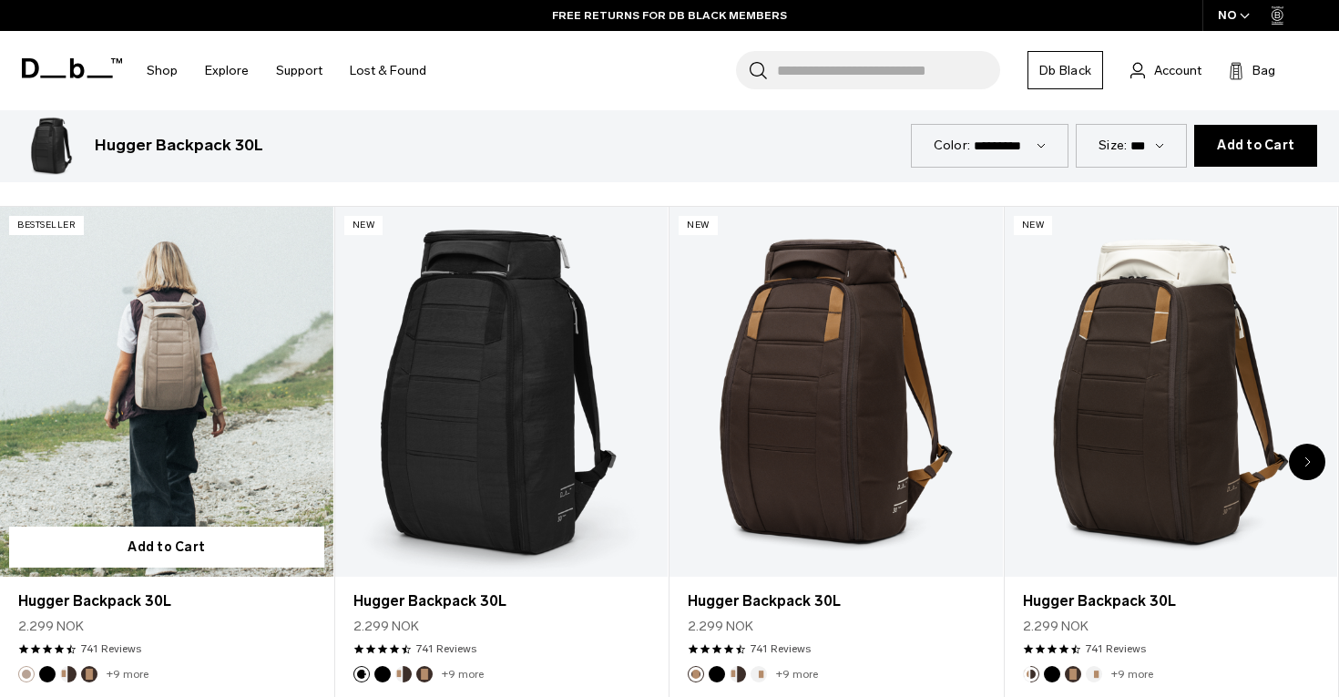
click at [170, 398] on link "Hugger Backpack 30L" at bounding box center [166, 392] width 333 height 370
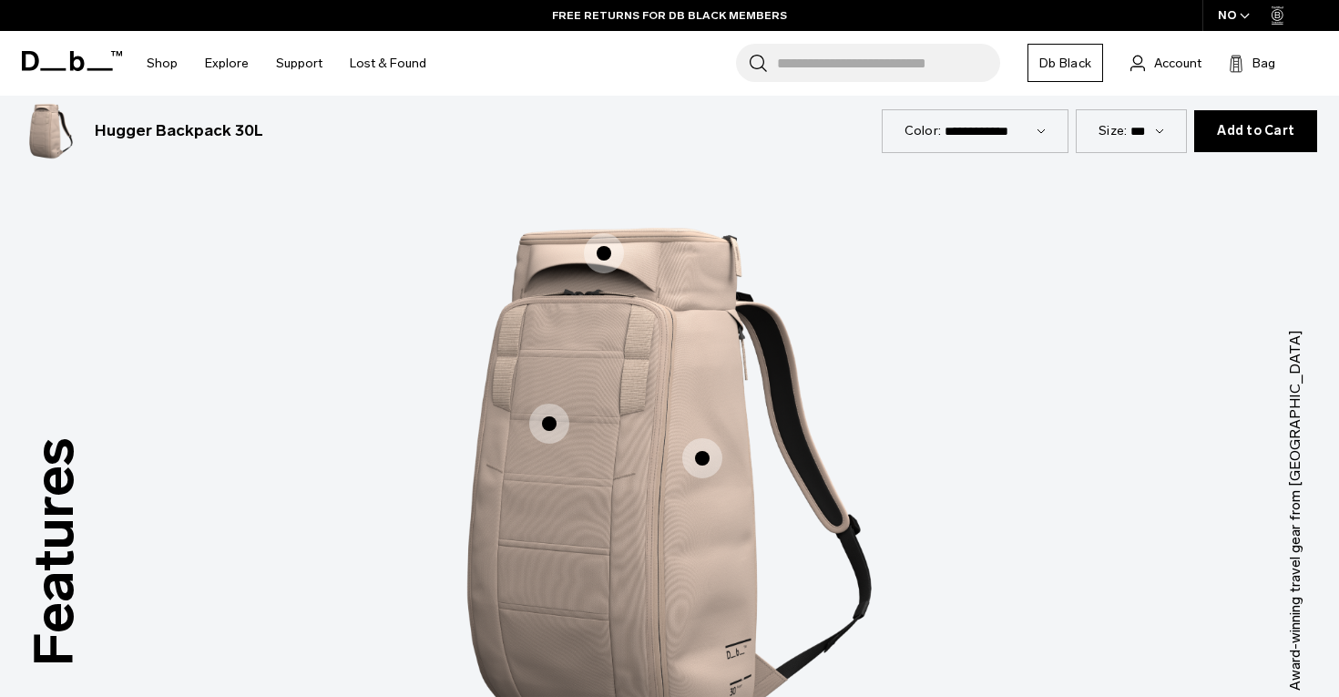
scroll to position [1490, 0]
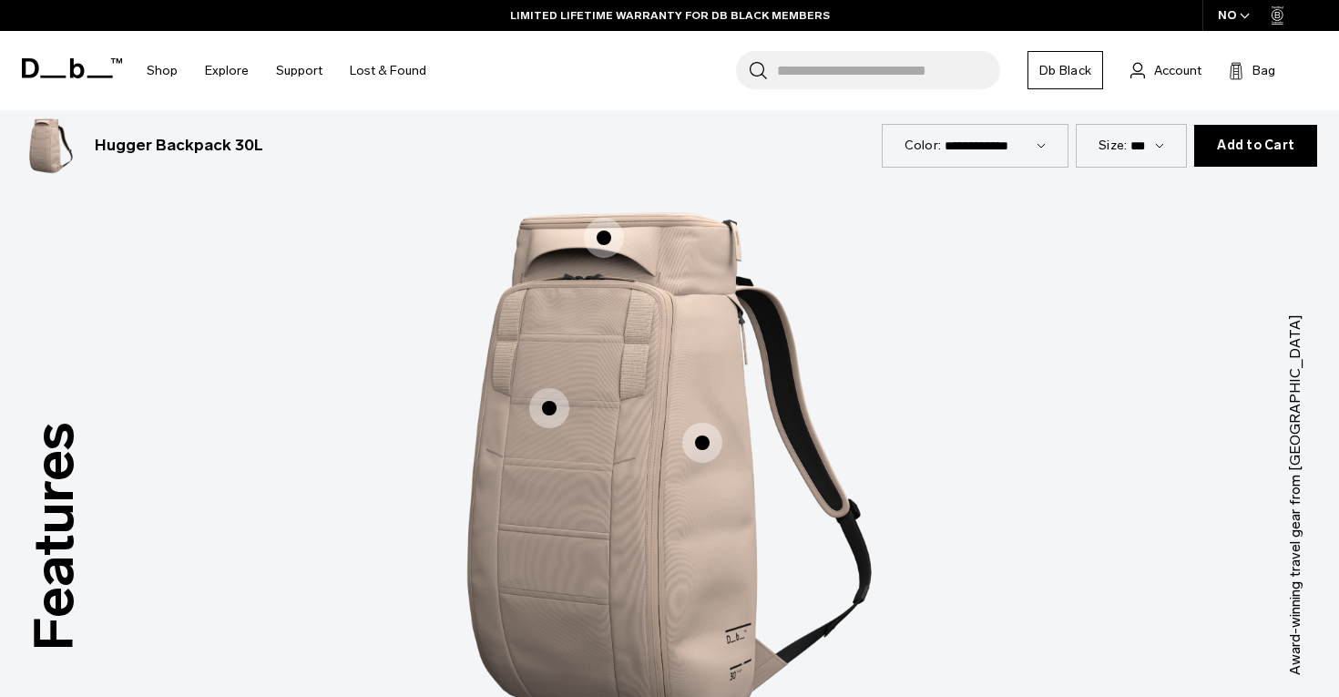
click at [551, 406] on span "1 / 3" at bounding box center [549, 408] width 40 height 40
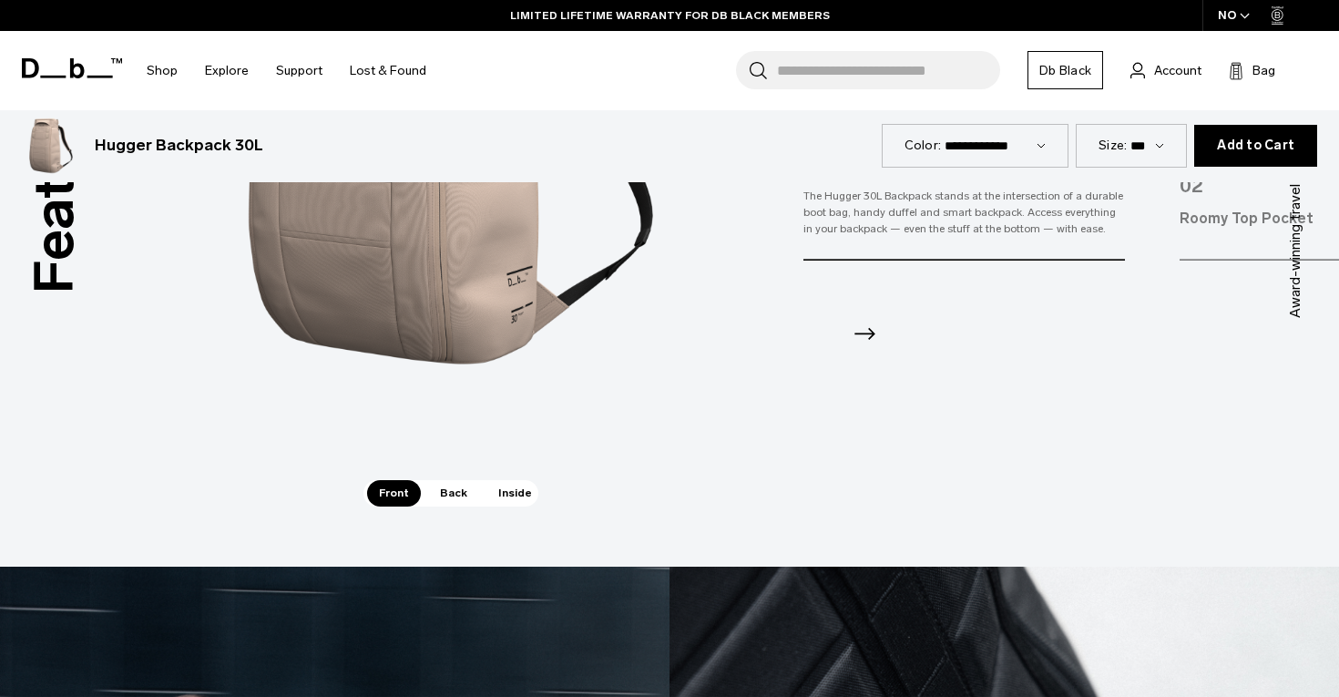
scroll to position [1882, 0]
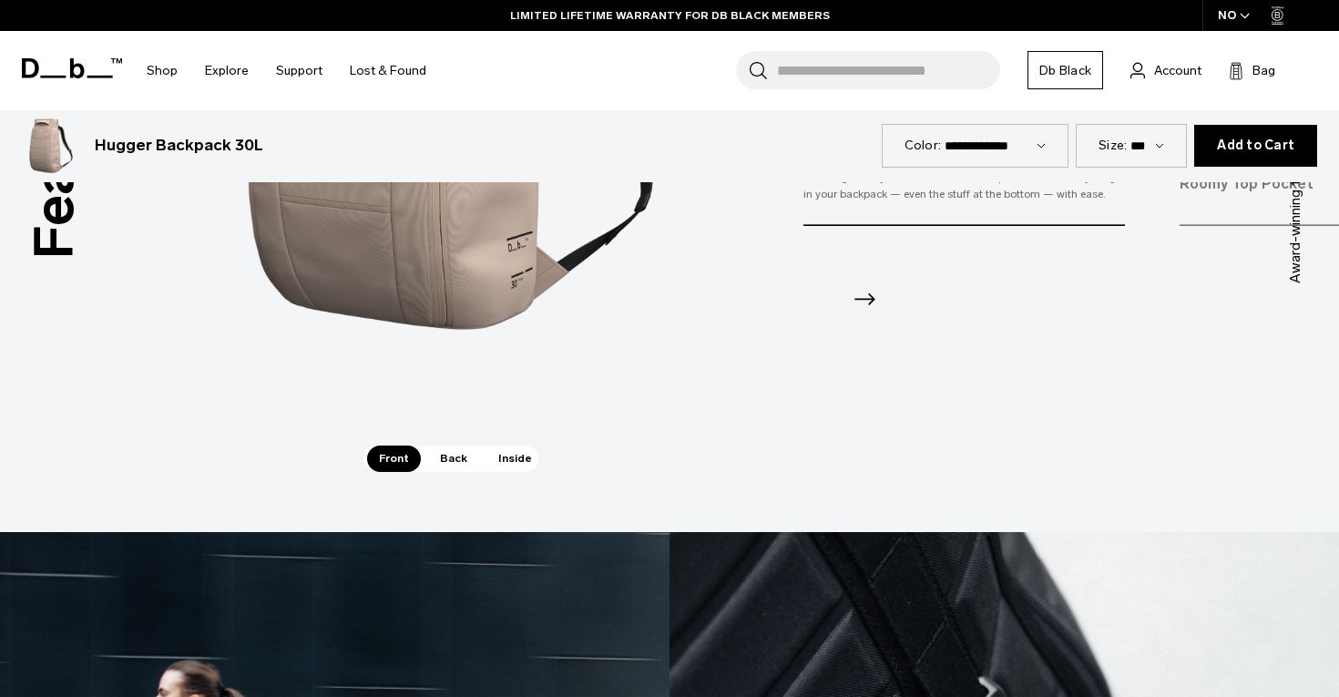
click at [447, 451] on span "Back" at bounding box center [453, 459] width 51 height 26
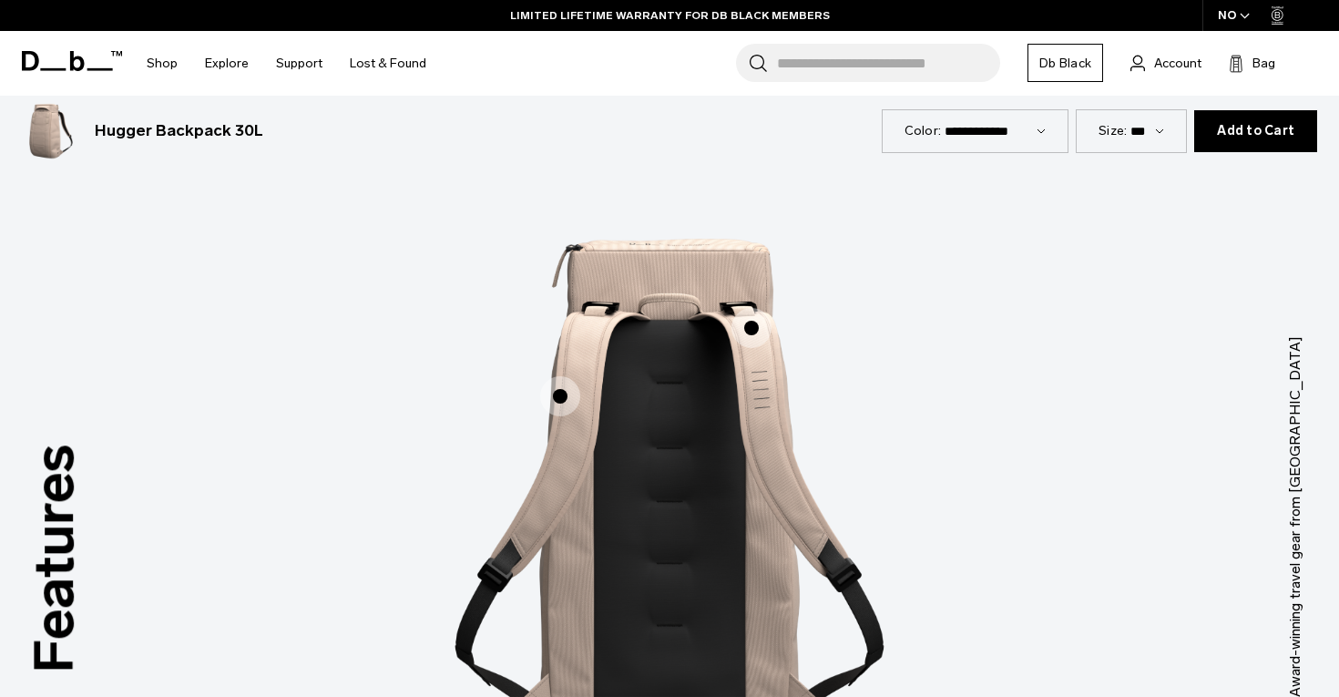
scroll to position [1467, 0]
click at [752, 328] on span "2 / 3" at bounding box center [752, 329] width 40 height 40
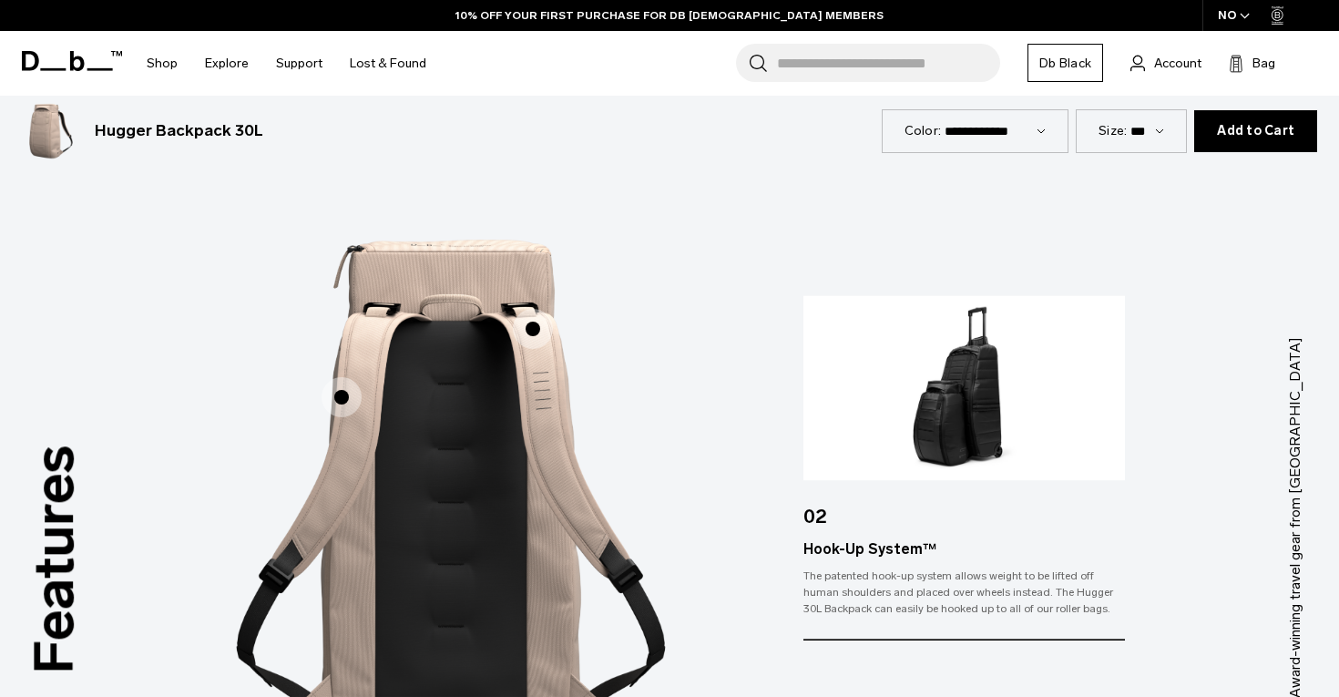
click at [341, 402] on span "2 / 3" at bounding box center [342, 397] width 40 height 40
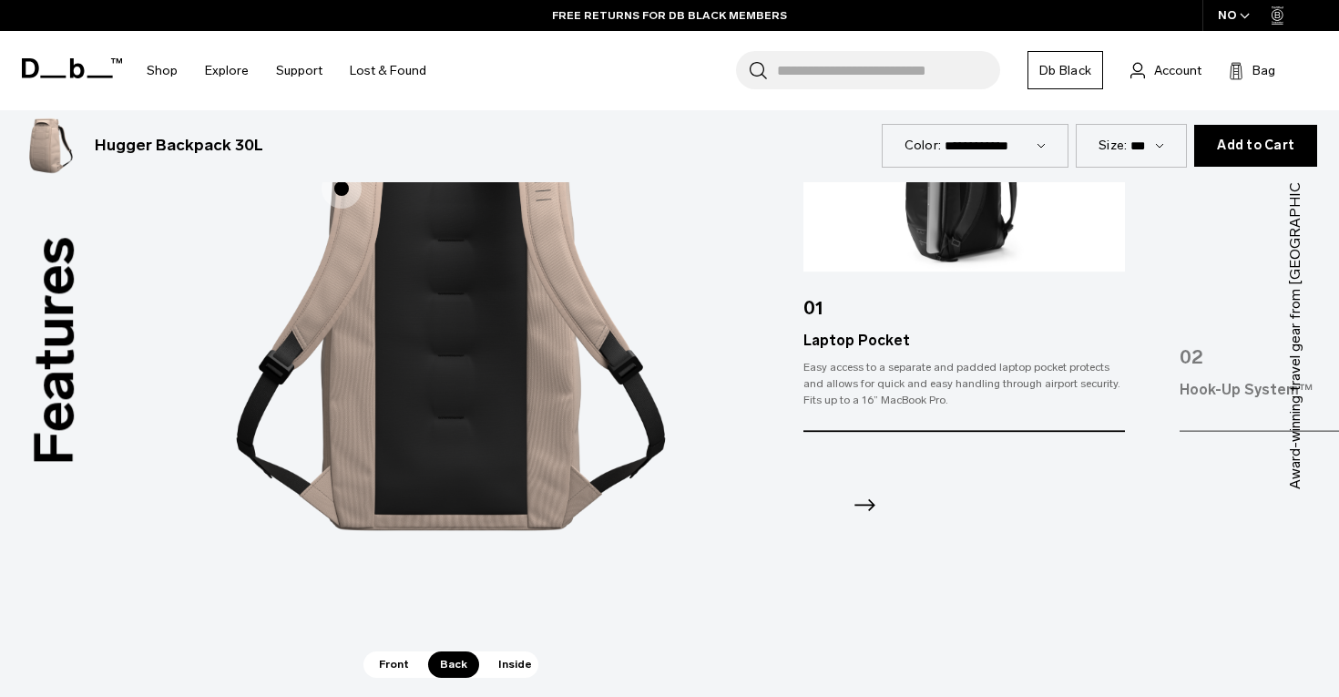
scroll to position [1677, 0]
click at [517, 663] on span "Inside" at bounding box center [515, 664] width 57 height 26
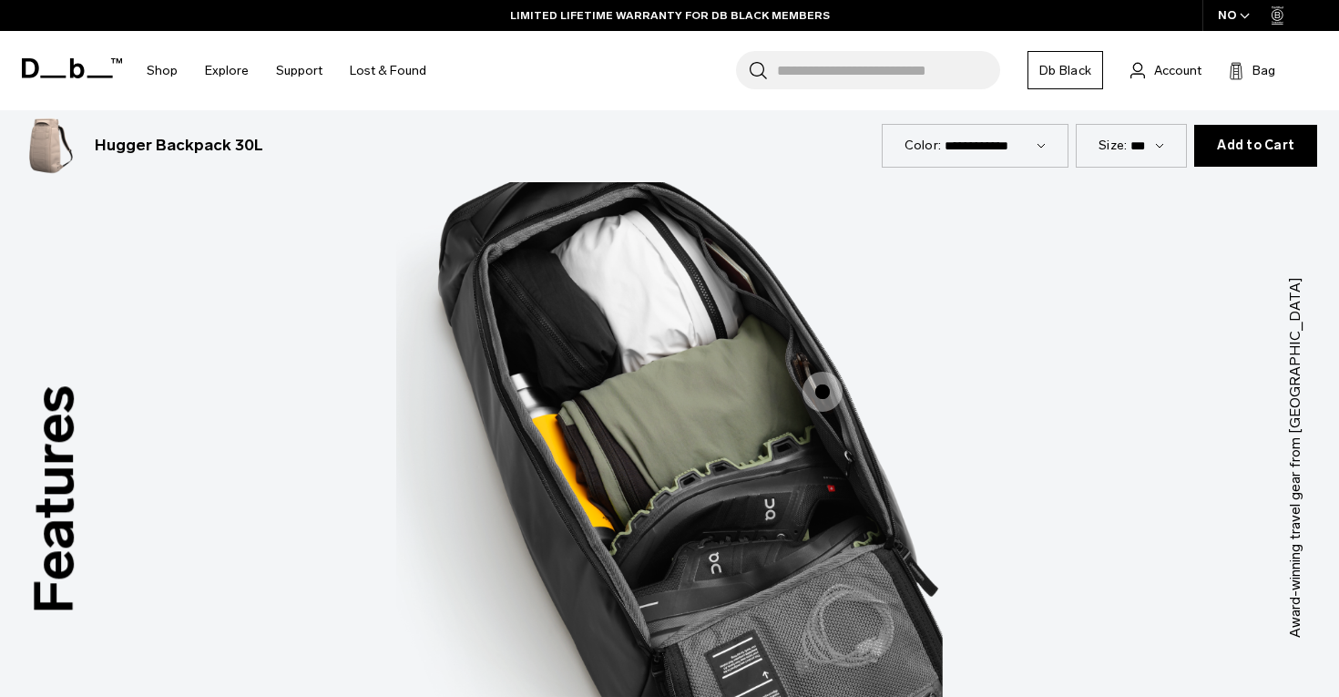
scroll to position [1523, 0]
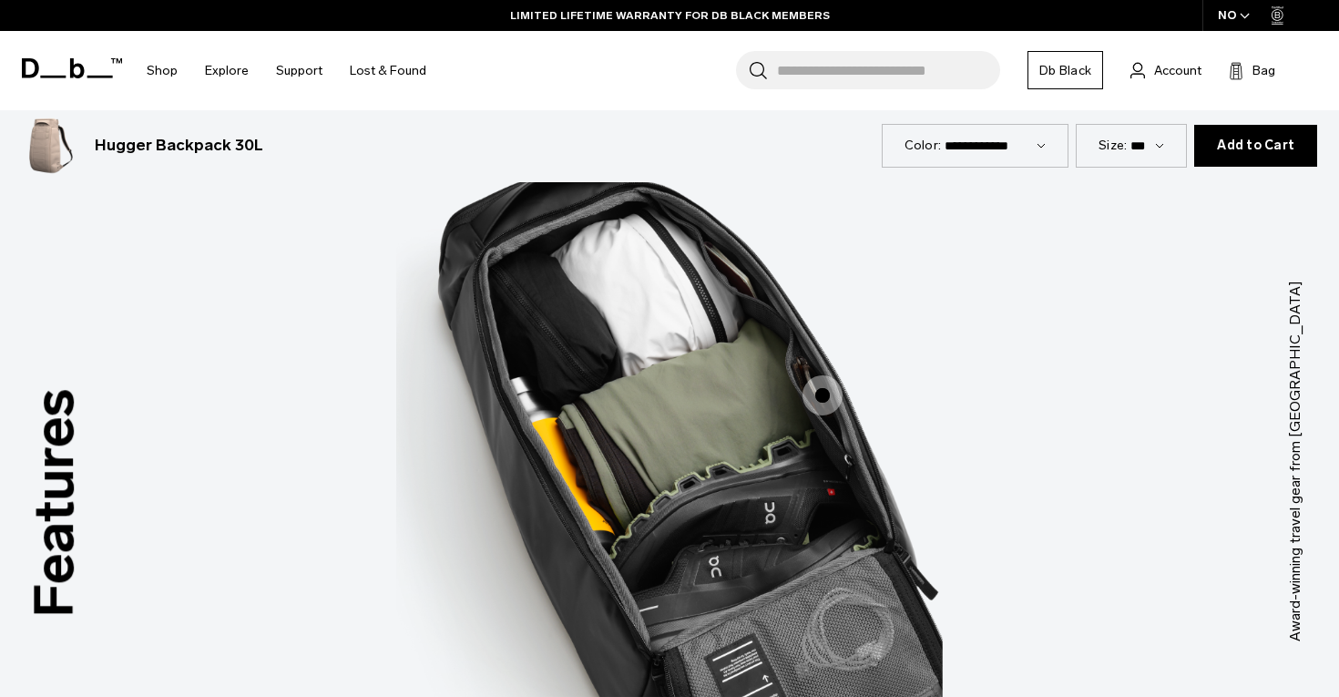
click at [826, 390] on span "3 / 3" at bounding box center [823, 395] width 40 height 40
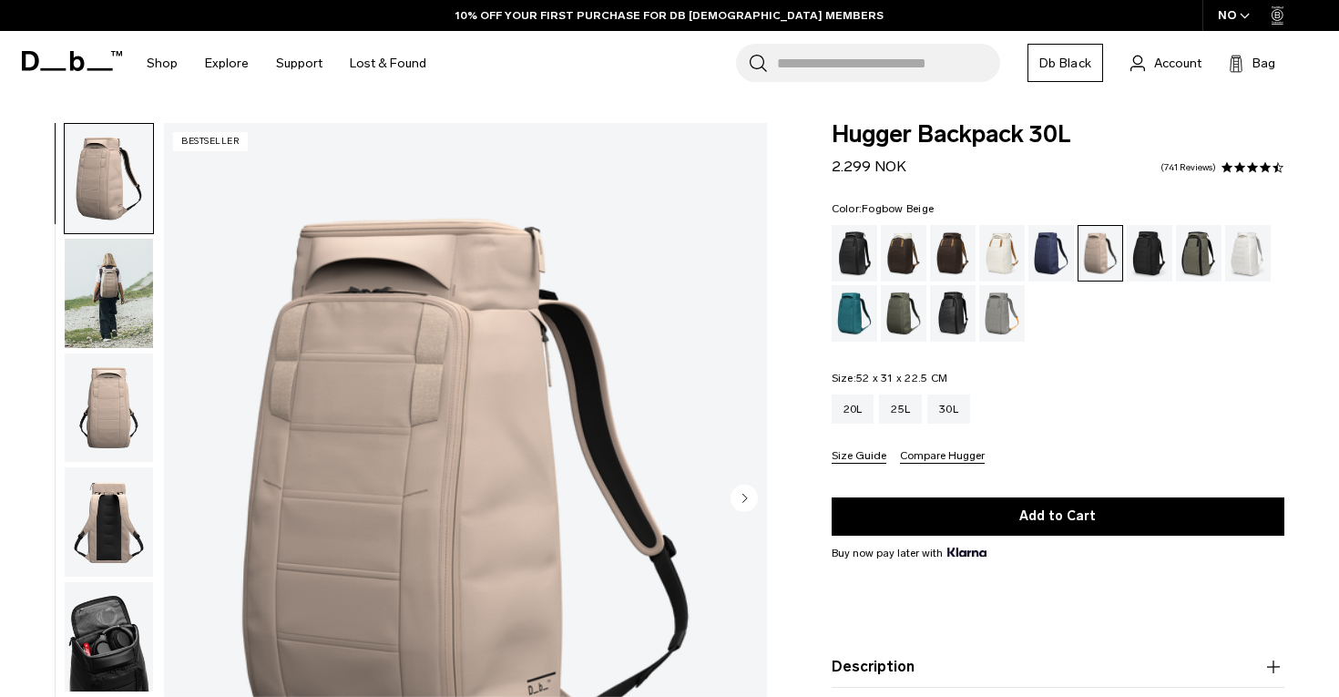
scroll to position [0, 0]
click at [852, 248] on div "Black Out" at bounding box center [855, 253] width 46 height 56
